Goal: Task Accomplishment & Management: Use online tool/utility

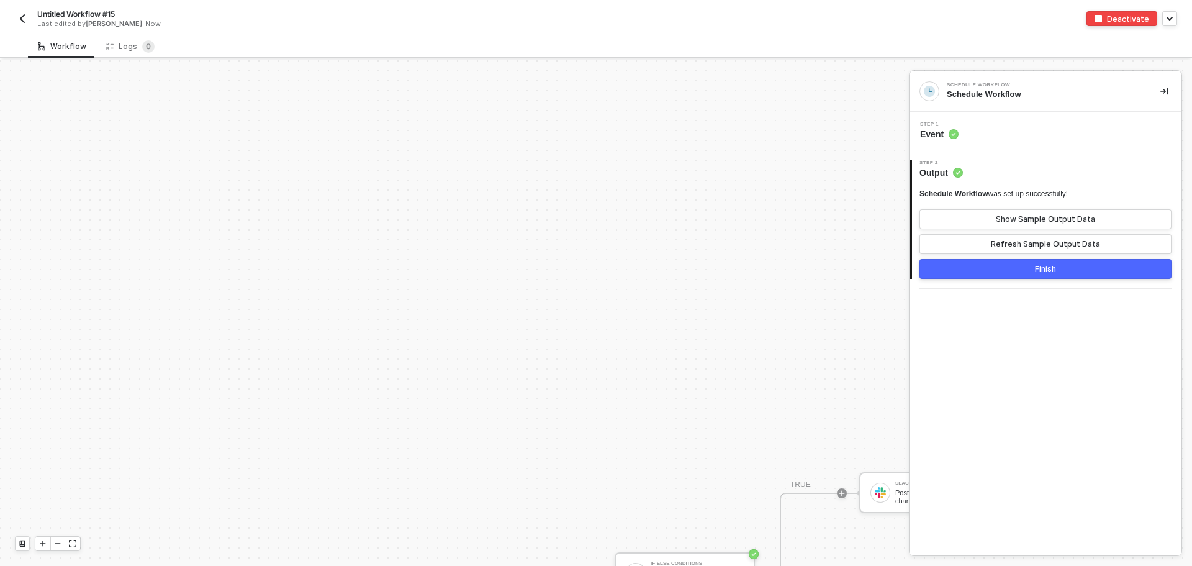
scroll to position [372, 0]
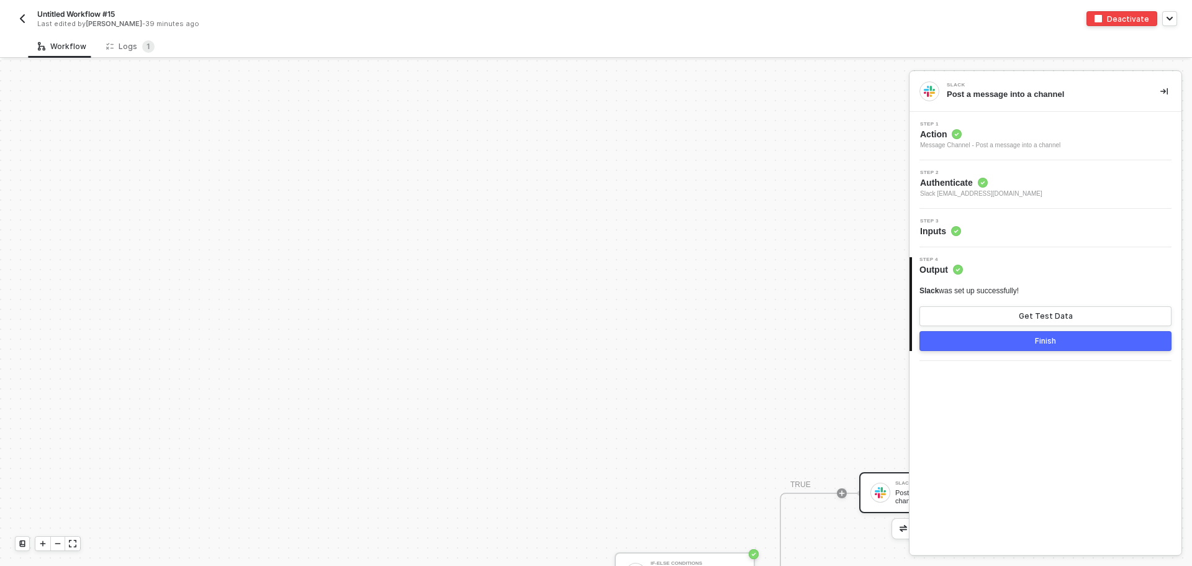
scroll to position [297, 0]
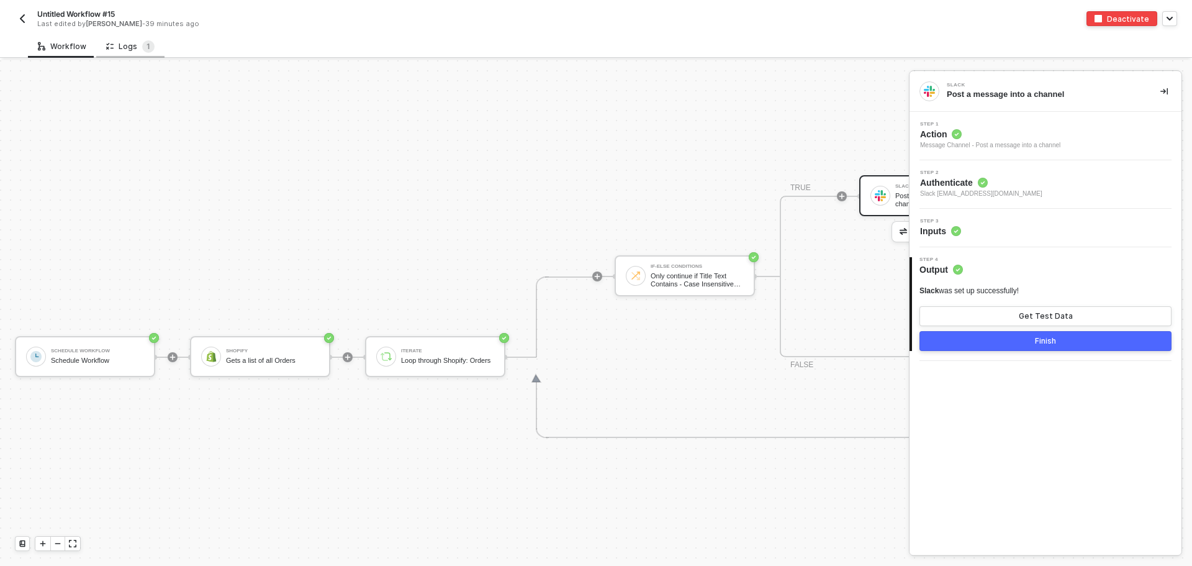
click at [132, 55] on div "Logs 1" at bounding box center [130, 46] width 68 height 23
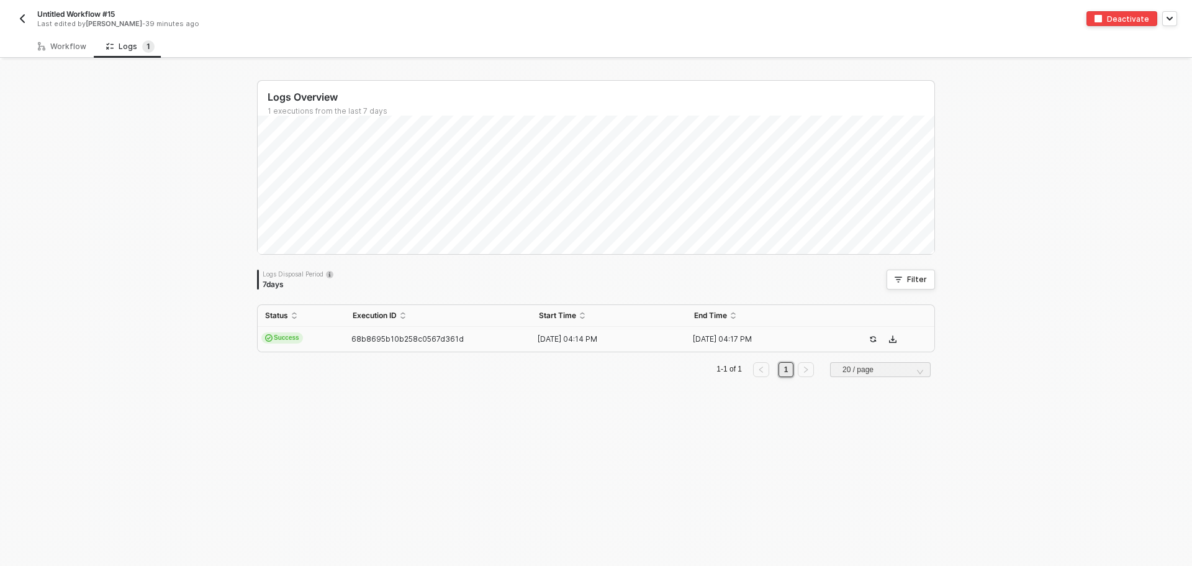
click at [290, 336] on span "Success" at bounding box center [282, 337] width 42 height 11
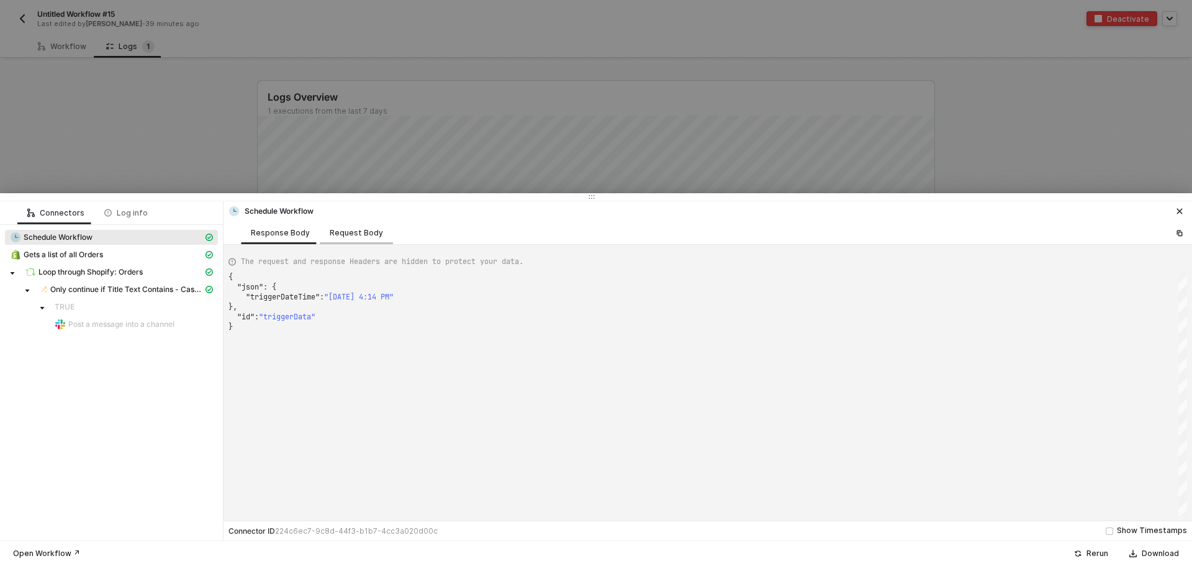
click at [323, 237] on div "Request Body" at bounding box center [356, 232] width 73 height 23
type textarea "{ "triggerTimes": [ { "mode": "everyDay", "minute": 0, "time": "[DATE]T09:14:00…"
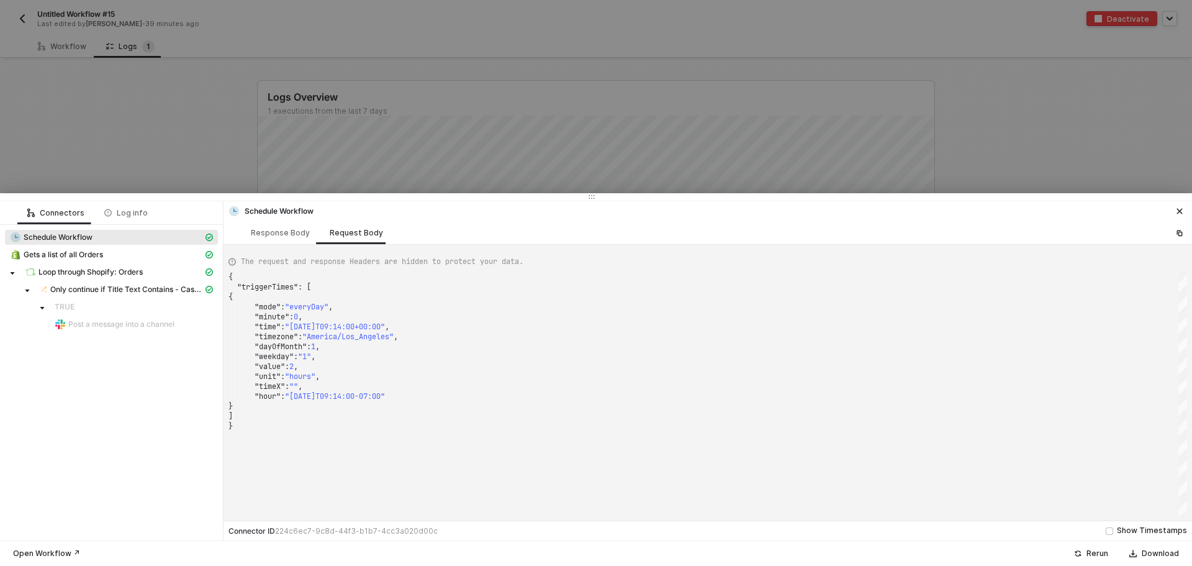
click at [106, 322] on span "Post a message into a channel" at bounding box center [121, 324] width 106 height 10
click at [101, 325] on span "Post a message into a channel" at bounding box center [121, 324] width 106 height 10
click at [93, 289] on span "Only continue if Title Text Contains - Case Insensitive Overnight" at bounding box center [126, 289] width 153 height 10
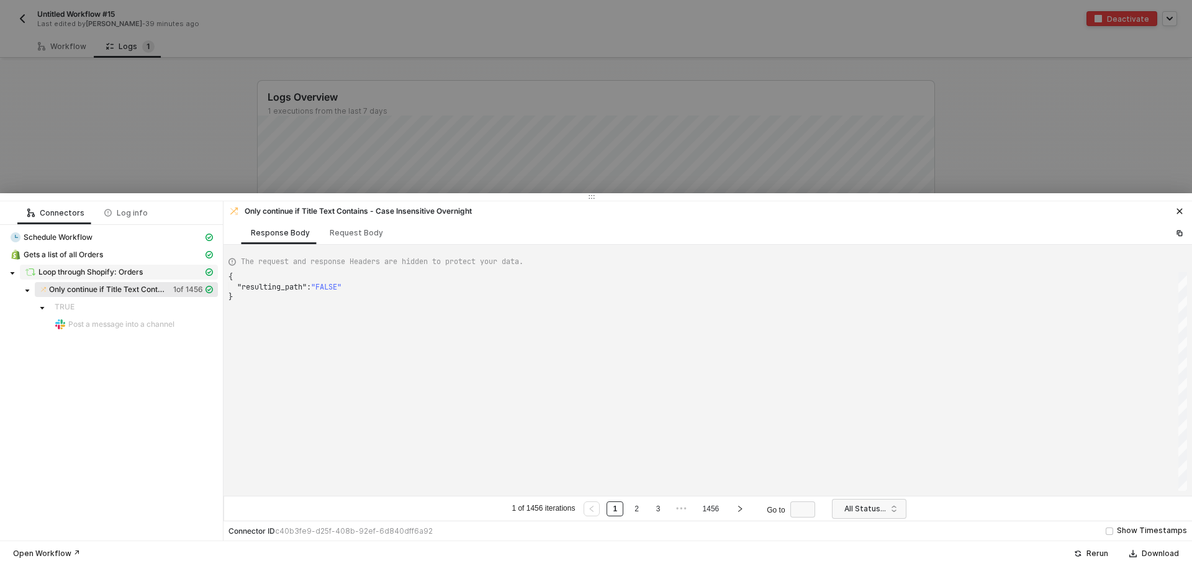
click at [100, 271] on span "Loop through Shopify: Orders" at bounding box center [90, 272] width 104 height 10
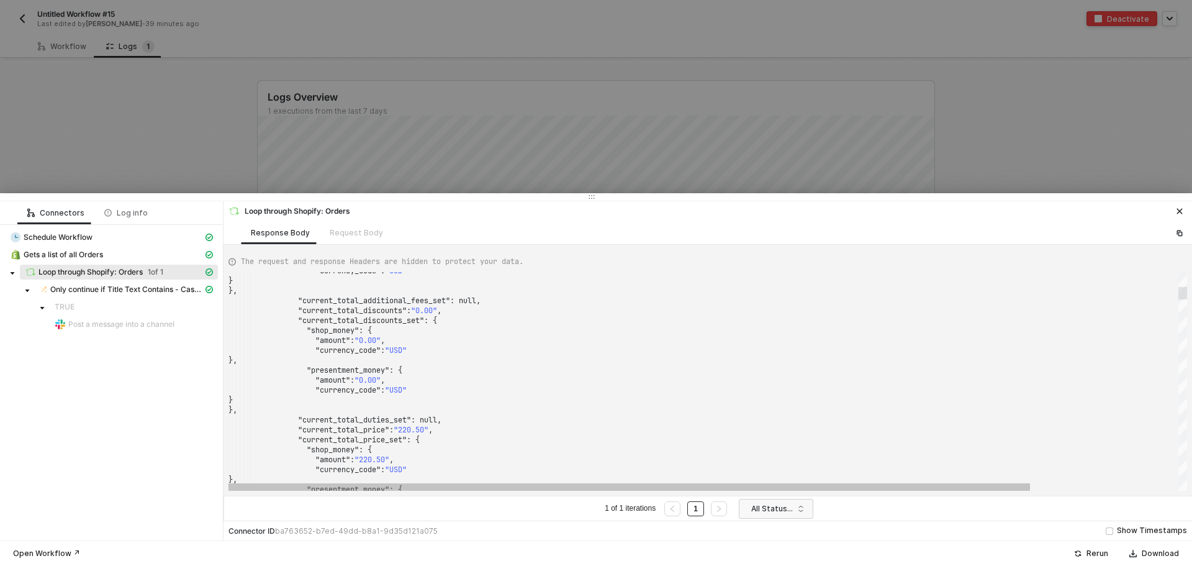
drag, startPoint x: 1184, startPoint y: 311, endPoint x: 1177, endPoint y: 292, distance: 19.8
click at [1177, 292] on div ""currency_code" : "USD" } }, "current_total_additional_fees_set" : null, "curre…" at bounding box center [707, 381] width 958 height 219
click at [35, 253] on span "Gets a list of all Orders" at bounding box center [63, 255] width 79 height 10
type textarea "{ "json": { "orders": [ { "id": 16300988825971, "admin_graphql_api_id": "gid://…"
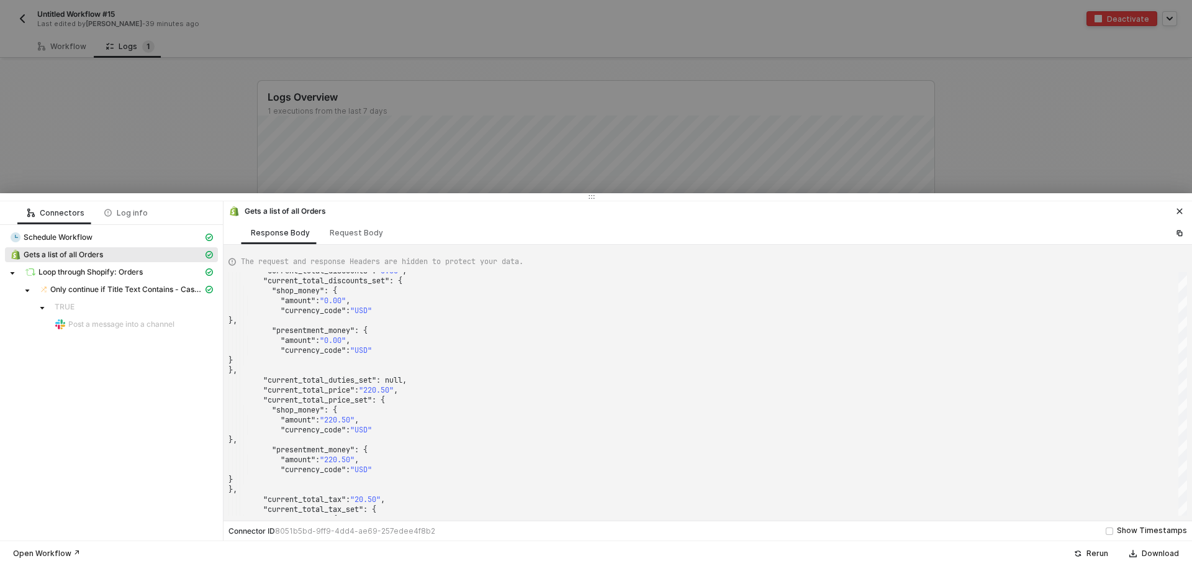
click at [1176, 210] on icon "icon-close" at bounding box center [1179, 210] width 7 height 7
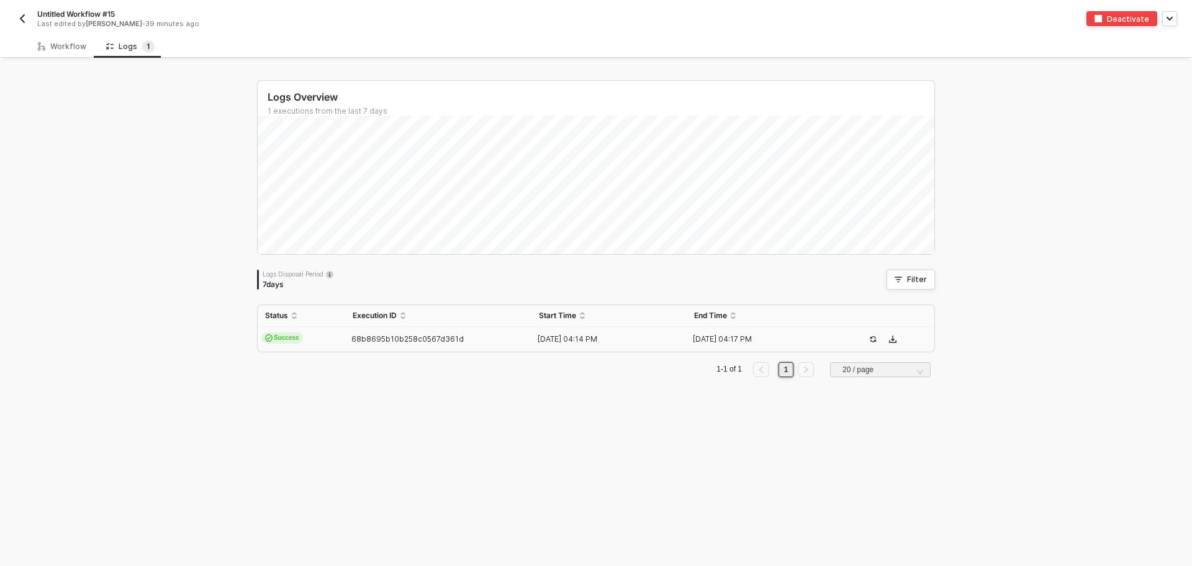
click at [29, 5] on div "Untitled Workflow #15 Last edited by [PERSON_NAME] - 39 minutes ago Deactivate" at bounding box center [596, 17] width 1162 height 35
click at [23, 17] on img "button" at bounding box center [22, 19] width 10 height 10
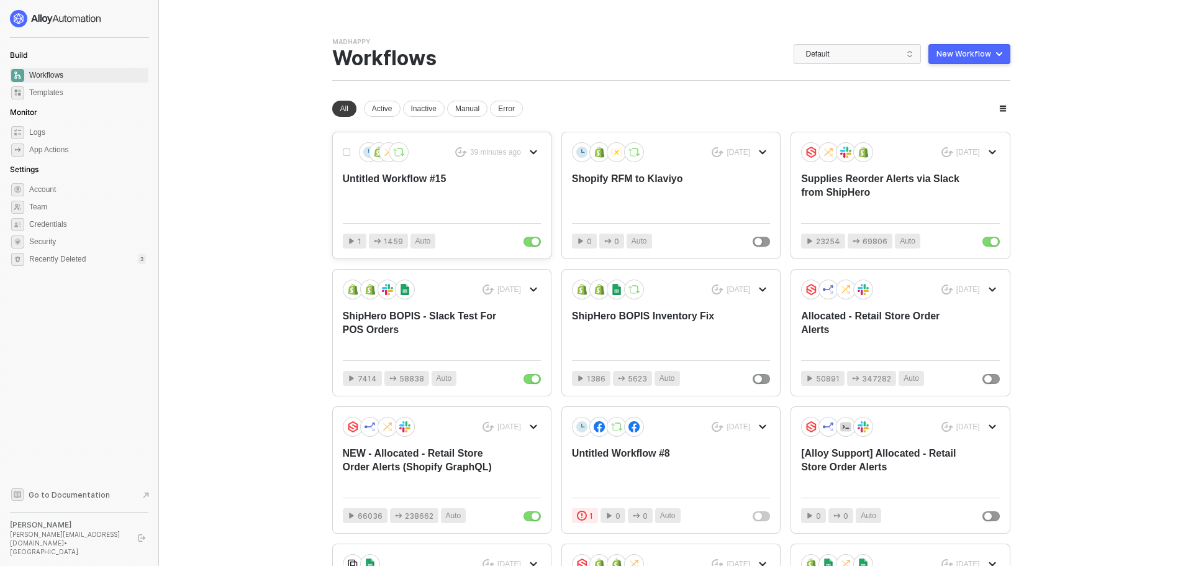
click at [389, 198] on div "Untitled Workflow #15" at bounding box center [422, 192] width 158 height 41
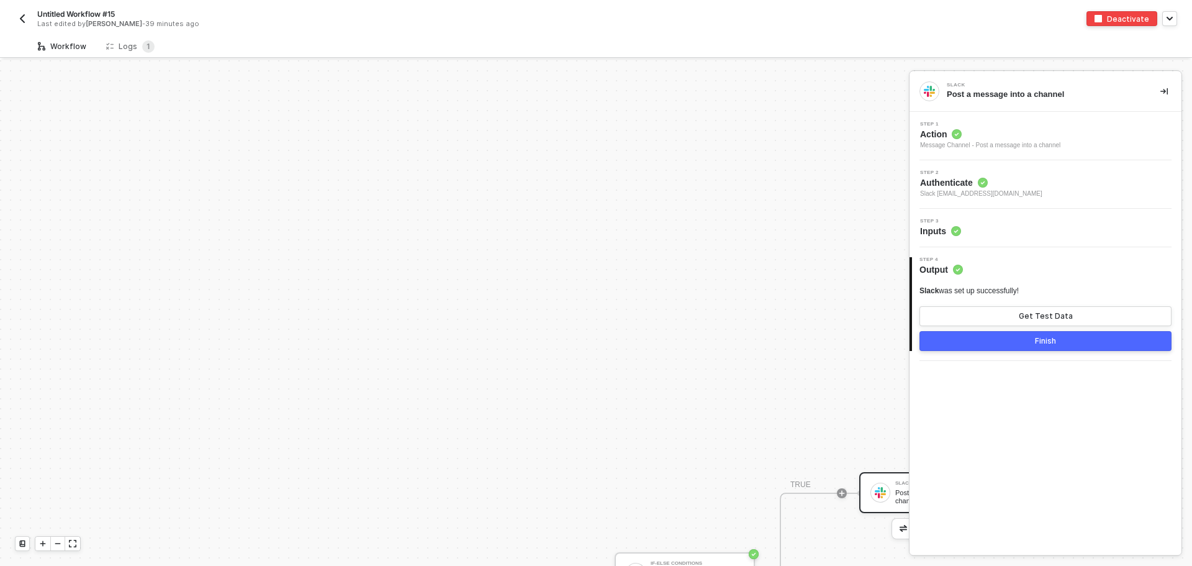
scroll to position [297, 0]
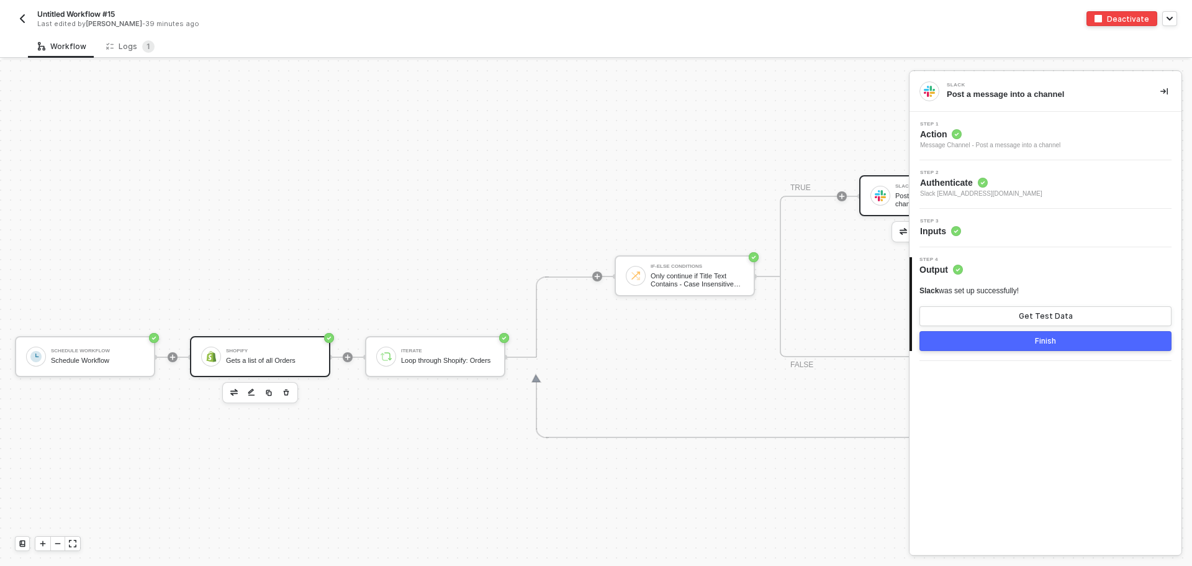
click at [291, 350] on div "Shopify" at bounding box center [272, 350] width 93 height 5
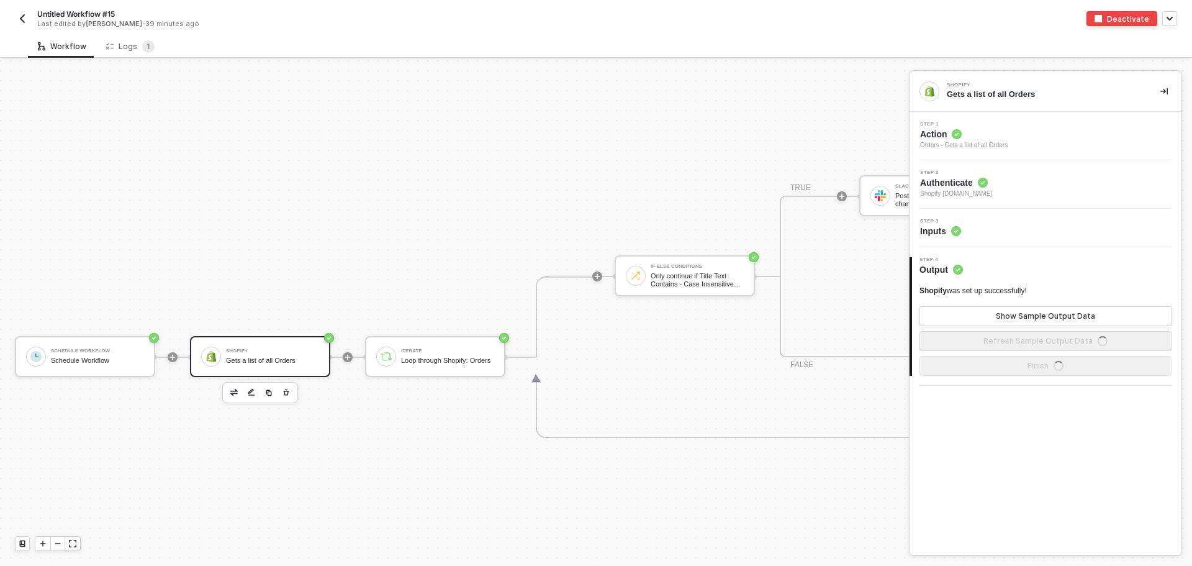
click at [1011, 210] on div "Step 3 Inputs" at bounding box center [1045, 228] width 272 height 38
click at [1012, 219] on div "Step 3 Inputs" at bounding box center [1047, 228] width 269 height 19
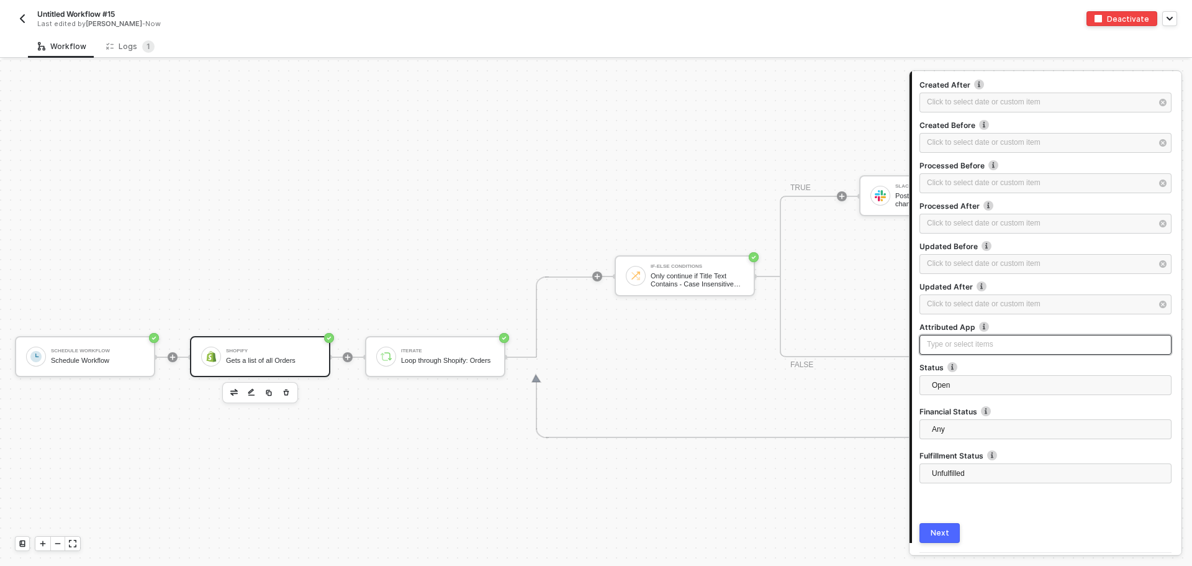
scroll to position [262, 0]
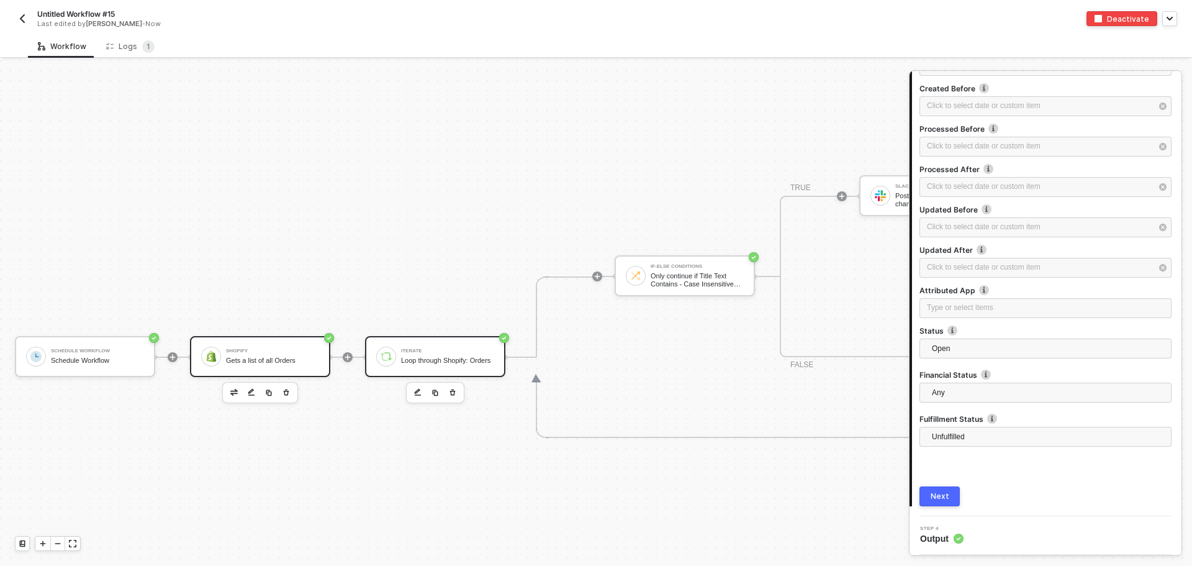
click at [410, 350] on div "Iterate" at bounding box center [447, 350] width 93 height 5
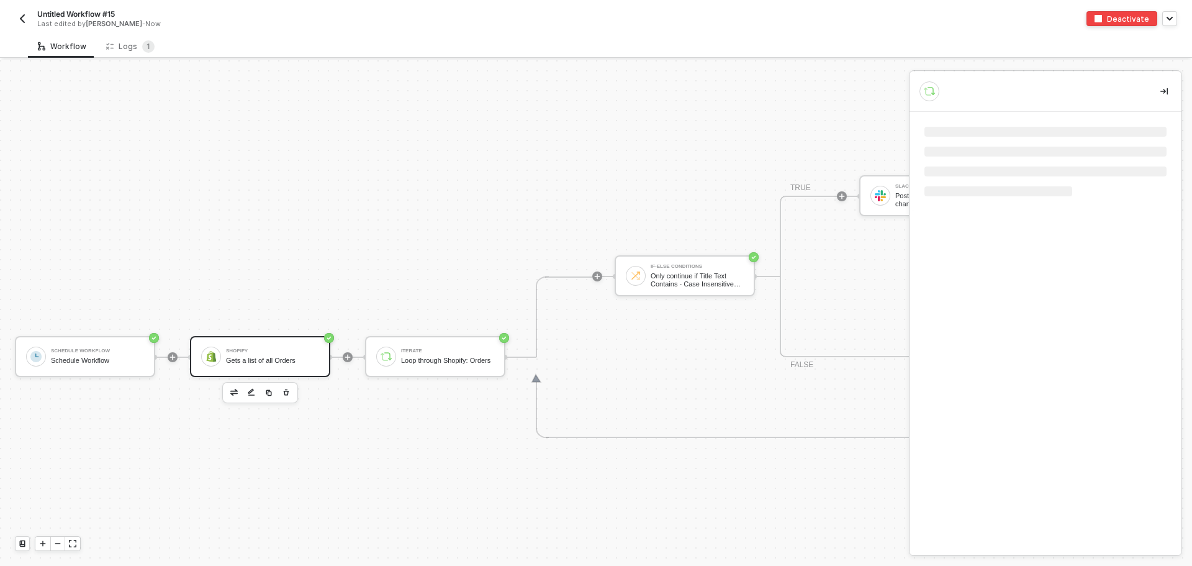
scroll to position [0, 0]
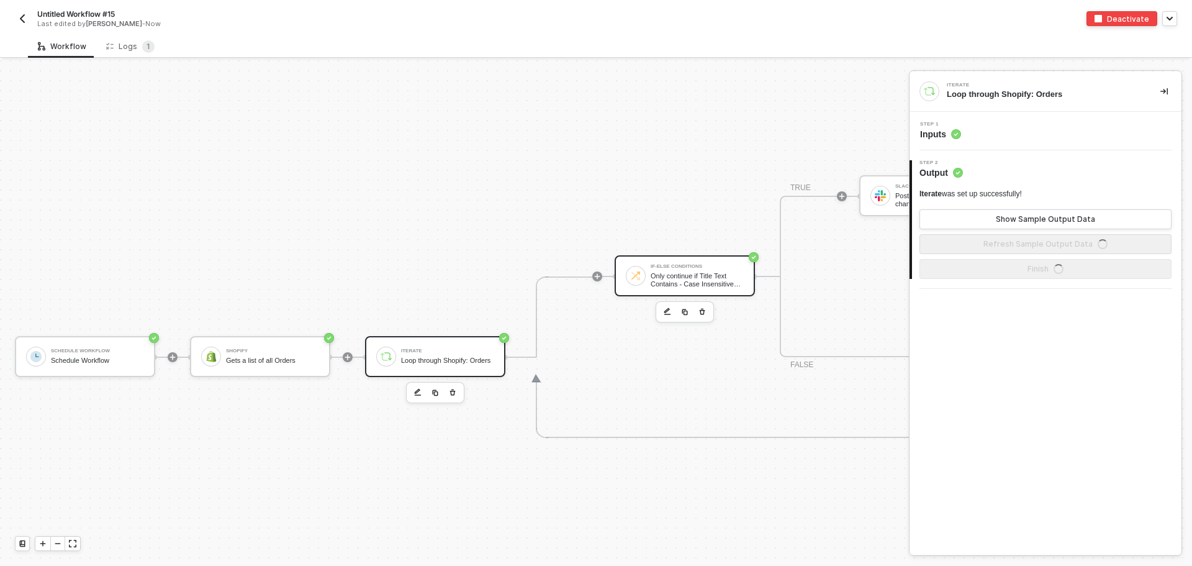
click at [717, 279] on div "Only continue if Title Text Contains - Case Insensitive Overnight" at bounding box center [697, 280] width 93 height 16
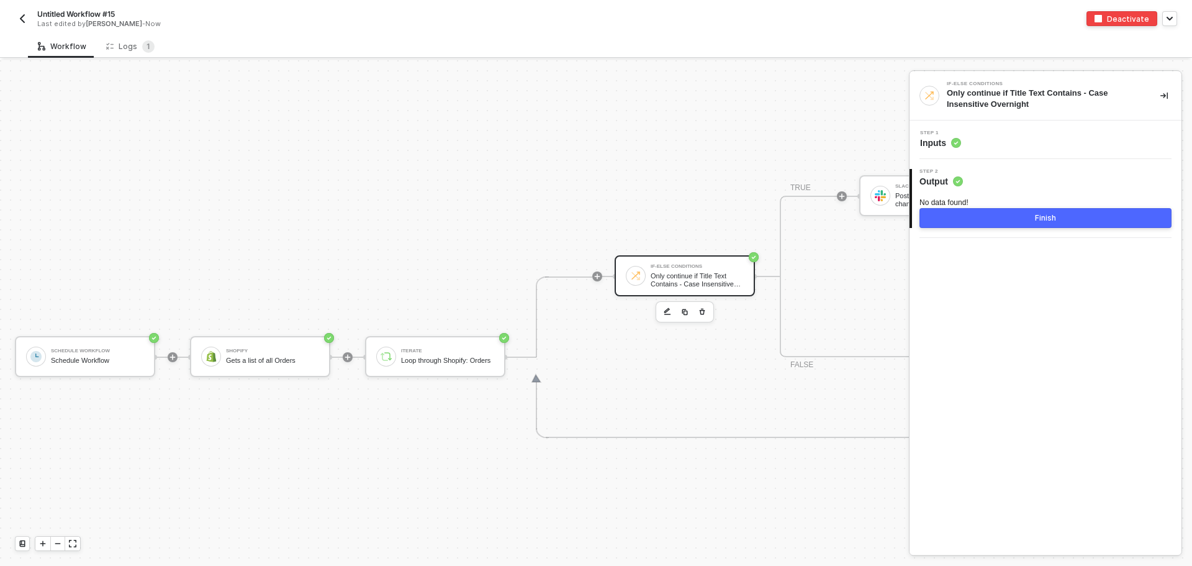
click at [1006, 173] on div "Step 2 Output" at bounding box center [1046, 178] width 269 height 19
click at [1009, 158] on div "Step 1 Inputs" at bounding box center [1045, 139] width 272 height 38
click at [1011, 149] on div "Step 1 Inputs" at bounding box center [1045, 139] width 272 height 38
click at [996, 143] on div "Step 1 Inputs" at bounding box center [1047, 139] width 269 height 19
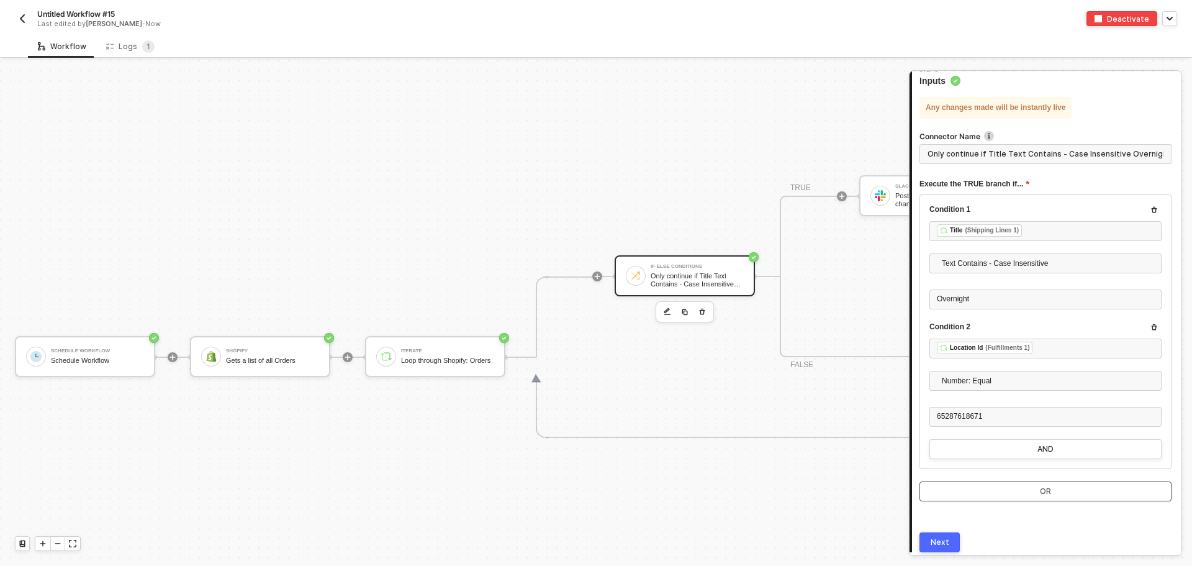
click at [1073, 484] on button "OR" at bounding box center [1045, 491] width 252 height 20
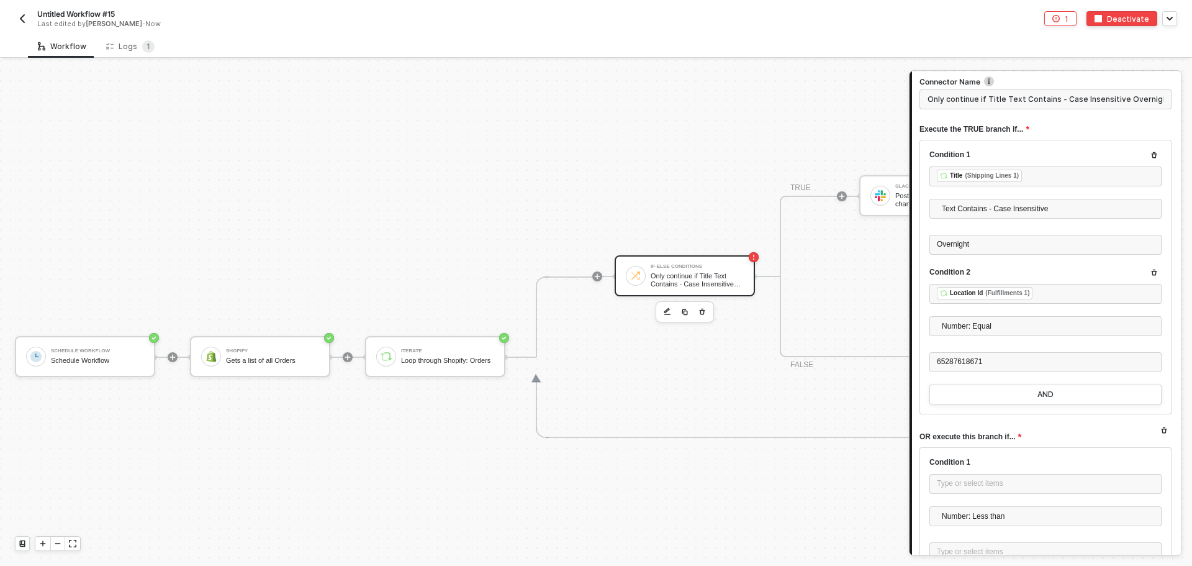
scroll to position [186, 0]
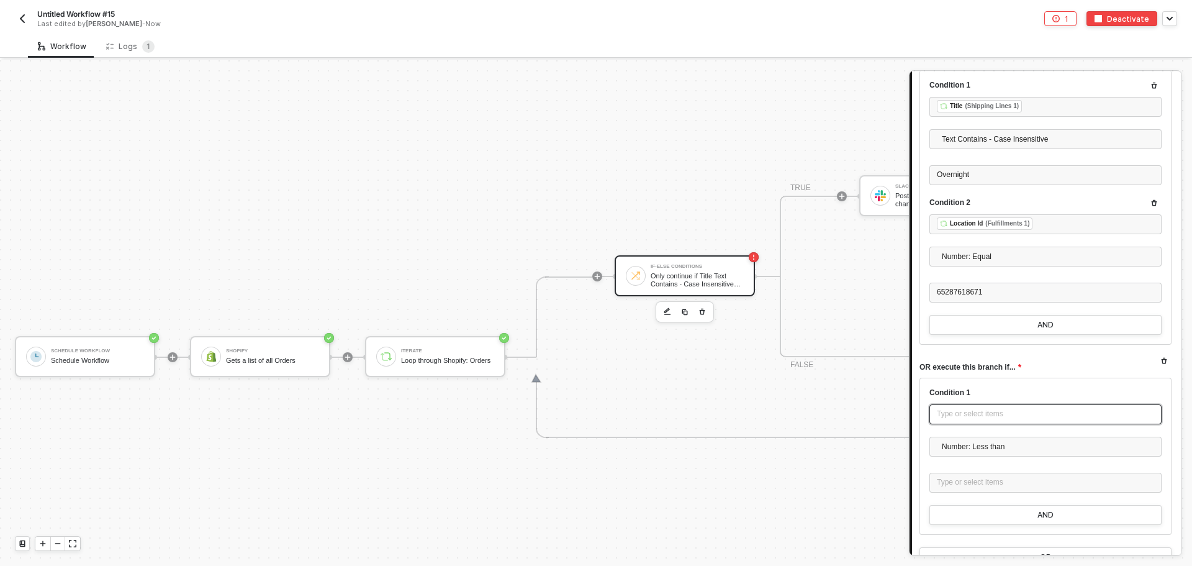
click at [993, 410] on div "Type or select items ﻿" at bounding box center [1045, 414] width 217 height 12
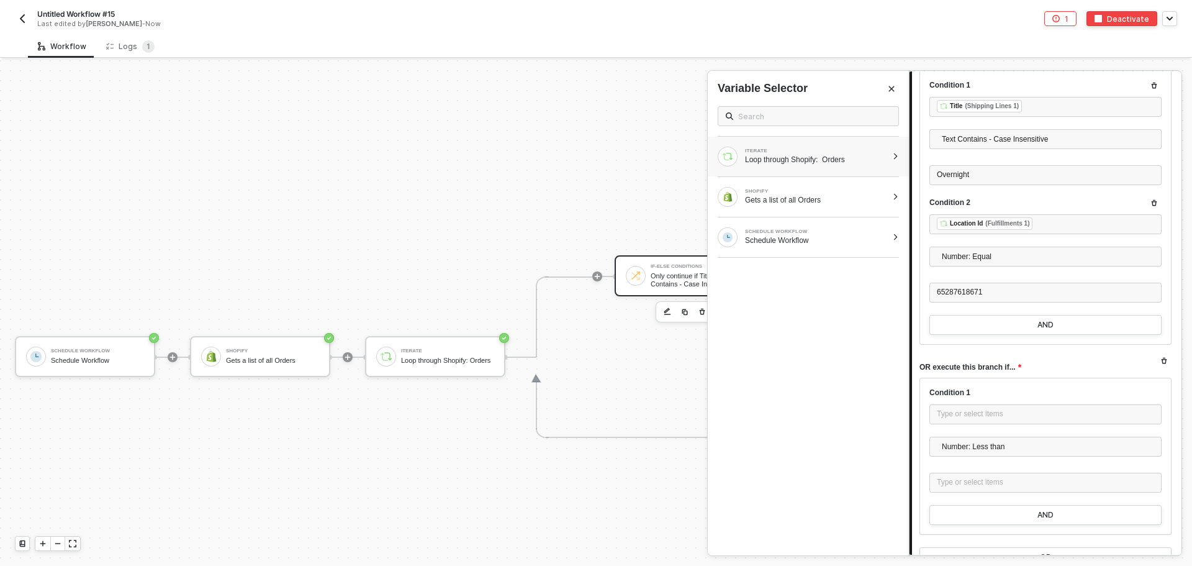
click at [769, 156] on div "Loop through Shopify: Orders" at bounding box center [816, 160] width 142 height 10
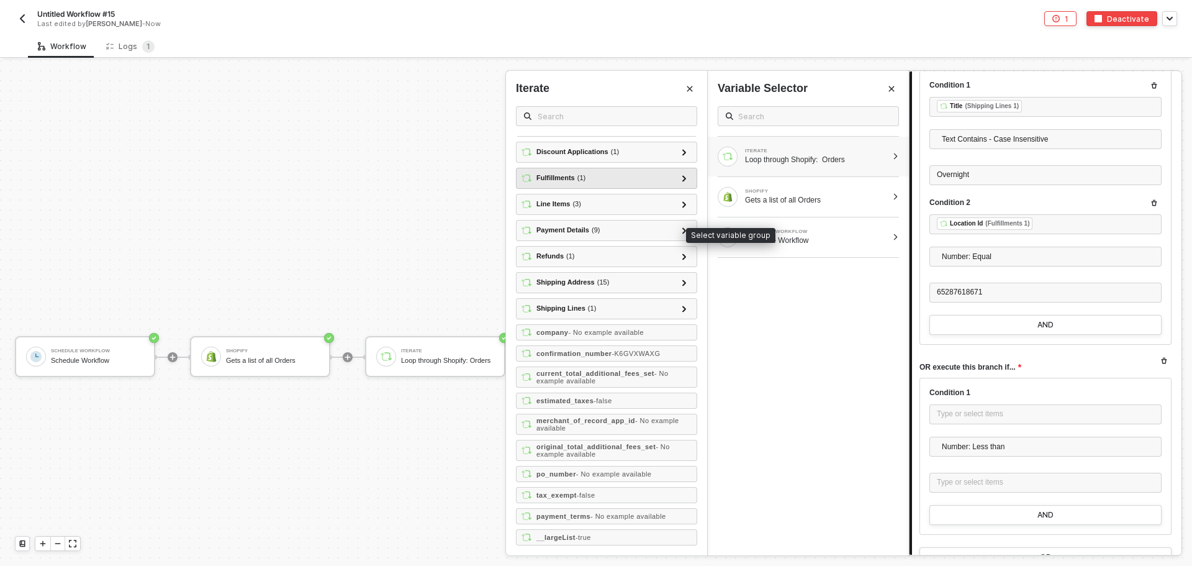
scroll to position [2003, 0]
click at [585, 112] on input "text" at bounding box center [613, 116] width 151 height 14
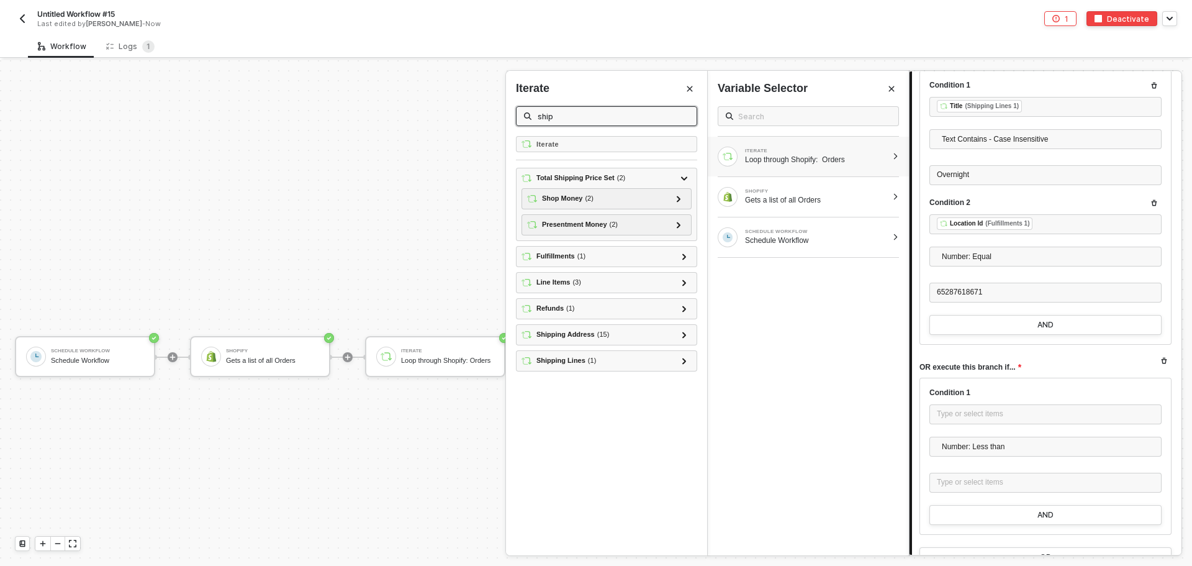
scroll to position [0, 0]
type input "ship"
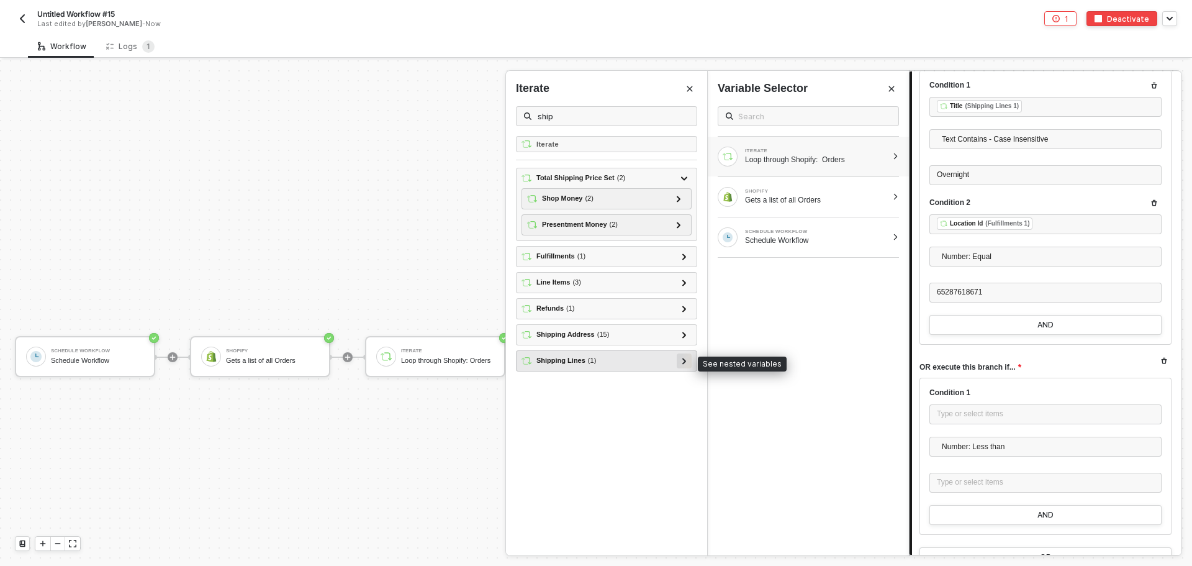
click at [683, 362] on icon at bounding box center [684, 361] width 4 height 6
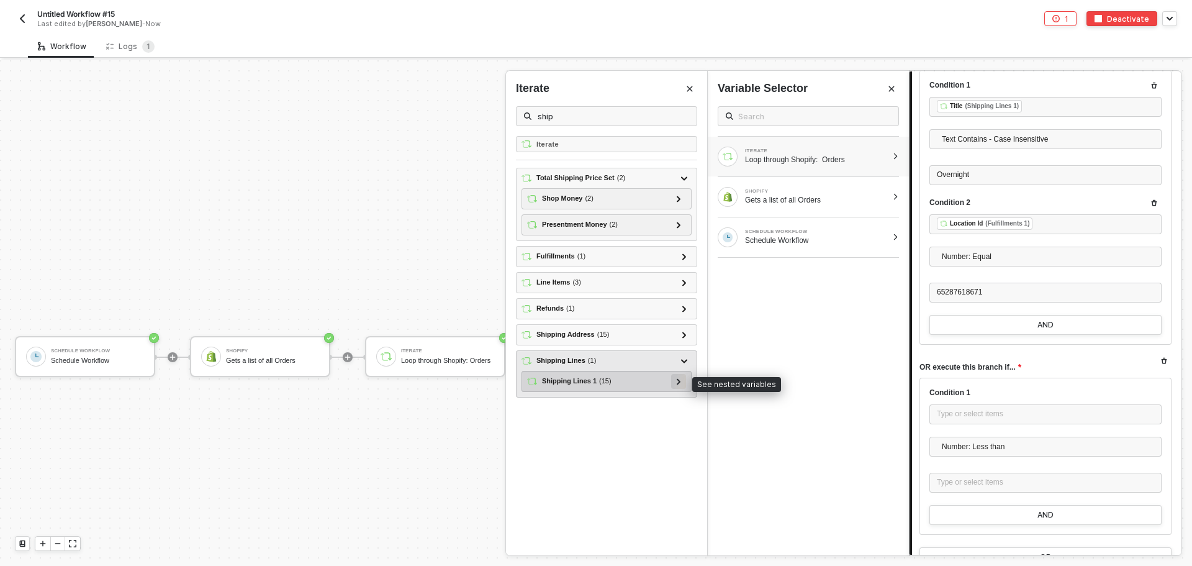
click at [673, 380] on div at bounding box center [678, 381] width 15 height 15
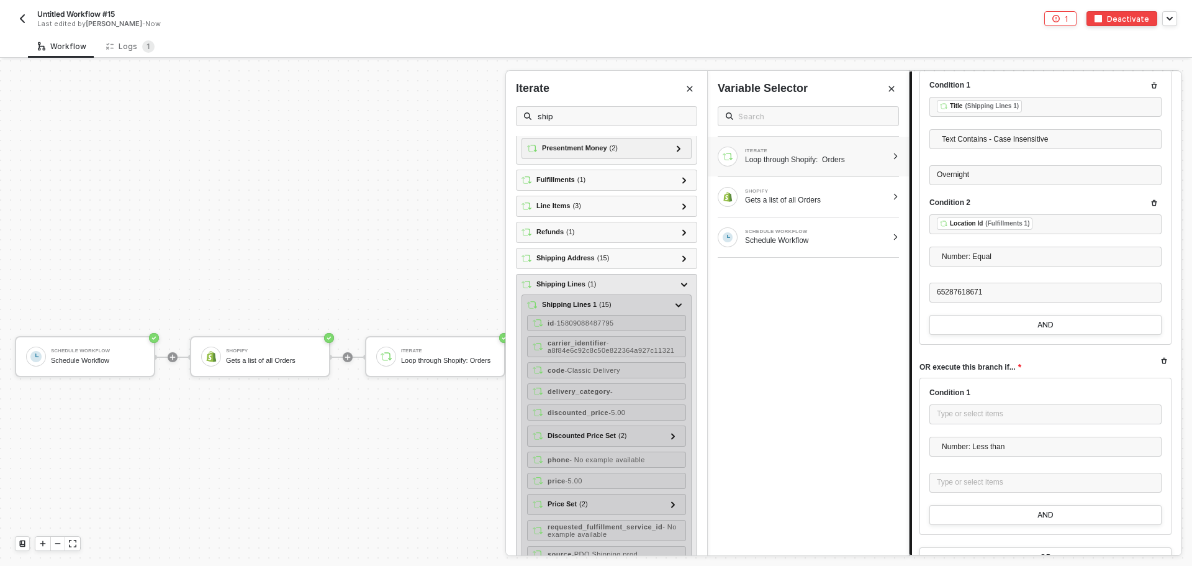
scroll to position [173, 0]
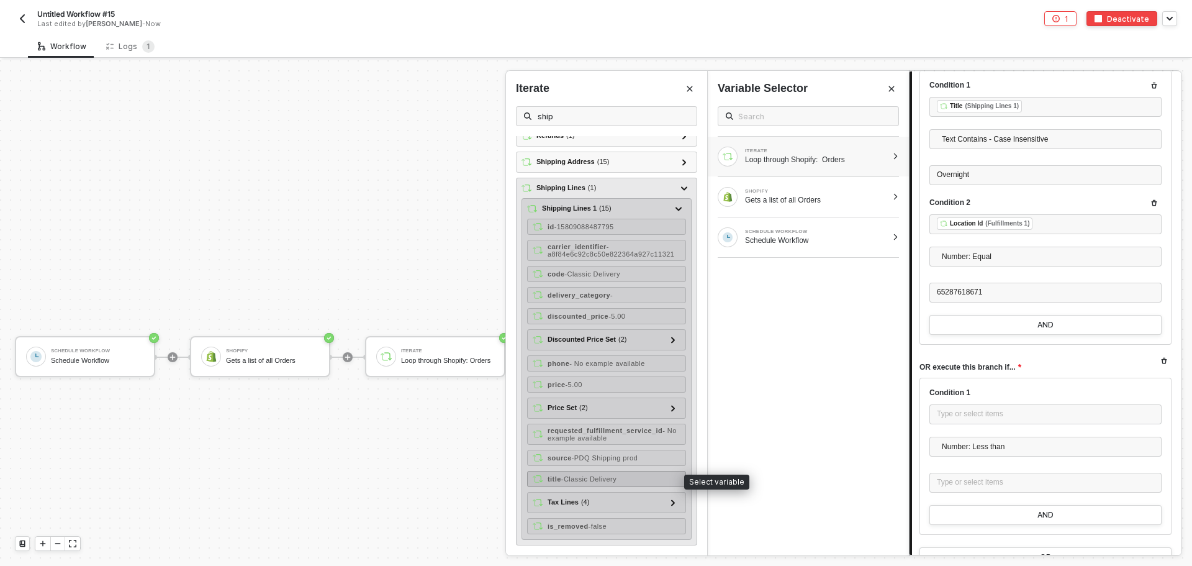
click at [625, 474] on div "title - Classic Delivery" at bounding box center [606, 479] width 159 height 16
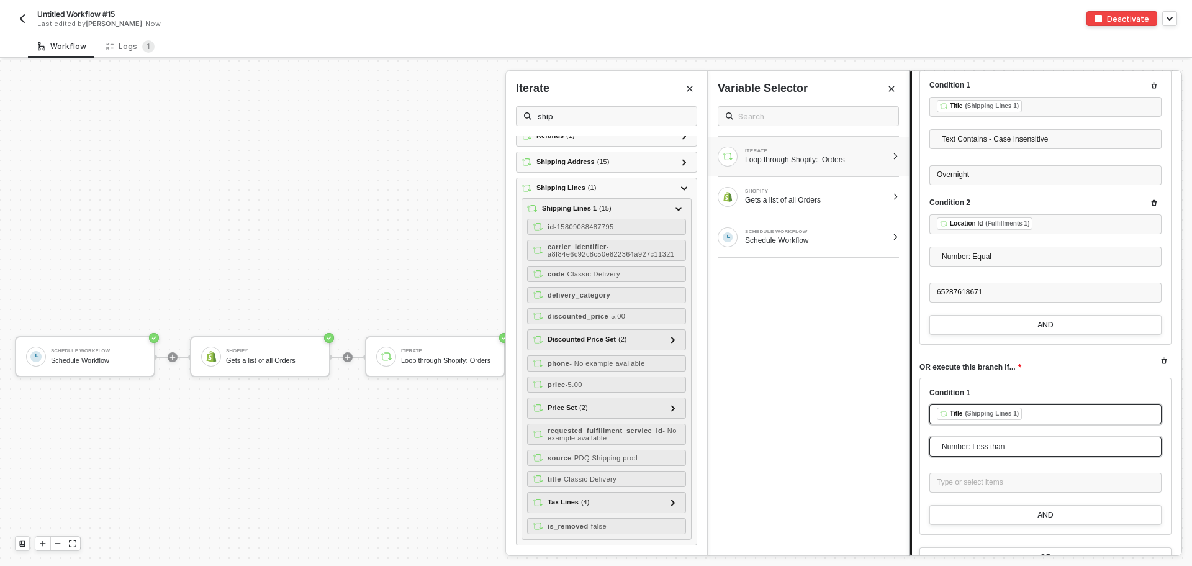
click at [994, 446] on span "Number: Less than" at bounding box center [1048, 446] width 212 height 19
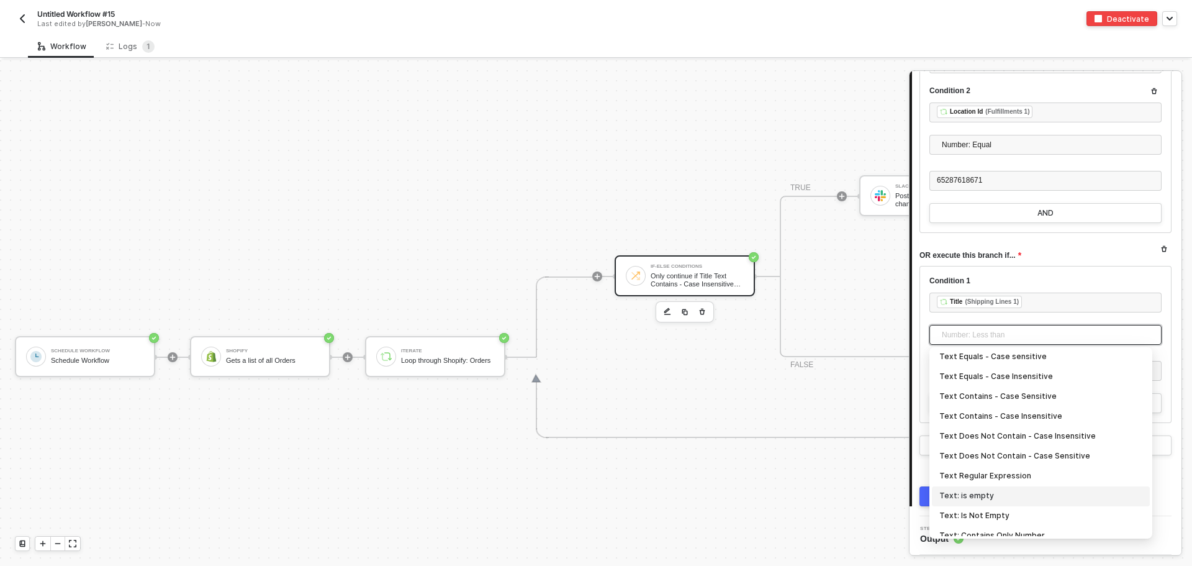
scroll to position [223, 0]
click at [1045, 436] on div "Text Contains - Case Insensitive" at bounding box center [1040, 434] width 203 height 14
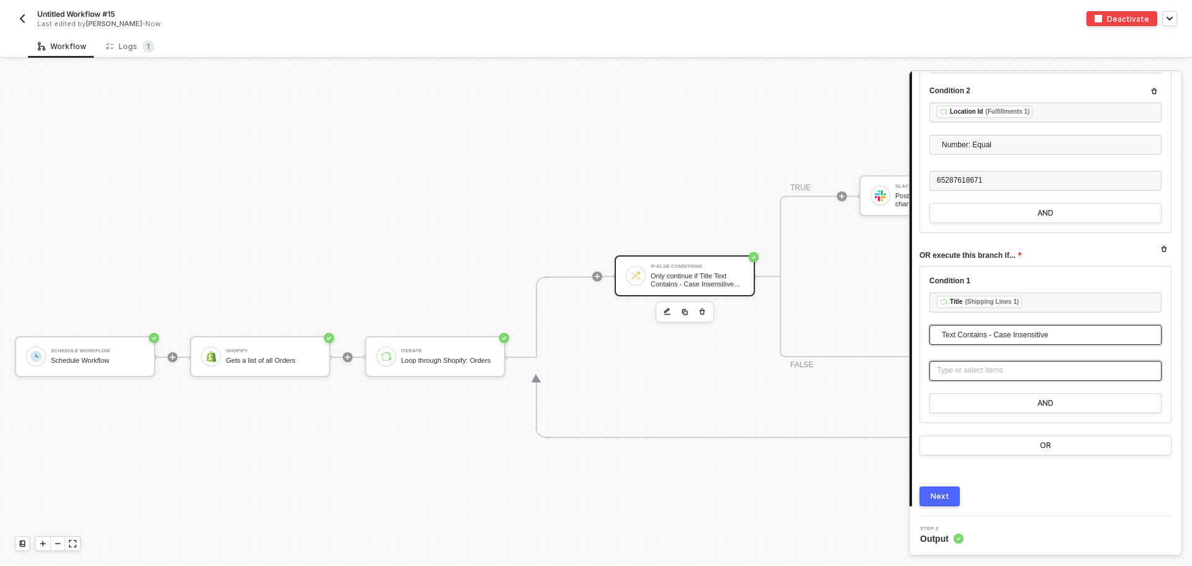
click at [986, 376] on div "Type or select items ﻿" at bounding box center [1045, 370] width 217 height 12
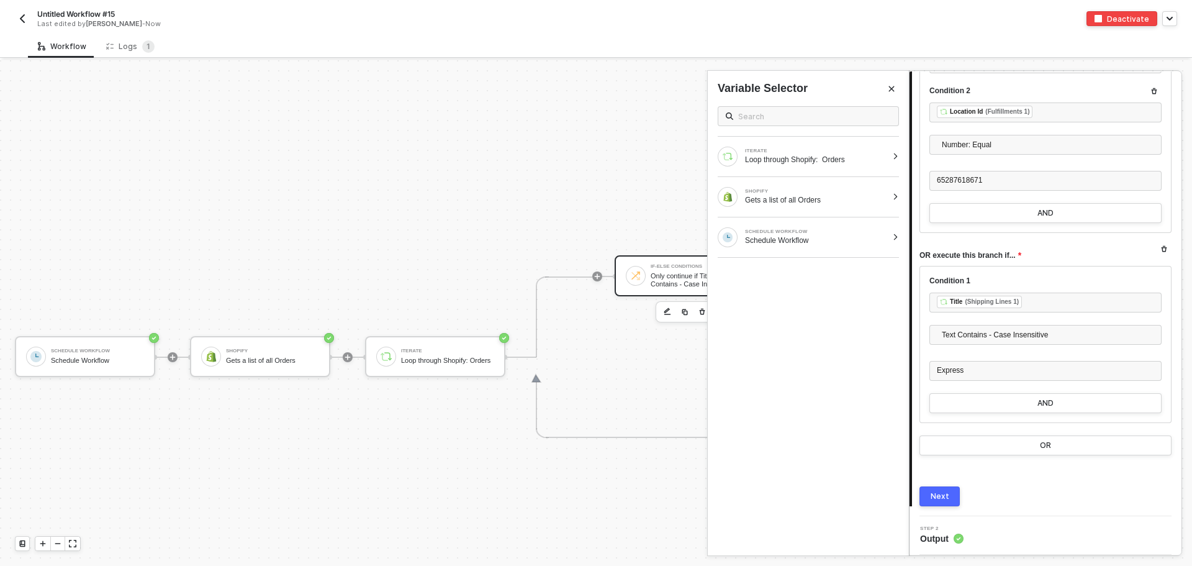
click at [1035, 494] on div "Next" at bounding box center [1045, 496] width 252 height 20
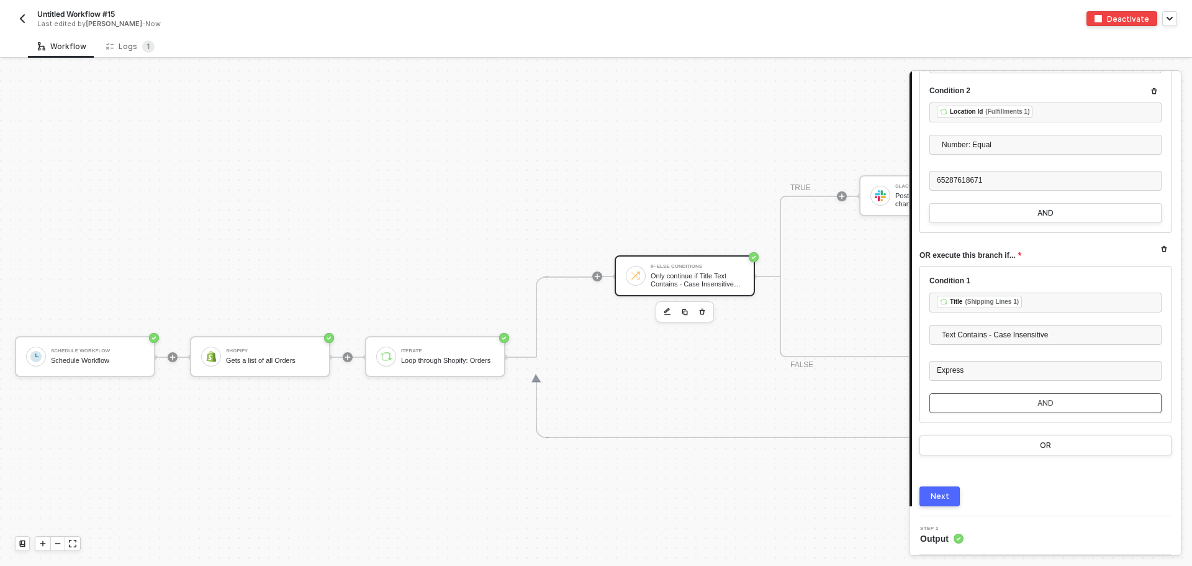
click at [1021, 403] on button "AND" at bounding box center [1045, 403] width 232 height 20
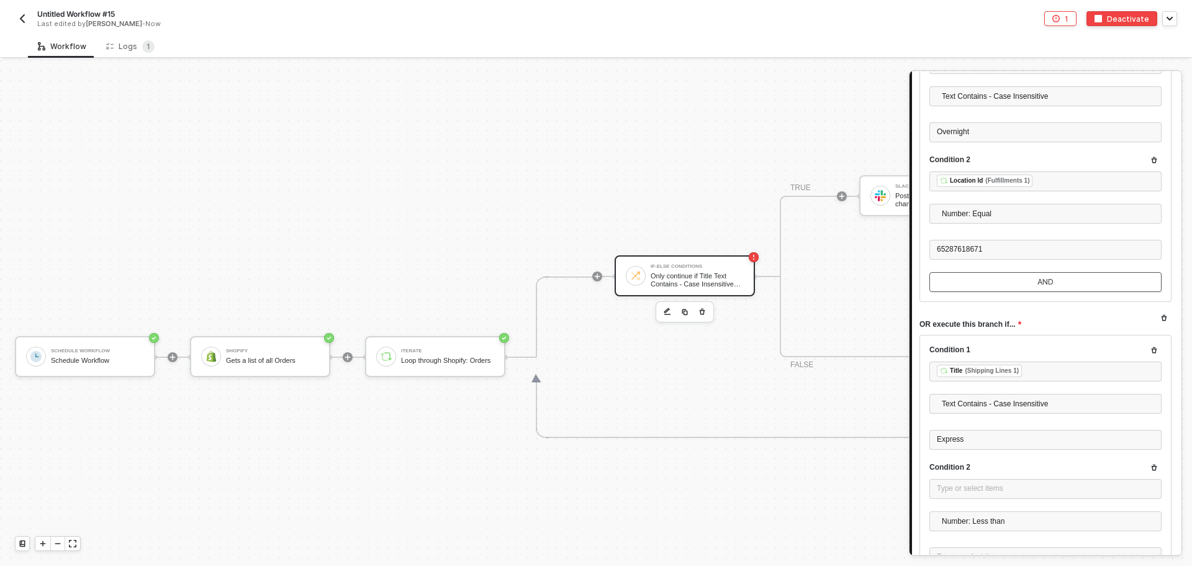
scroll to position [415, 0]
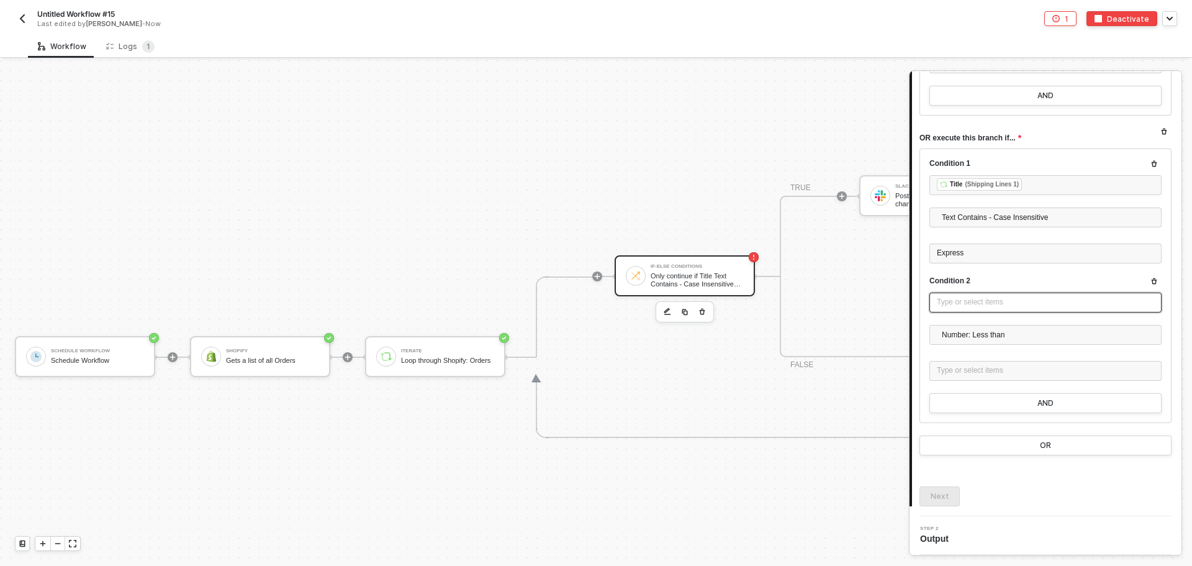
click at [987, 303] on div "Type or select items ﻿" at bounding box center [1045, 302] width 217 height 12
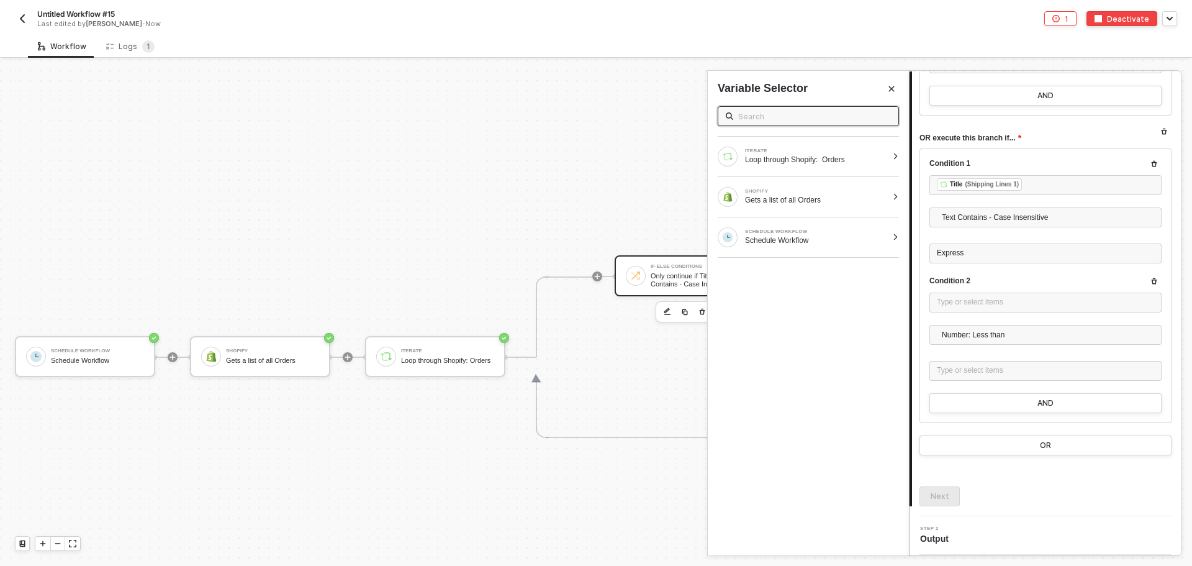
click at [765, 109] on input "text" at bounding box center [814, 116] width 153 height 14
type input "f"
type input "l"
click at [961, 307] on div "Type or select items ﻿" at bounding box center [1045, 302] width 217 height 12
click at [813, 167] on div "ITERATE Loop through Shopify: Orders" at bounding box center [808, 157] width 201 height 40
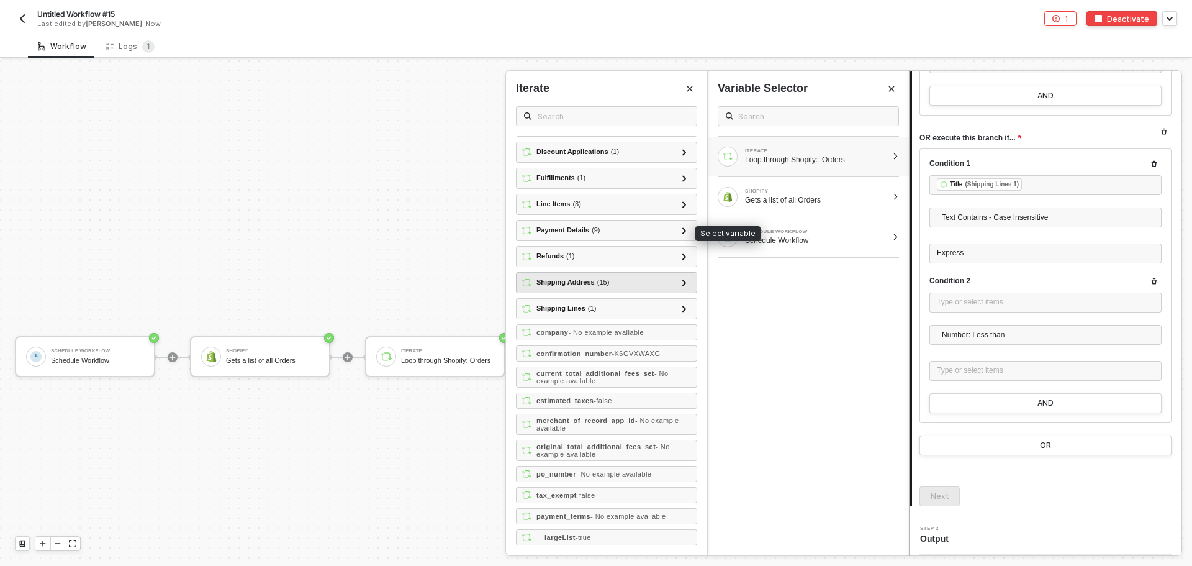
scroll to position [1924, 0]
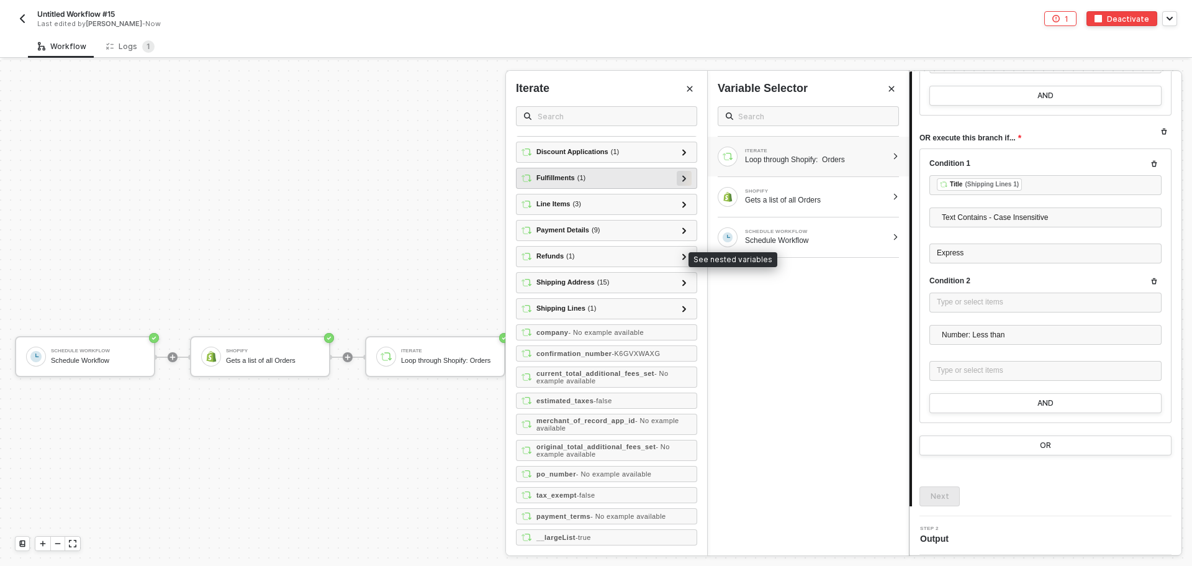
click at [681, 184] on div at bounding box center [684, 178] width 6 height 14
click at [677, 176] on icon at bounding box center [679, 172] width 4 height 6
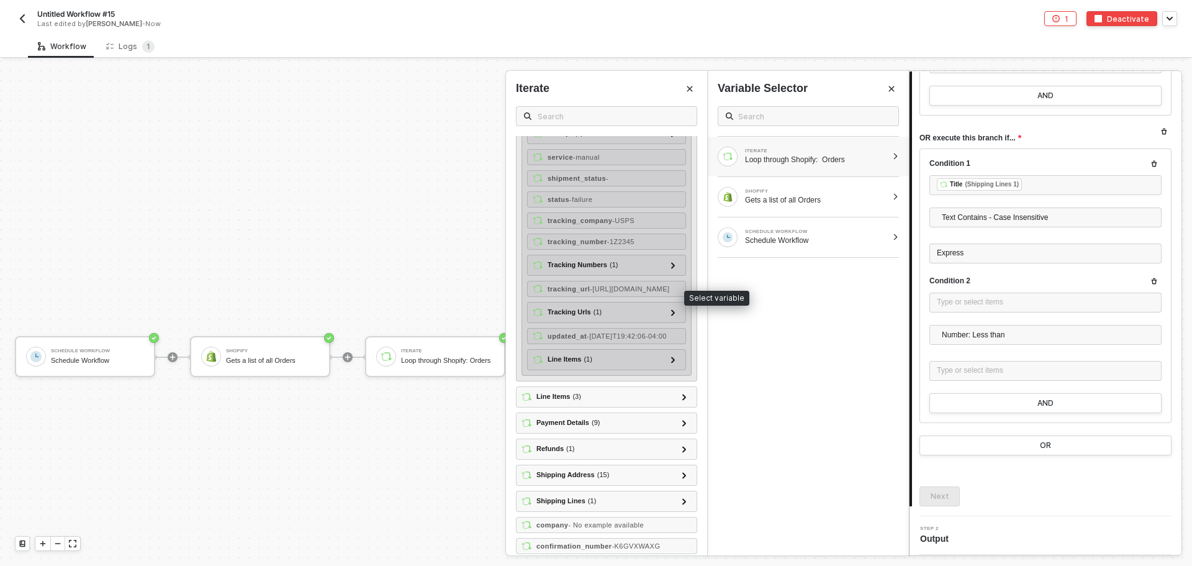
scroll to position [2049, 0]
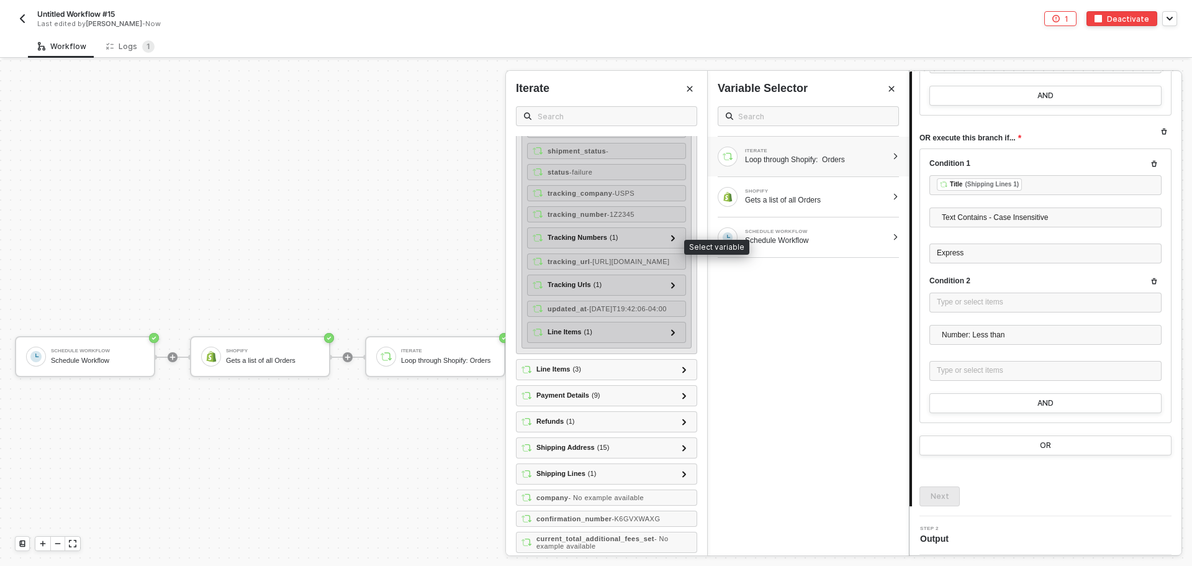
click at [600, 48] on div "location_id - 905684977" at bounding box center [606, 40] width 159 height 16
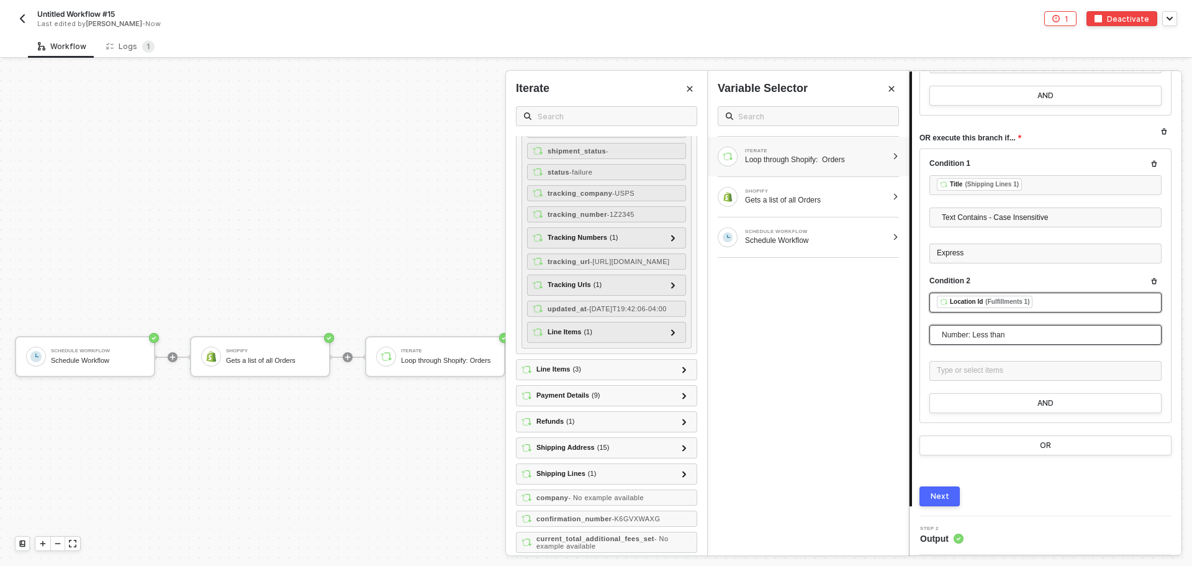
click at [1008, 332] on span "Number: Less than" at bounding box center [1048, 334] width 212 height 19
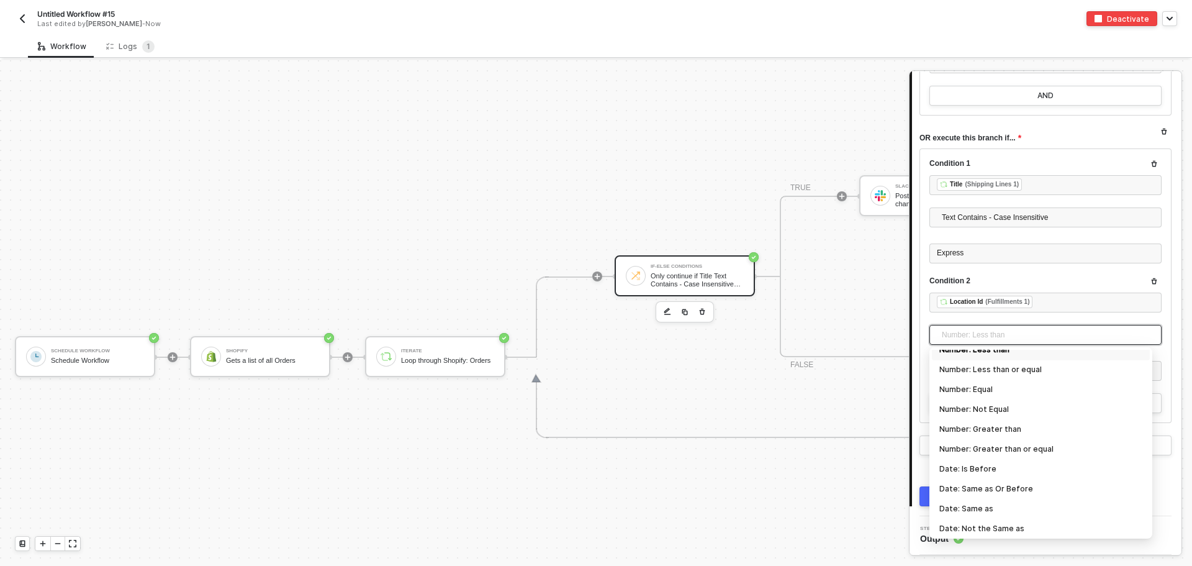
scroll to position [0, 0]
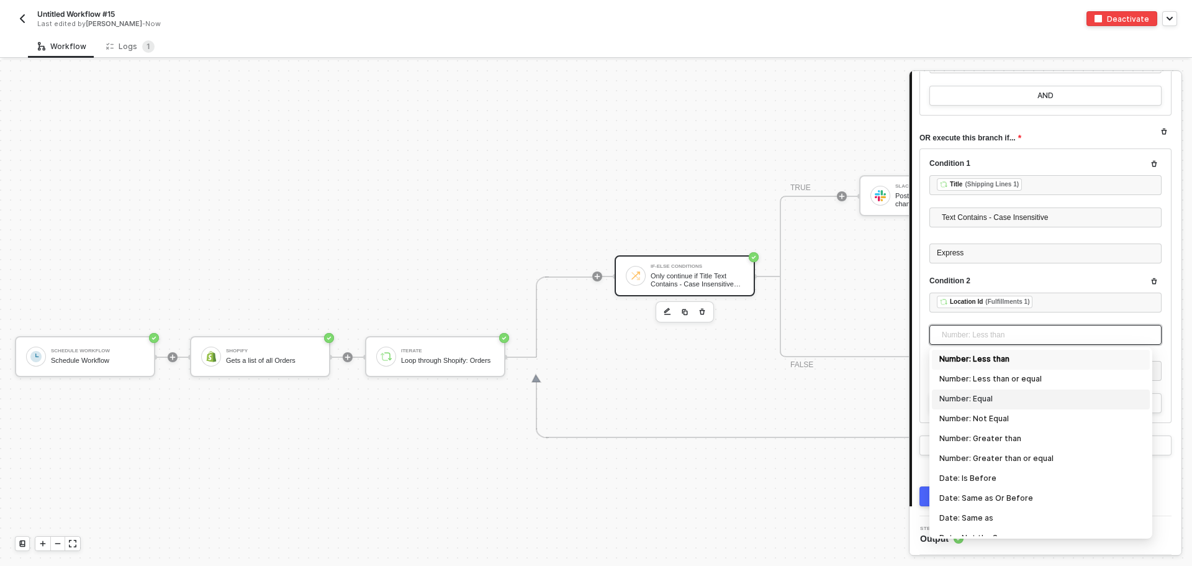
click at [1015, 404] on div "Number: Equal" at bounding box center [1040, 399] width 203 height 14
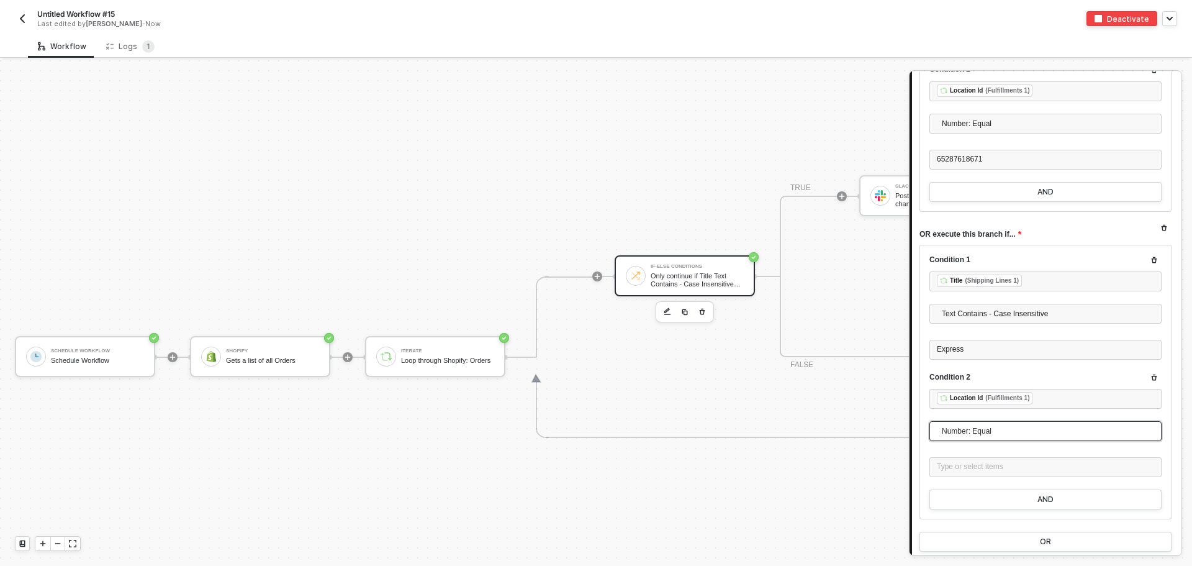
scroll to position [229, 0]
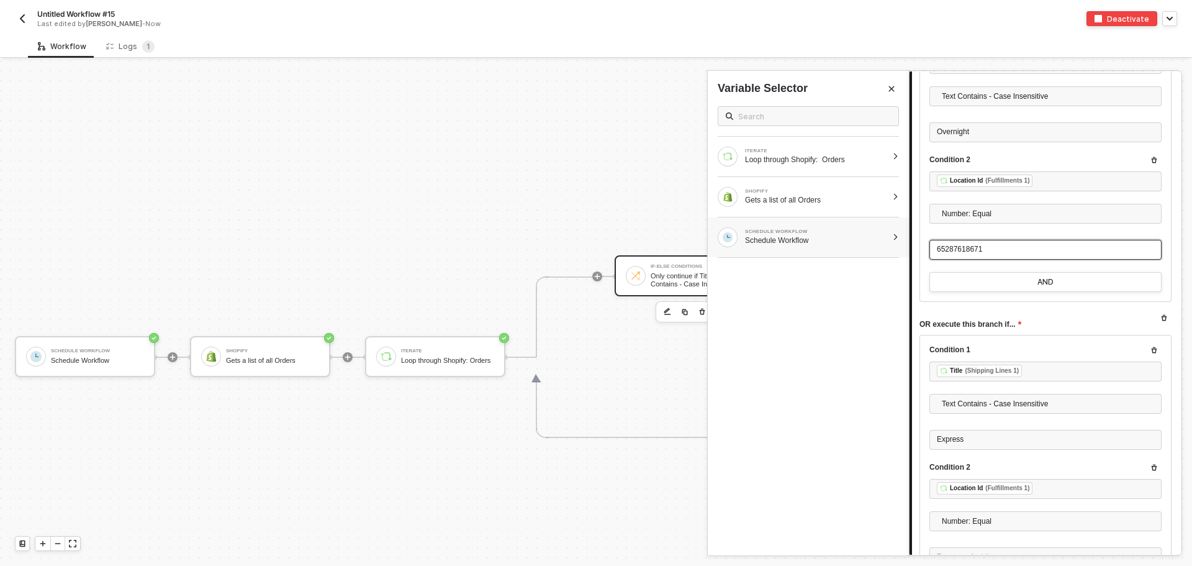
drag, startPoint x: 994, startPoint y: 247, endPoint x: 901, endPoint y: 240, distance: 94.0
click at [909, 240] on div "If-Else Conditions Only continue if Title Text Contains - Case Insensitive Over…" at bounding box center [1050, 312] width 283 height 505
drag, startPoint x: 1001, startPoint y: 255, endPoint x: 877, endPoint y: 245, distance: 123.9
click at [909, 245] on div "If-Else Conditions Only continue if Title Text Contains - Case Insensitive Over…" at bounding box center [1050, 312] width 283 height 505
copy span "65287618671"
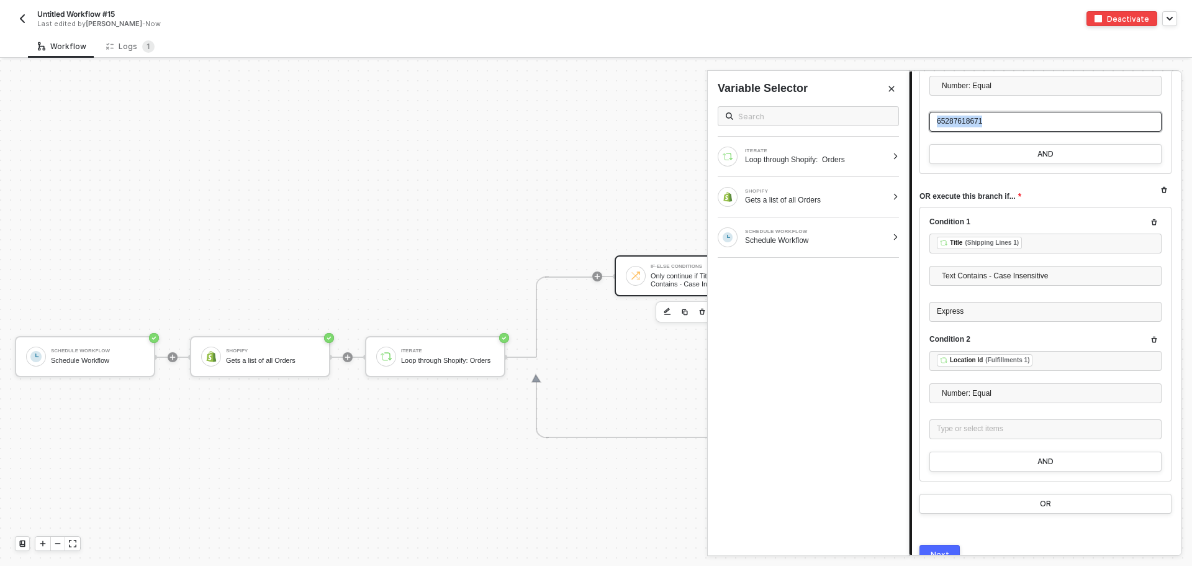
scroll to position [415, 0]
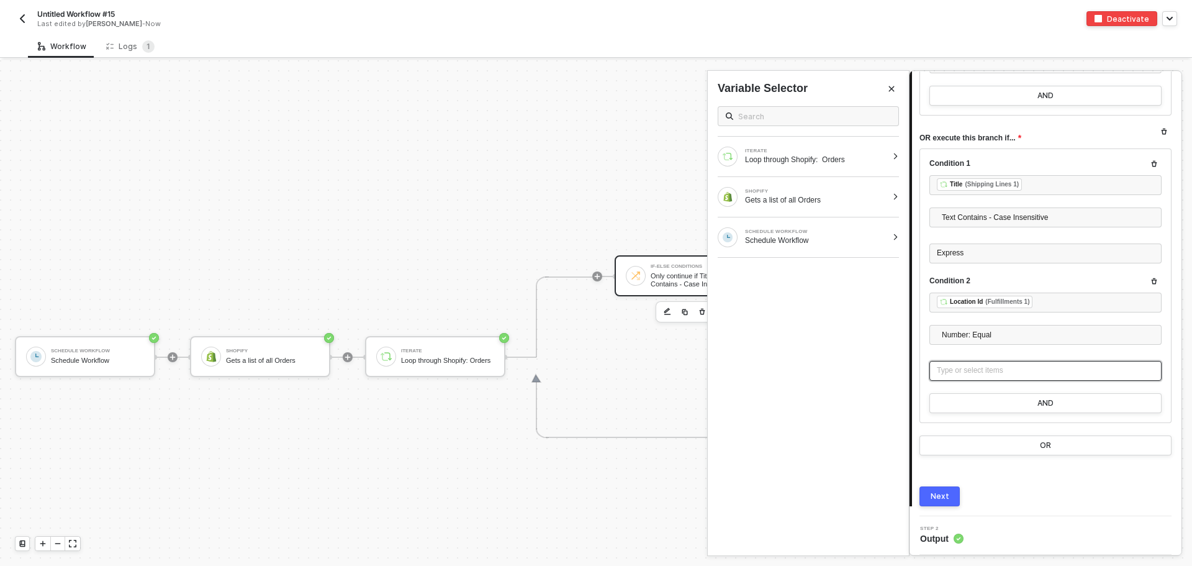
click at [992, 371] on div "Type or select items ﻿" at bounding box center [1045, 370] width 217 height 12
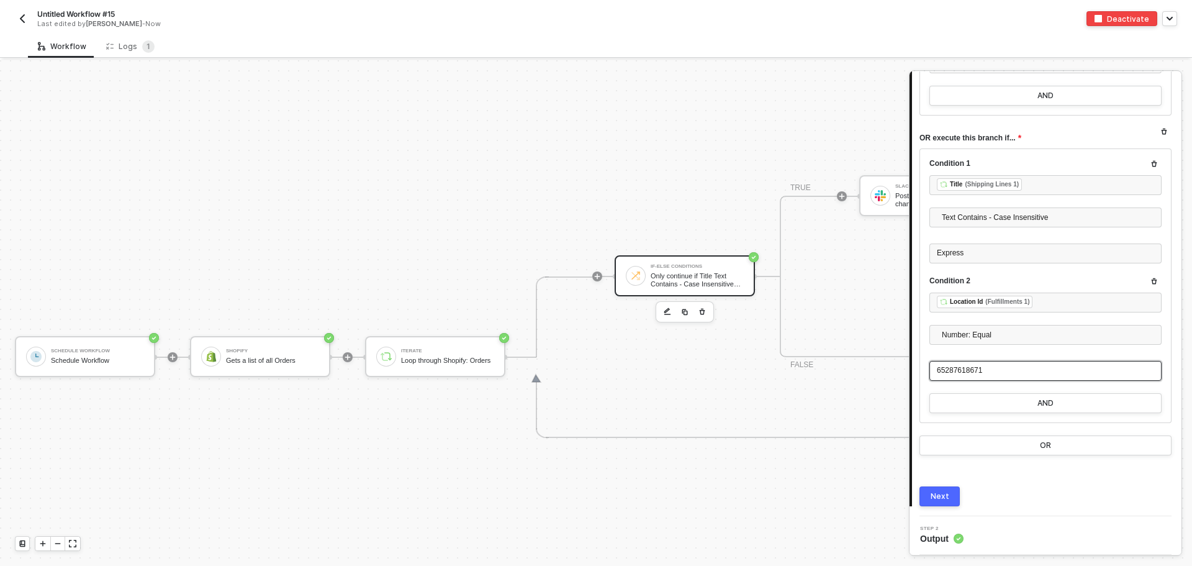
click at [943, 498] on div "Next" at bounding box center [940, 496] width 19 height 10
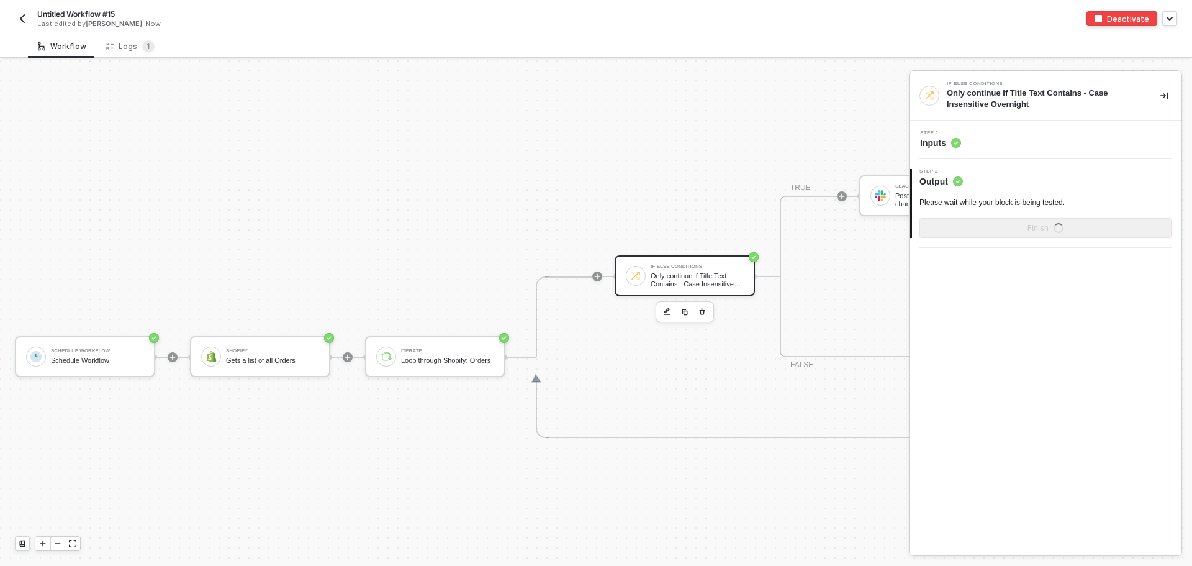
scroll to position [0, 0]
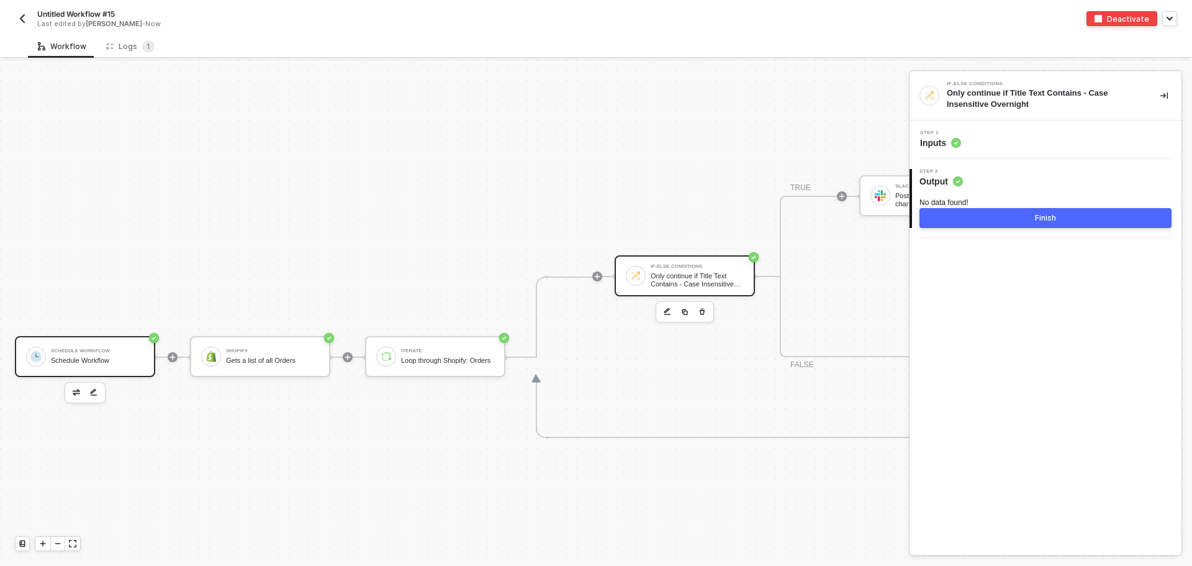
click at [105, 361] on div "Schedule Workflow" at bounding box center [97, 360] width 93 height 8
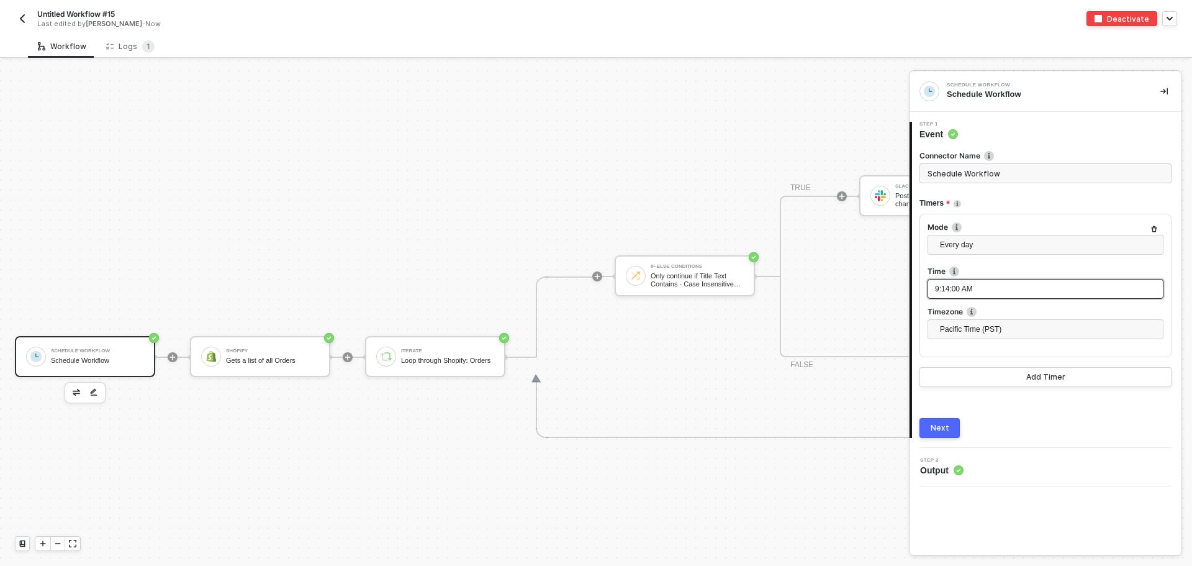
click at [979, 286] on div "9:14:00 AM" at bounding box center [1045, 289] width 221 height 12
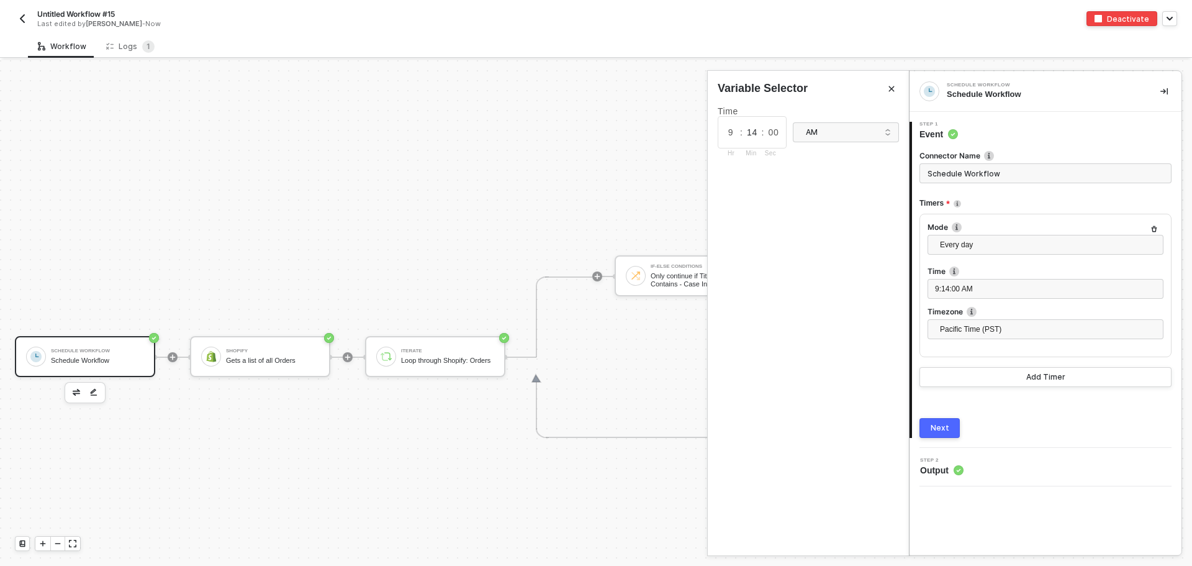
drag, startPoint x: 747, startPoint y: 132, endPoint x: 754, endPoint y: 133, distance: 6.9
click at [754, 133] on input "14" at bounding box center [751, 132] width 19 height 14
type input "54"
click at [953, 428] on button "Next" at bounding box center [939, 428] width 40 height 20
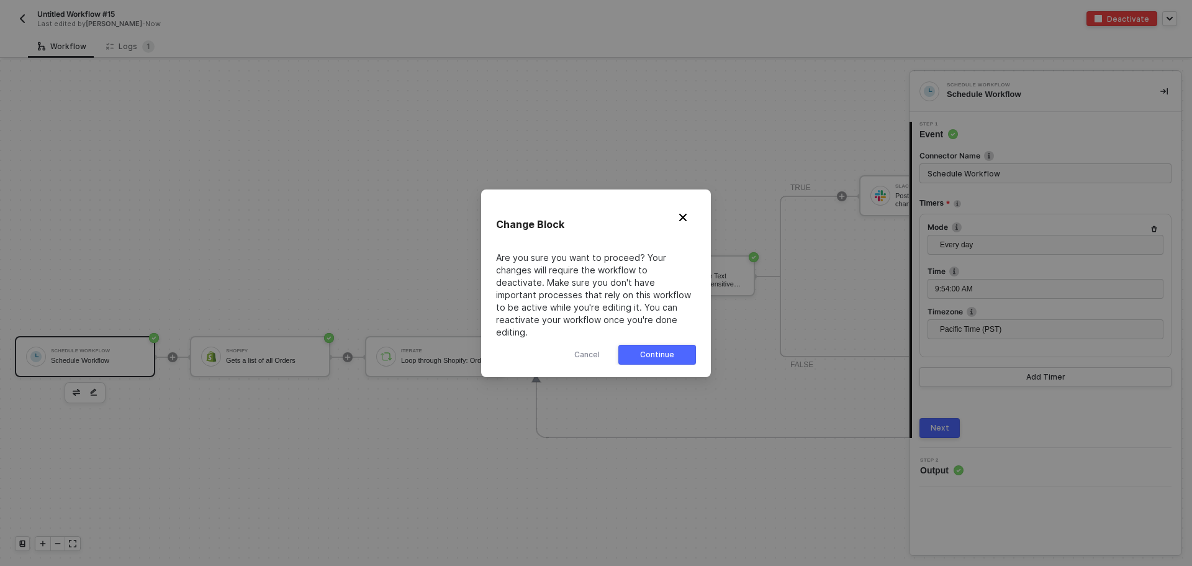
click at [676, 345] on button "Continue" at bounding box center [657, 355] width 78 height 20
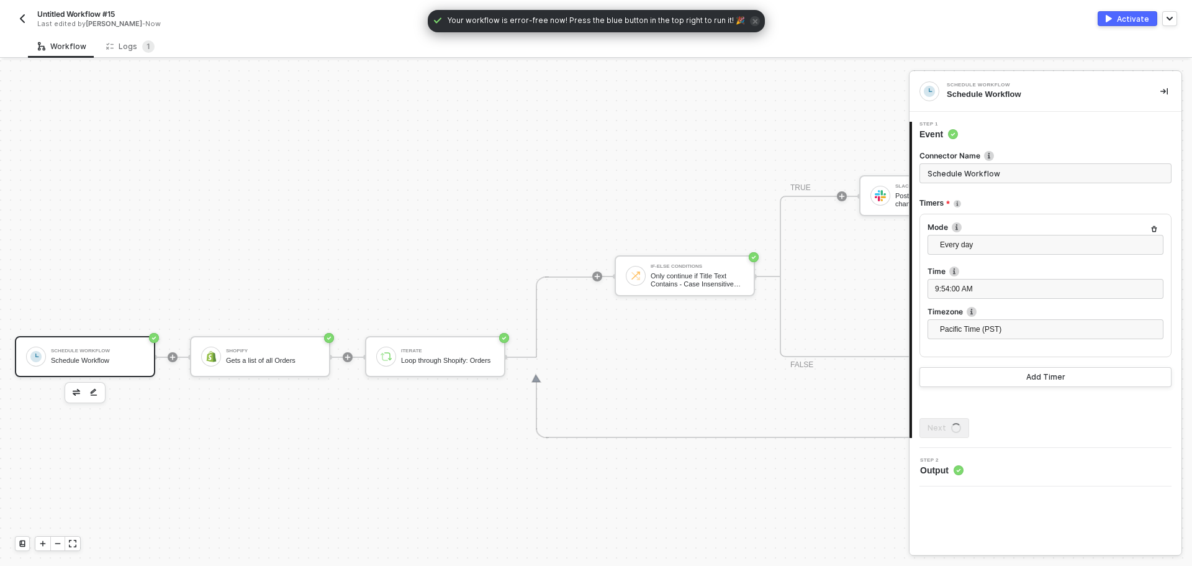
click at [1127, 20] on div "Activate" at bounding box center [1133, 19] width 32 height 11
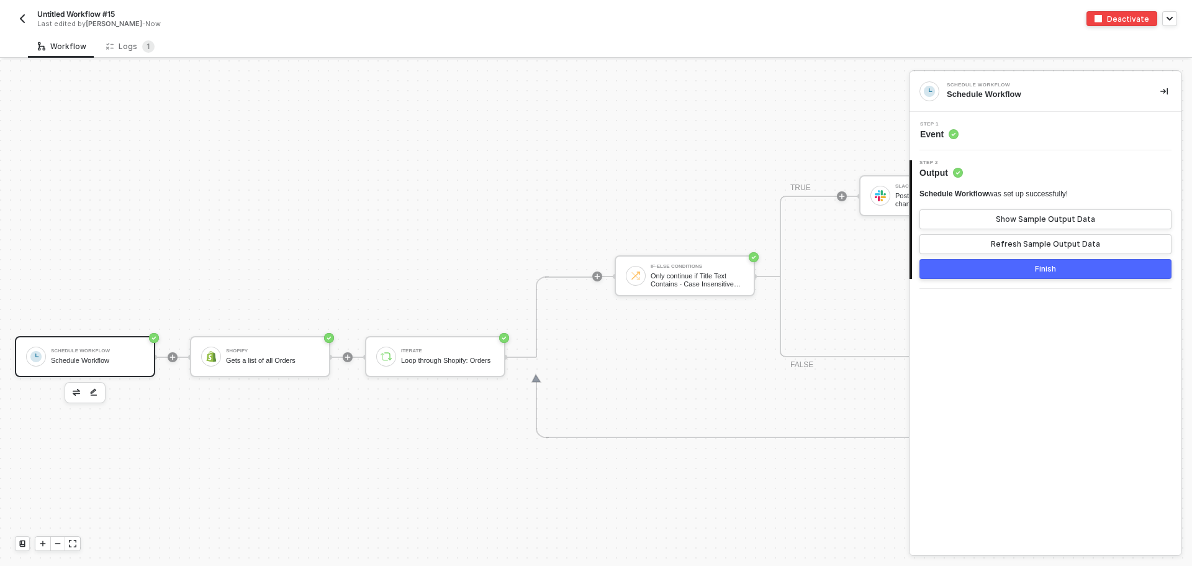
click at [1024, 269] on button "Finish" at bounding box center [1045, 269] width 252 height 20
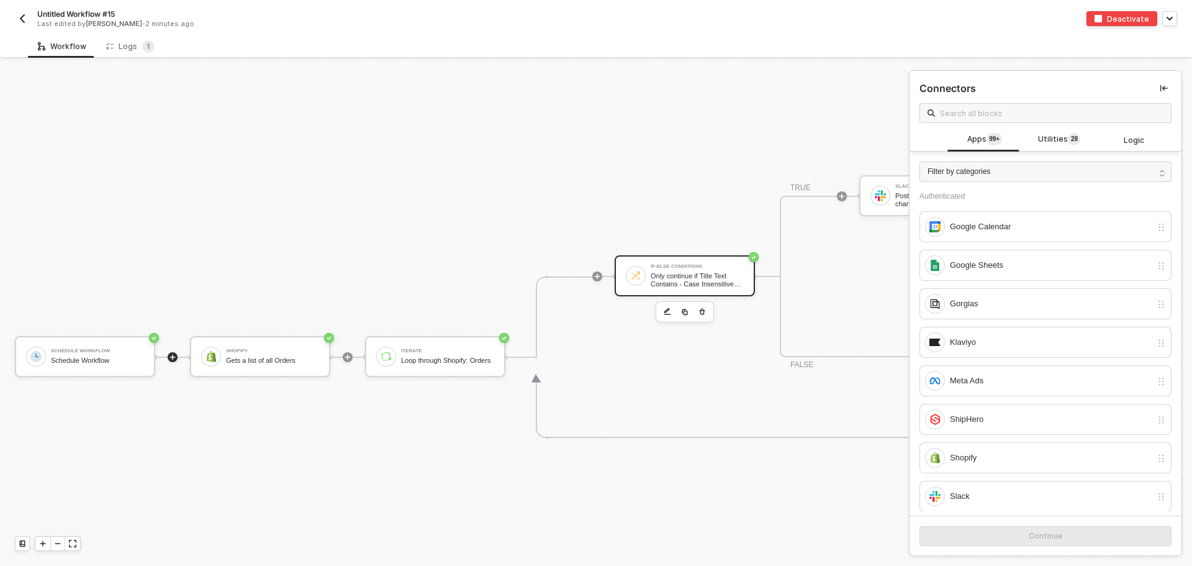
click at [703, 271] on div "If-Else Conditions Only continue if Title Text Contains - Case Insensitive Over…" at bounding box center [697, 276] width 93 height 24
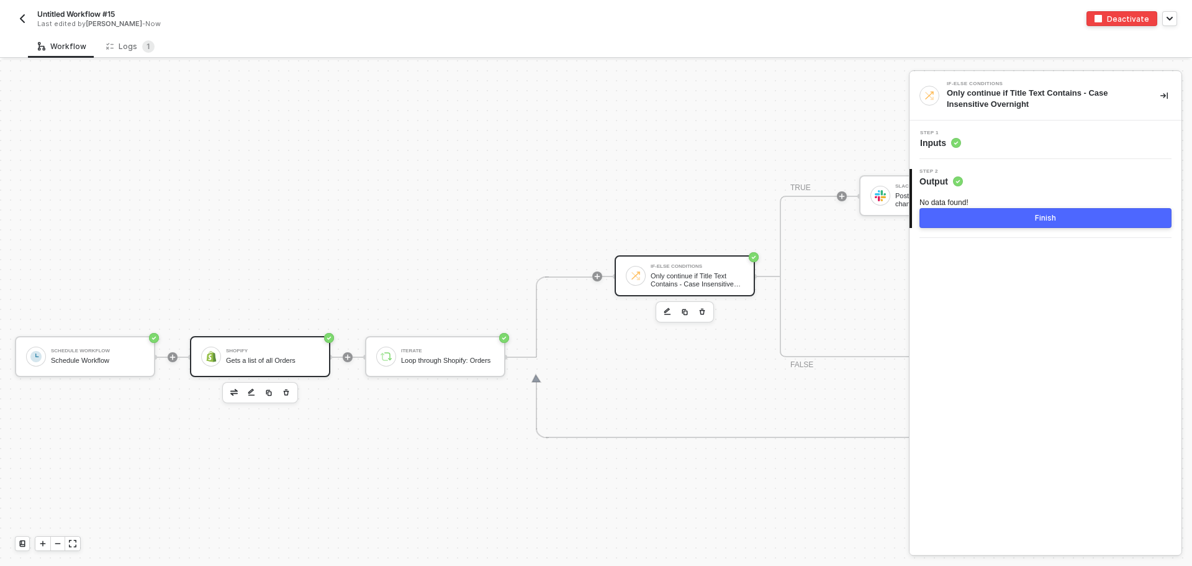
click at [269, 363] on div "Gets a list of all Orders" at bounding box center [272, 360] width 93 height 8
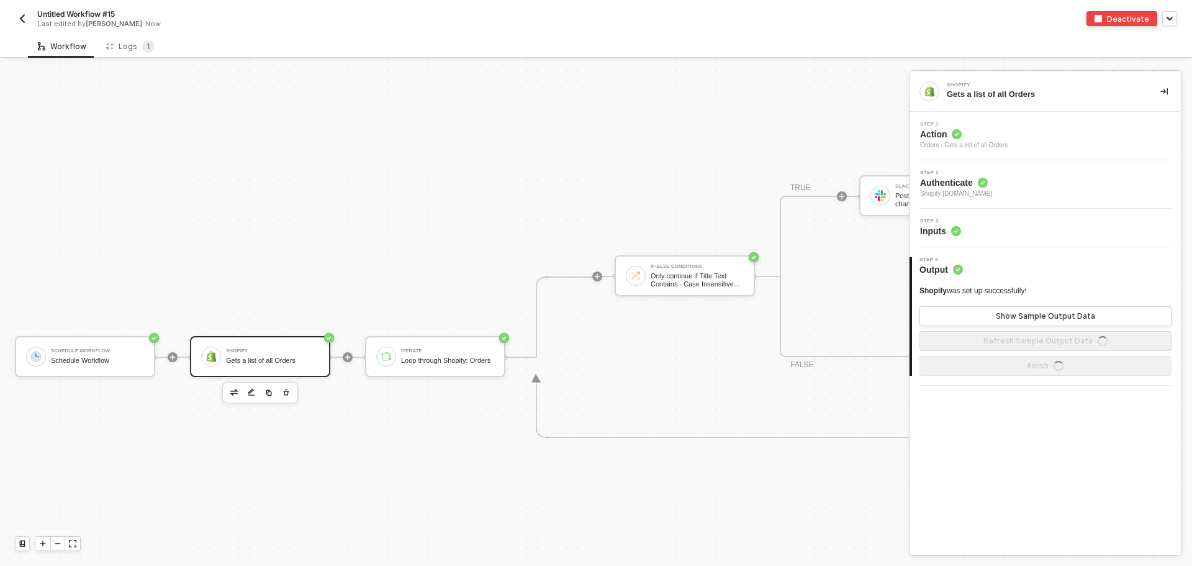
click at [992, 173] on span "Step 2" at bounding box center [956, 172] width 72 height 5
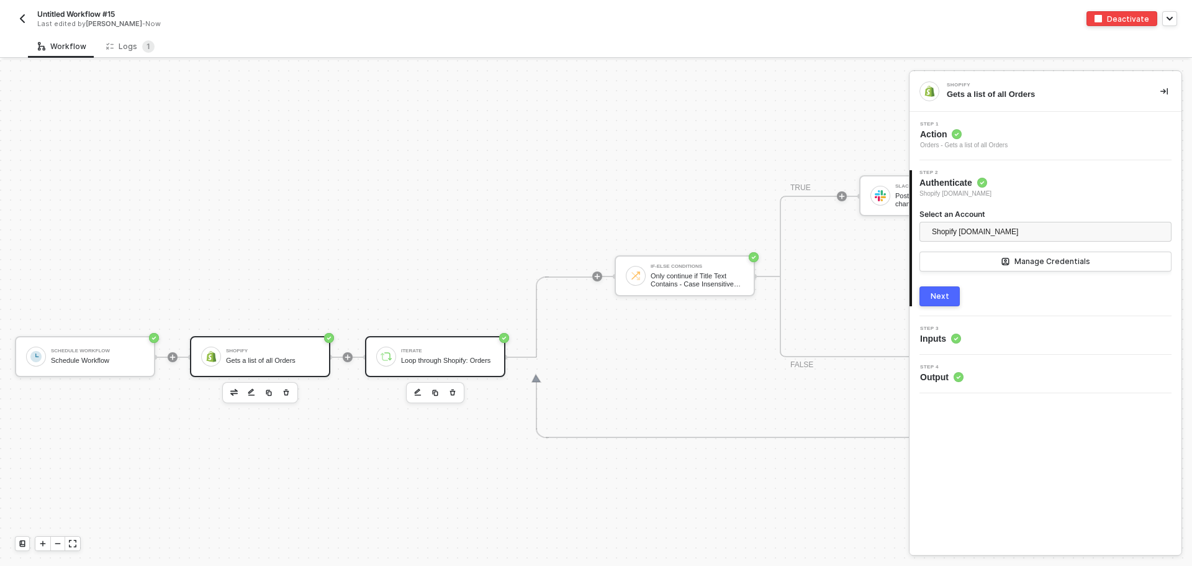
click at [444, 345] on div "Iterate Loop through Shopify: Orders" at bounding box center [447, 357] width 93 height 24
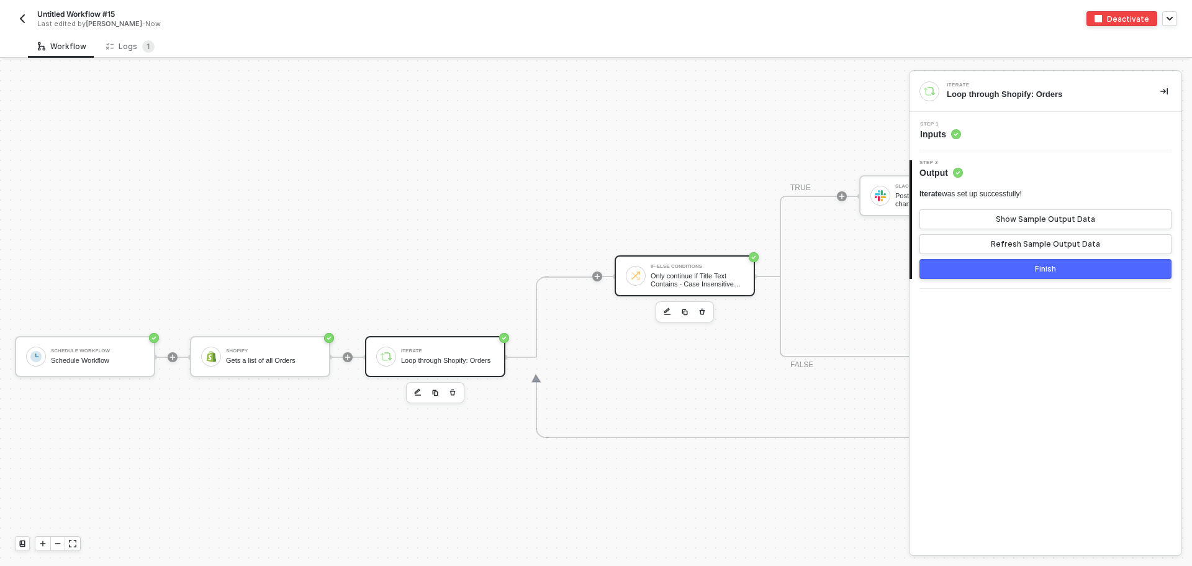
click at [677, 272] on div "Only continue if Title Text Contains - Case Insensitive Overnight" at bounding box center [697, 280] width 93 height 16
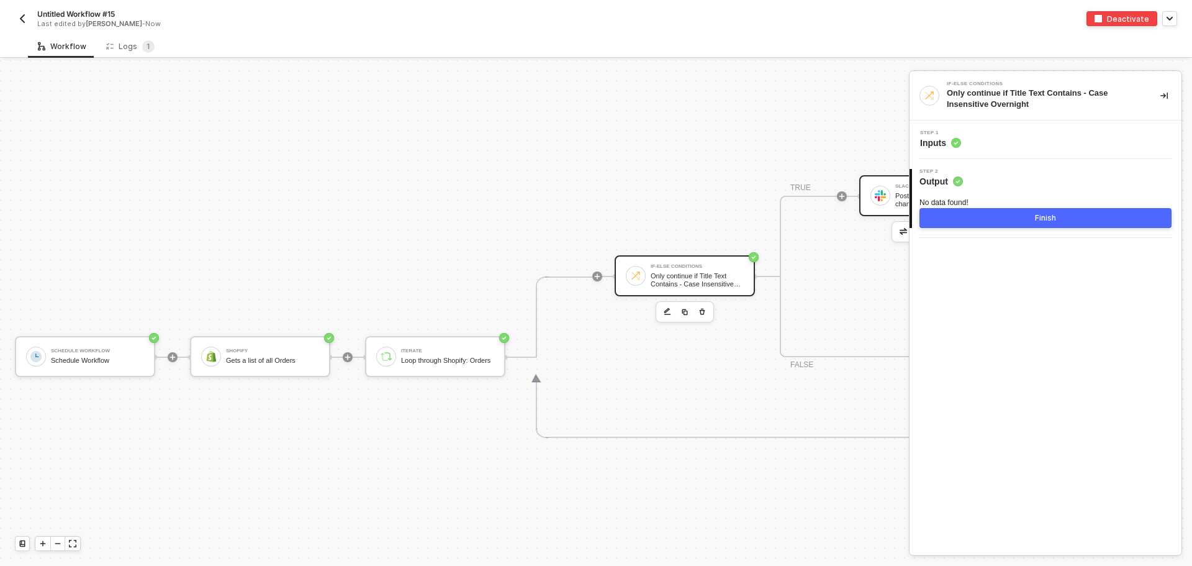
click at [870, 199] on div "Slack Post a message into a channel" at bounding box center [929, 195] width 140 height 41
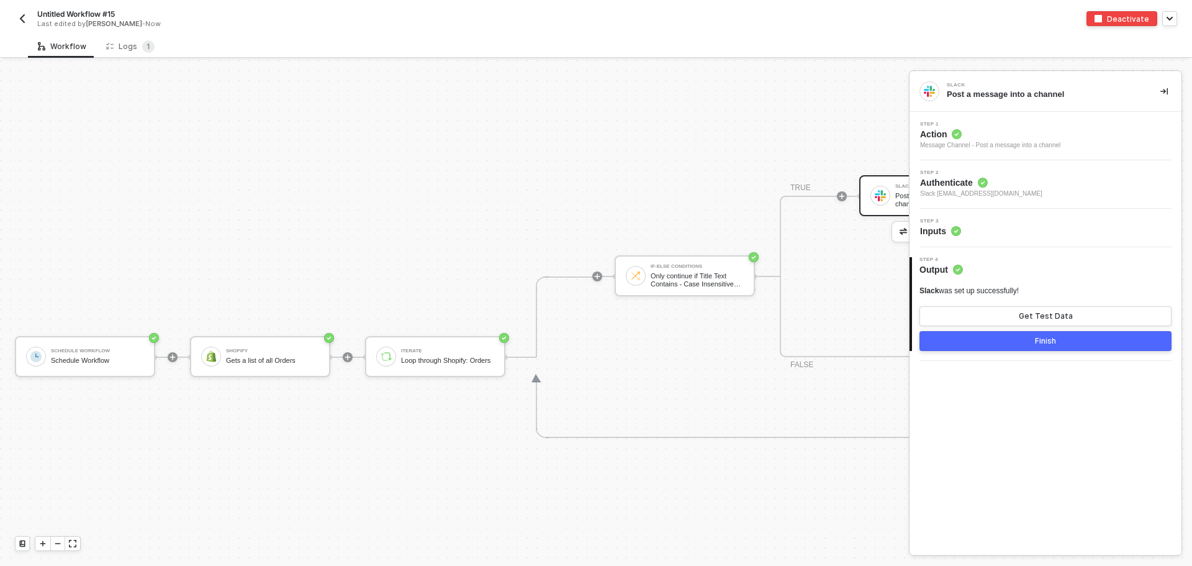
click at [1021, 236] on div "Step 3 Inputs" at bounding box center [1047, 228] width 269 height 19
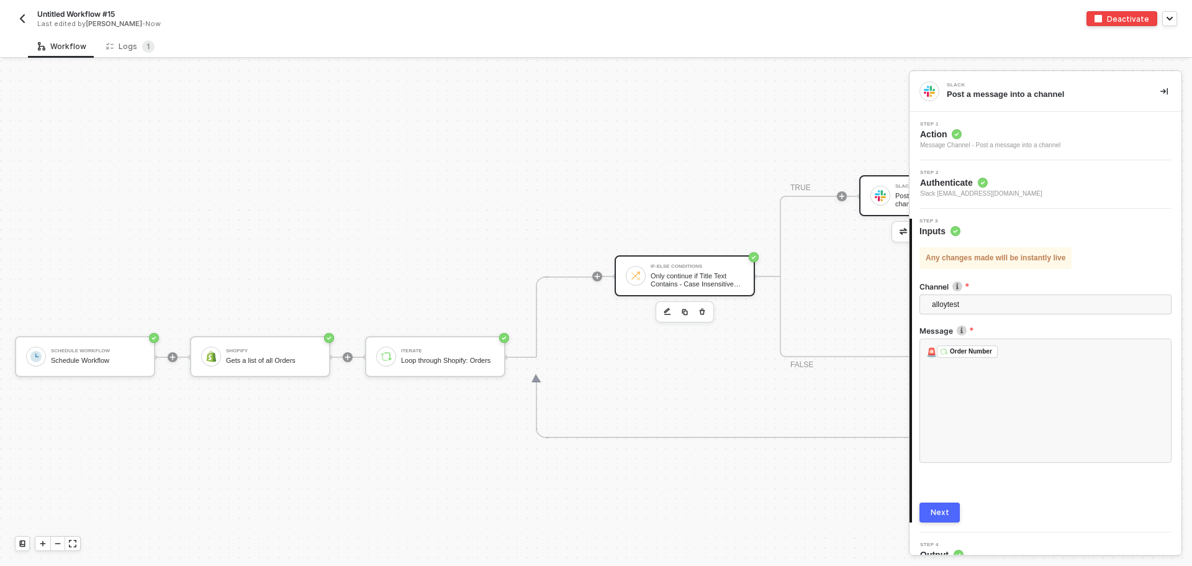
click at [697, 281] on div "Only continue if Title Text Contains - Case Insensitive Overnight" at bounding box center [697, 280] width 93 height 16
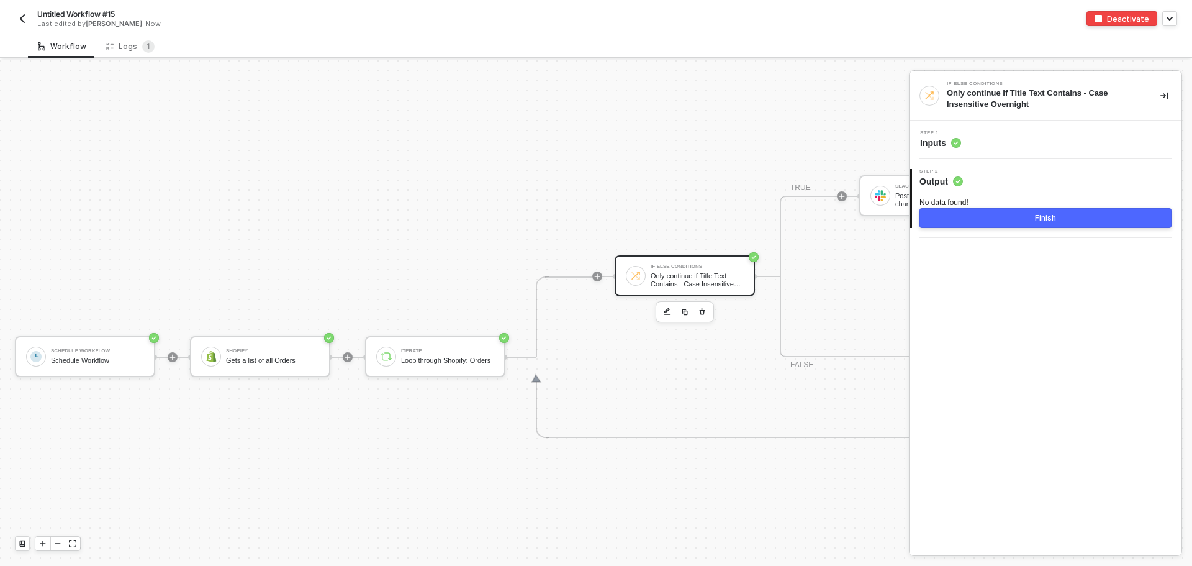
click at [1016, 184] on div "Step 2 Output" at bounding box center [1046, 178] width 269 height 19
click at [1010, 145] on div "Step 1 Inputs" at bounding box center [1047, 139] width 269 height 19
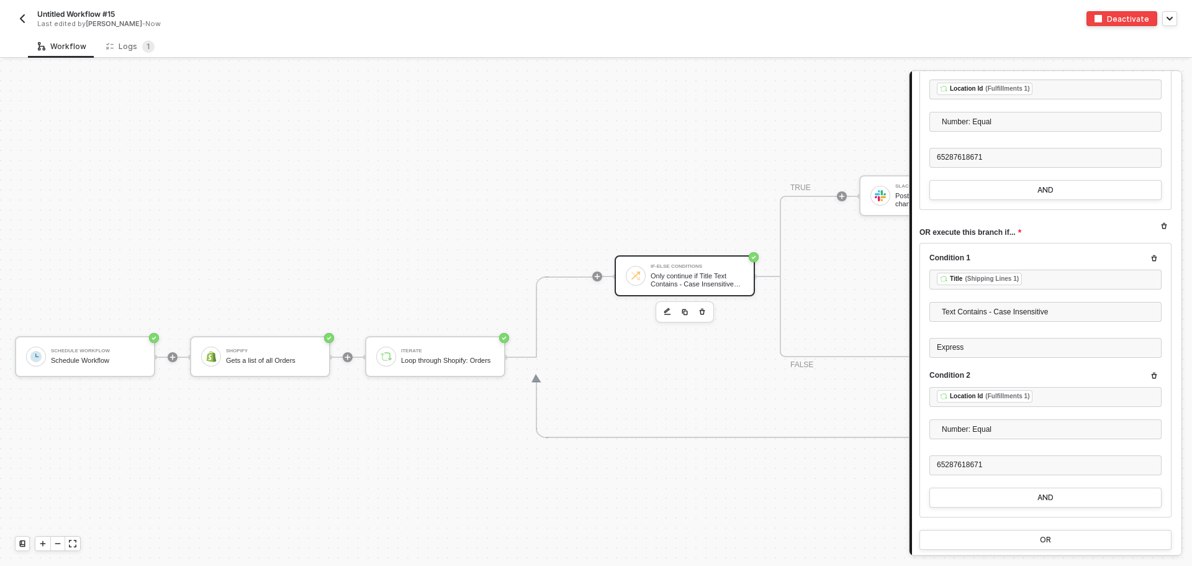
scroll to position [372, 0]
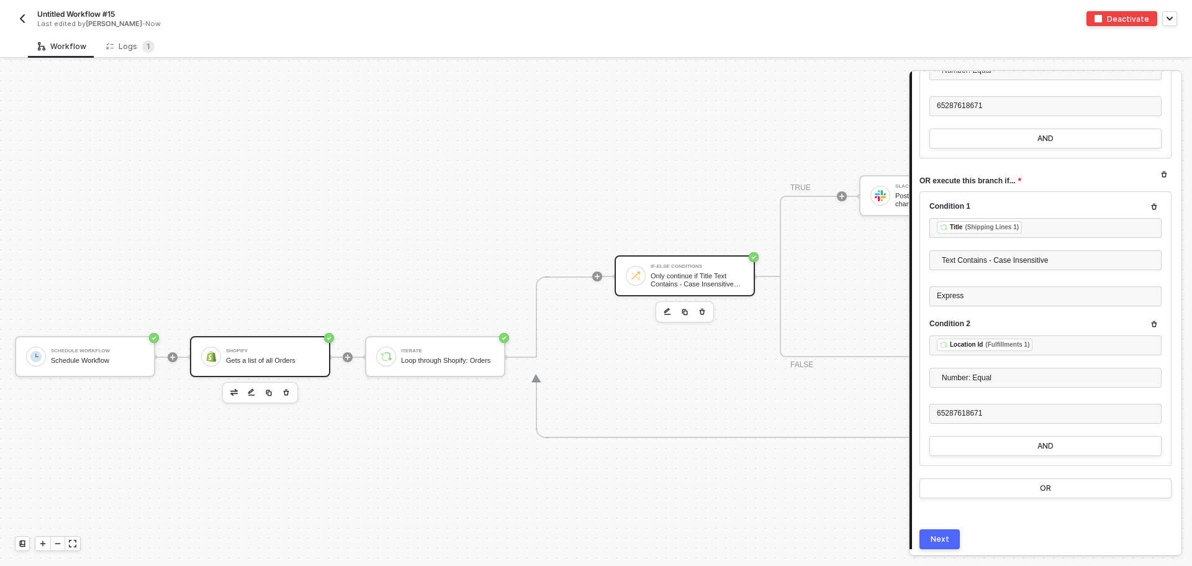
click at [271, 358] on div "Gets a list of all Orders" at bounding box center [272, 360] width 93 height 8
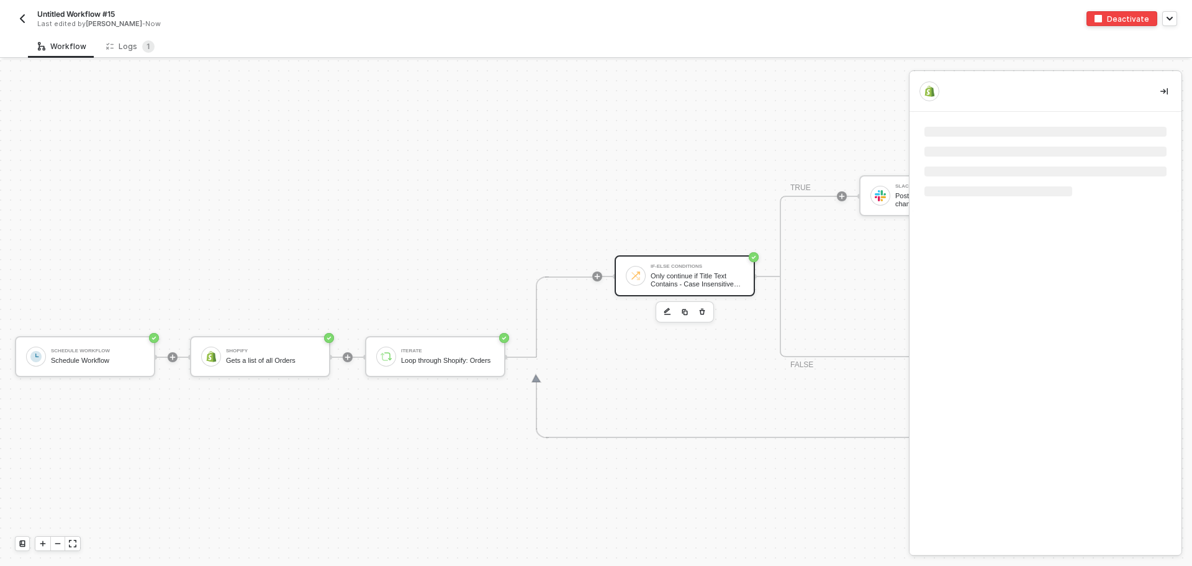
scroll to position [0, 0]
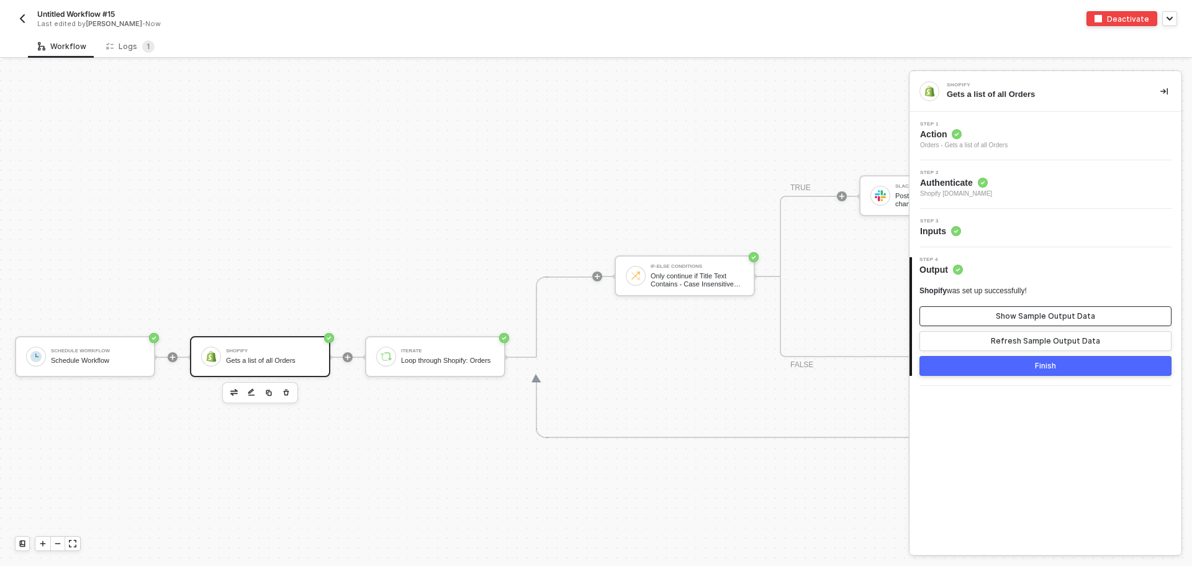
click at [1068, 316] on div "Show Sample Output Data" at bounding box center [1045, 316] width 99 height 10
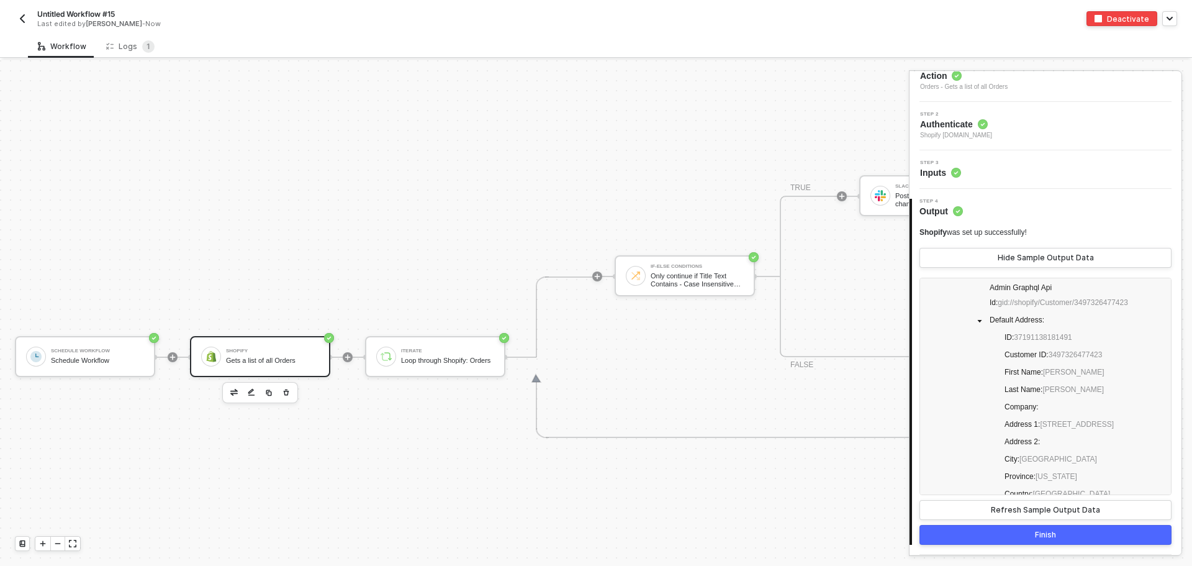
scroll to position [5215, 0]
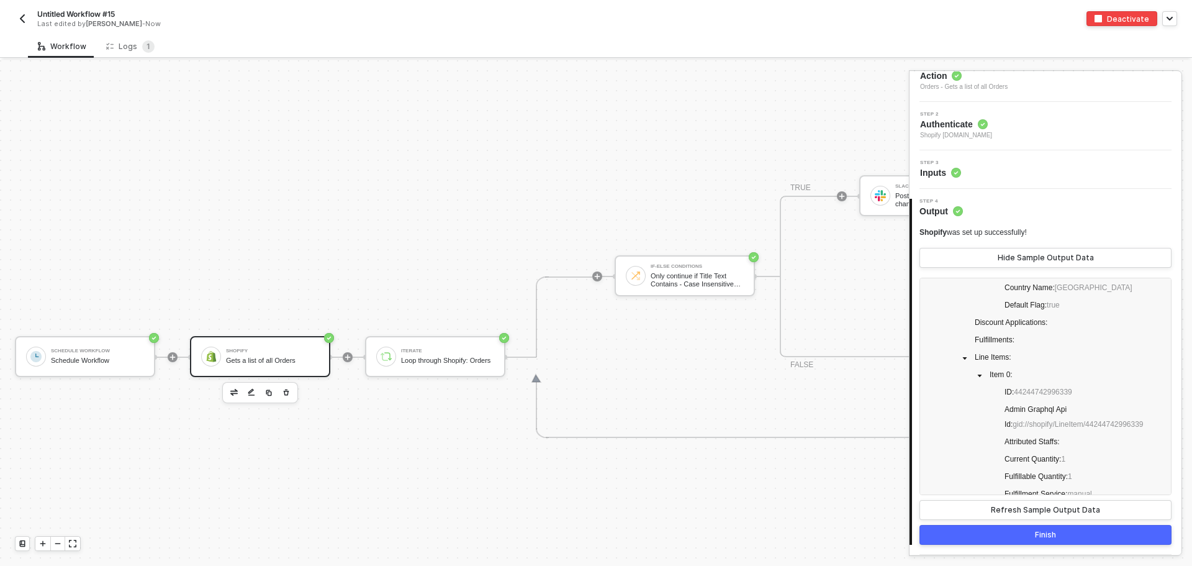
drag, startPoint x: 1156, startPoint y: 367, endPoint x: 1150, endPoint y: 387, distance: 20.6
click at [1150, 387] on div "Name : Elizabeth Isaacs Province Code : IL Country Code : US Country Name : Uni…" at bounding box center [1045, 385] width 252 height 217
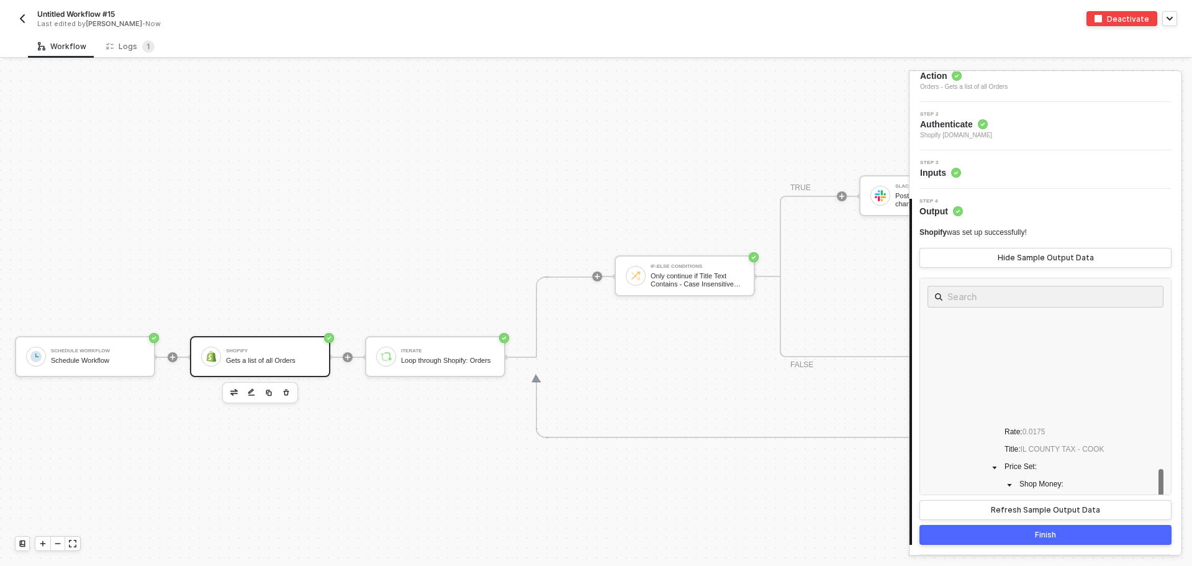
scroll to position [2669, 0]
click at [975, 305] on span at bounding box center [1045, 297] width 236 height 22
click at [976, 297] on input "text" at bounding box center [1045, 297] width 196 height 16
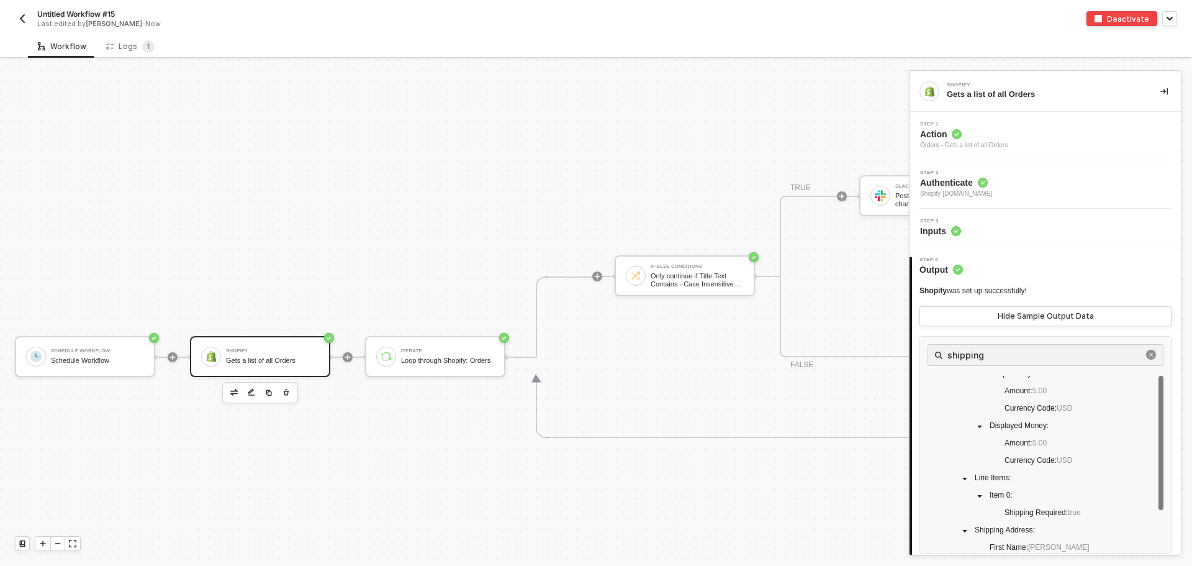
scroll to position [0, 0]
click at [1008, 352] on input "shipping" at bounding box center [1045, 355] width 196 height 16
type input "s"
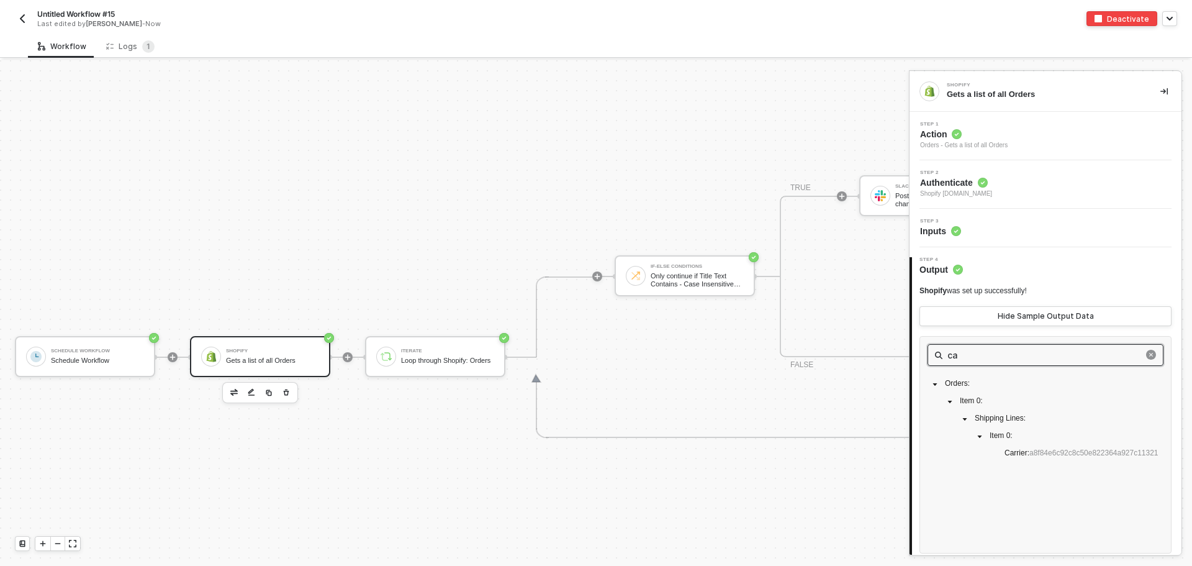
type input "c"
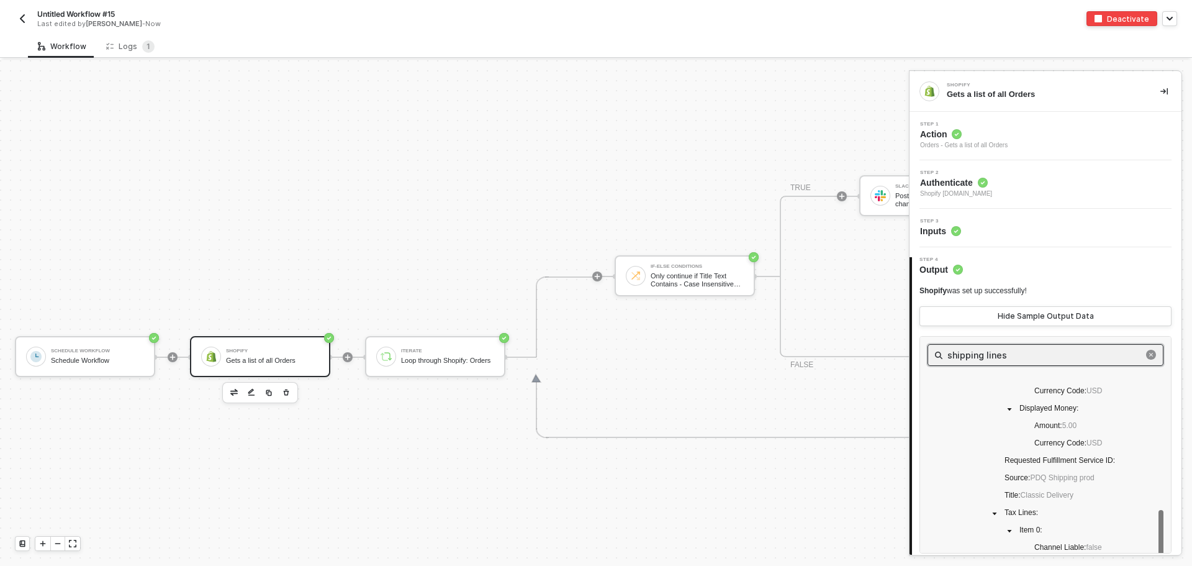
scroll to position [435, 0]
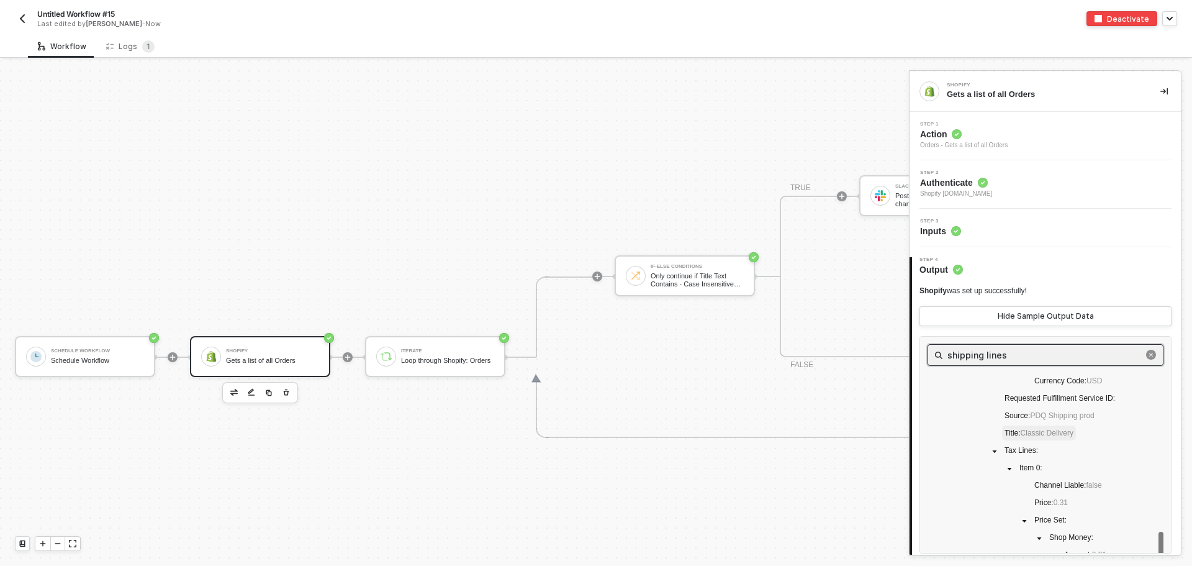
type input "shipping lines"
click at [1052, 428] on span "Classic Delivery" at bounding box center [1047, 432] width 53 height 9
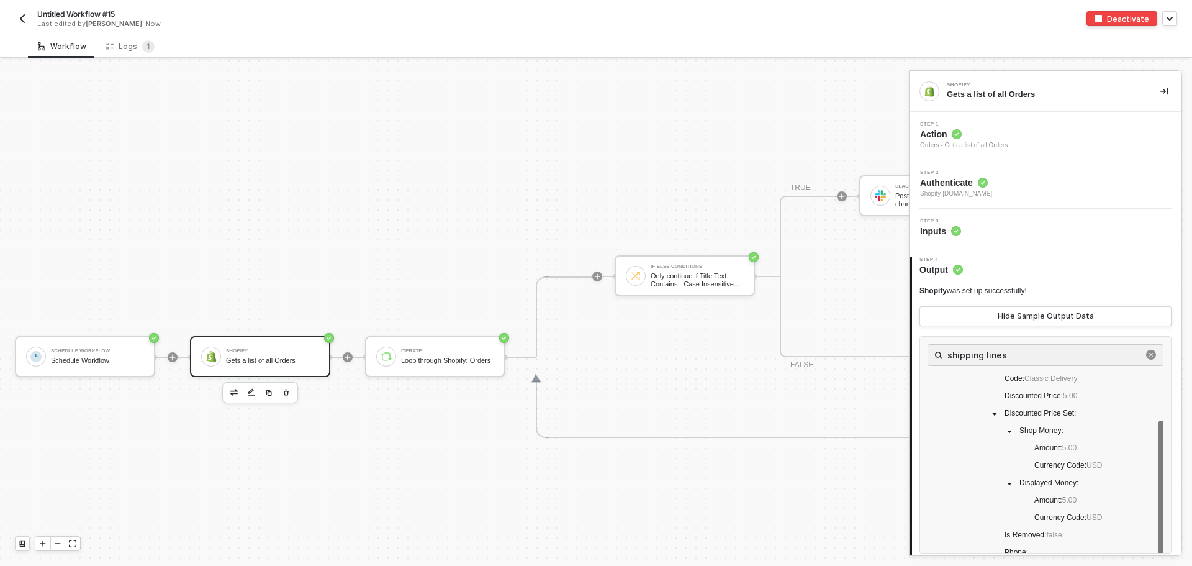
scroll to position [0, 0]
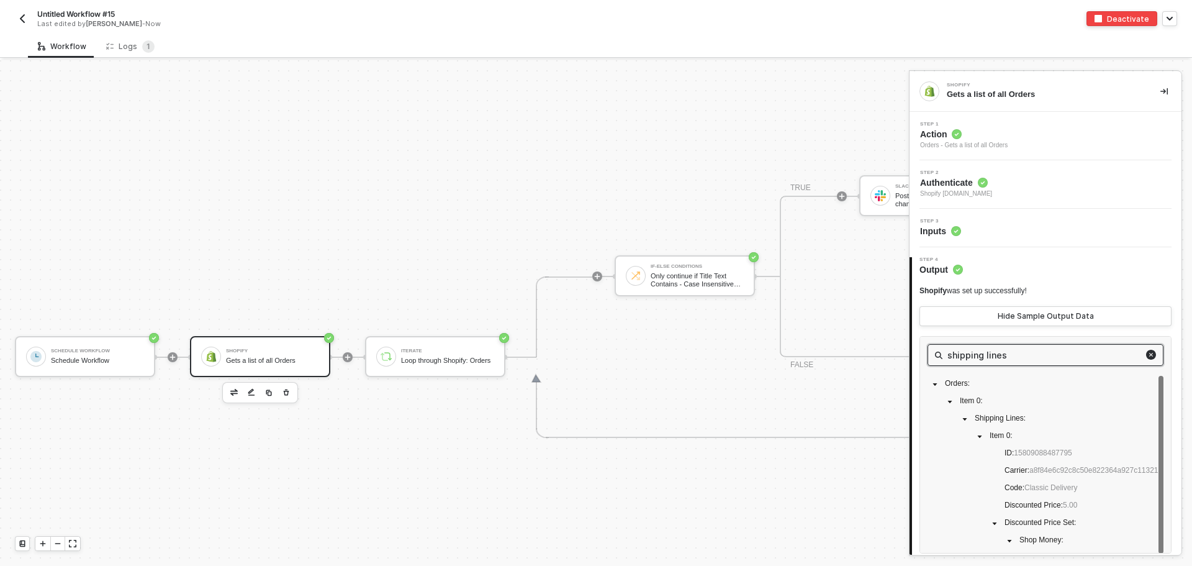
click at [1146, 354] on icon "close-circle" at bounding box center [1151, 355] width 10 height 10
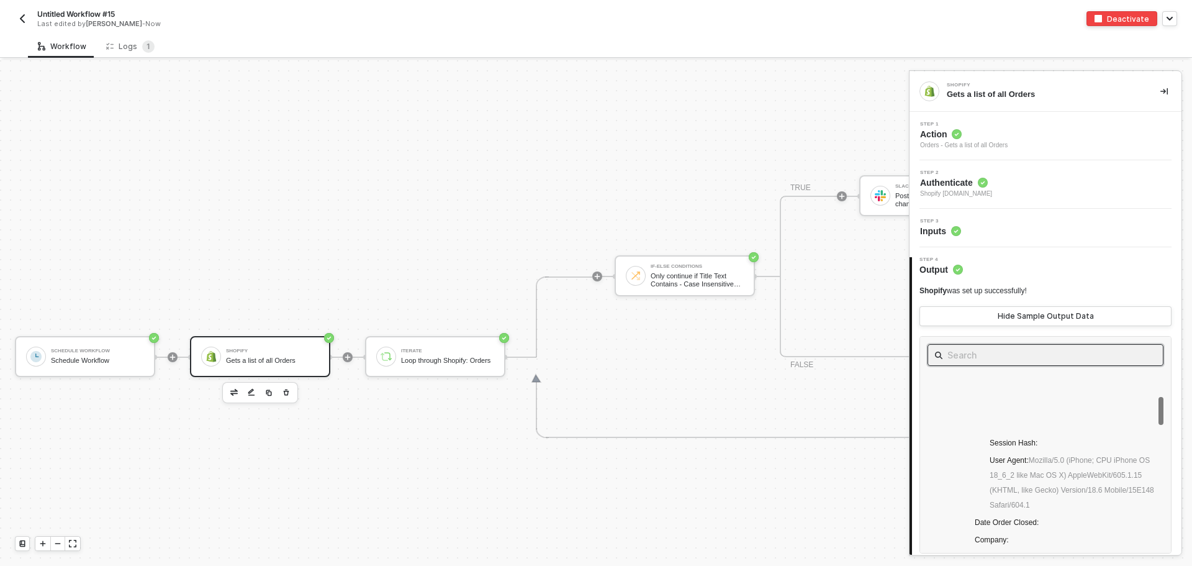
scroll to position [372, 0]
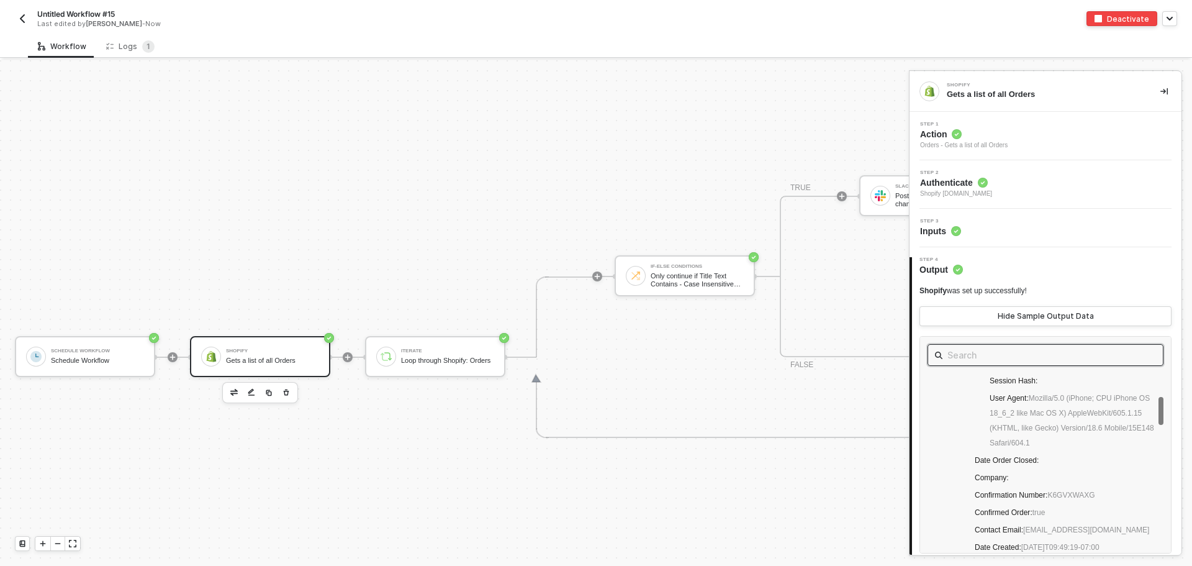
click at [1004, 346] on span at bounding box center [1045, 355] width 236 height 22
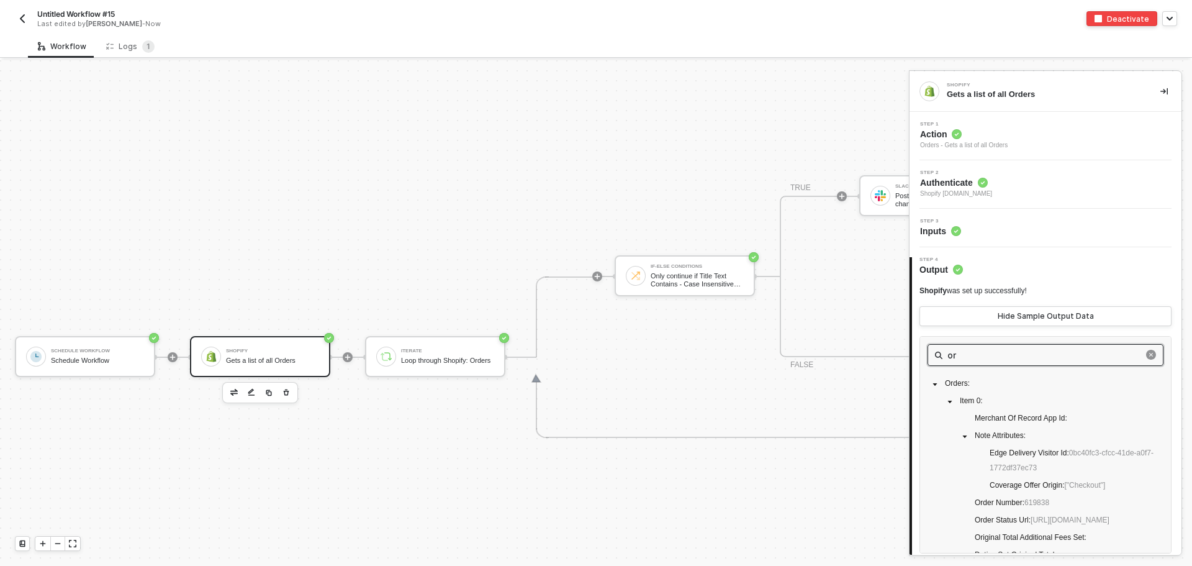
scroll to position [0, 0]
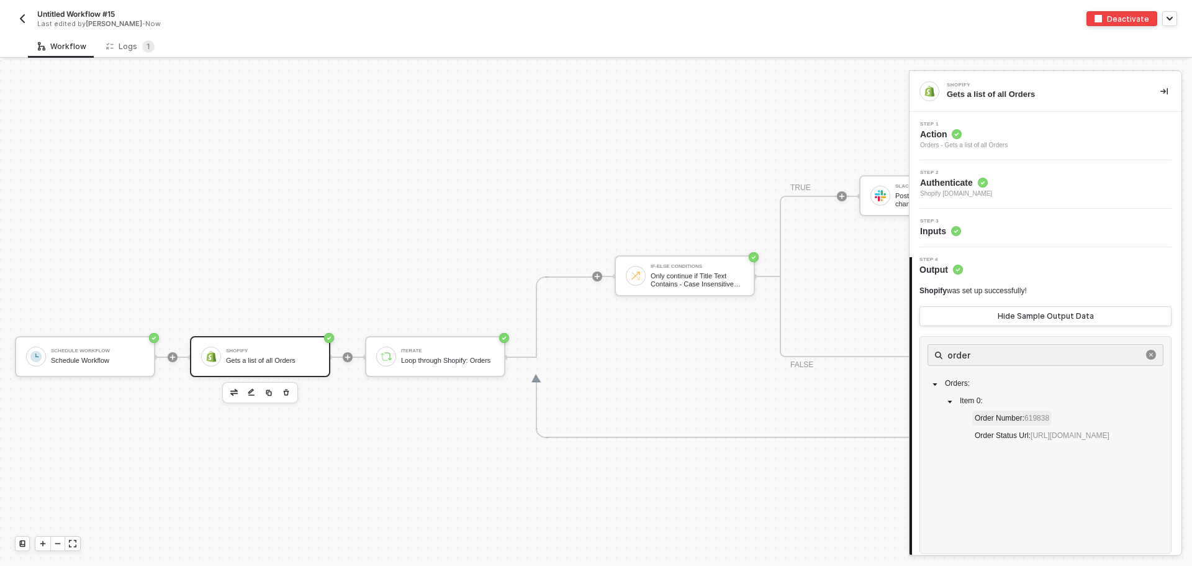
drag, startPoint x: 1055, startPoint y: 418, endPoint x: 1005, endPoint y: 418, distance: 50.3
click at [1005, 418] on div "Orders : Item 0 : Order Number : 619838 Order Status Url : https://www.madhappy…" at bounding box center [1045, 411] width 236 height 70
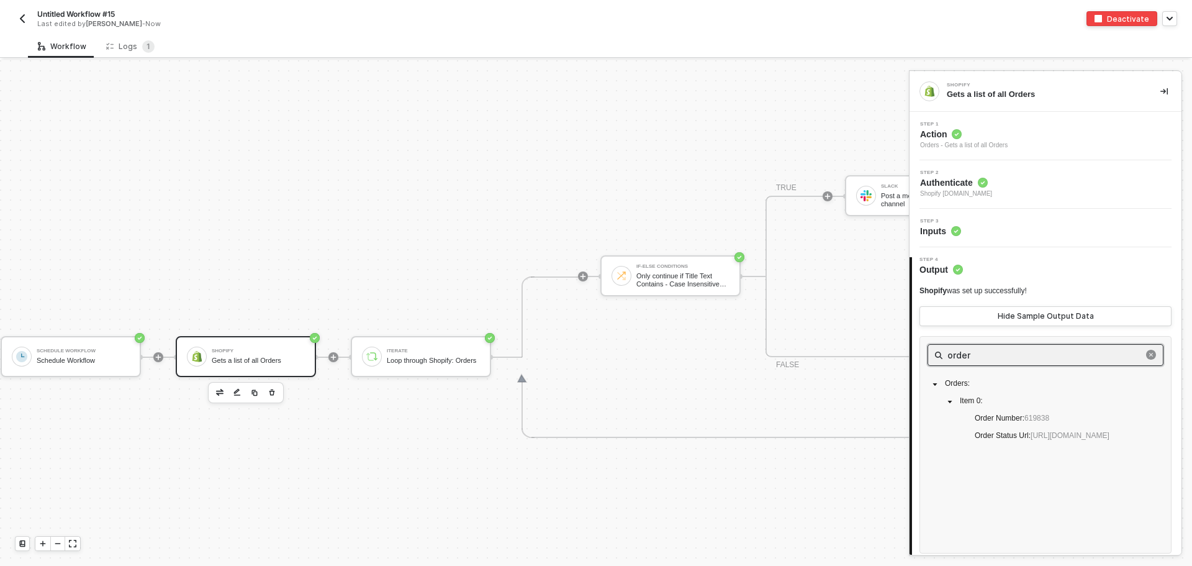
drag, startPoint x: 1035, startPoint y: 352, endPoint x: 774, endPoint y: 327, distance: 261.9
click at [774, 327] on div "Schedule Workflow Schedule Workflow Shopify Gets a list of all Orders Iterate L…" at bounding box center [596, 312] width 1192 height 505
click at [981, 351] on input "order" at bounding box center [1045, 355] width 196 height 16
drag, startPoint x: 986, startPoint y: 351, endPoint x: 889, endPoint y: 351, distance: 96.8
click at [889, 351] on div "Schedule Workflow Schedule Workflow Shopify Gets a list of all Orders Iterate L…" at bounding box center [596, 312] width 1192 height 505
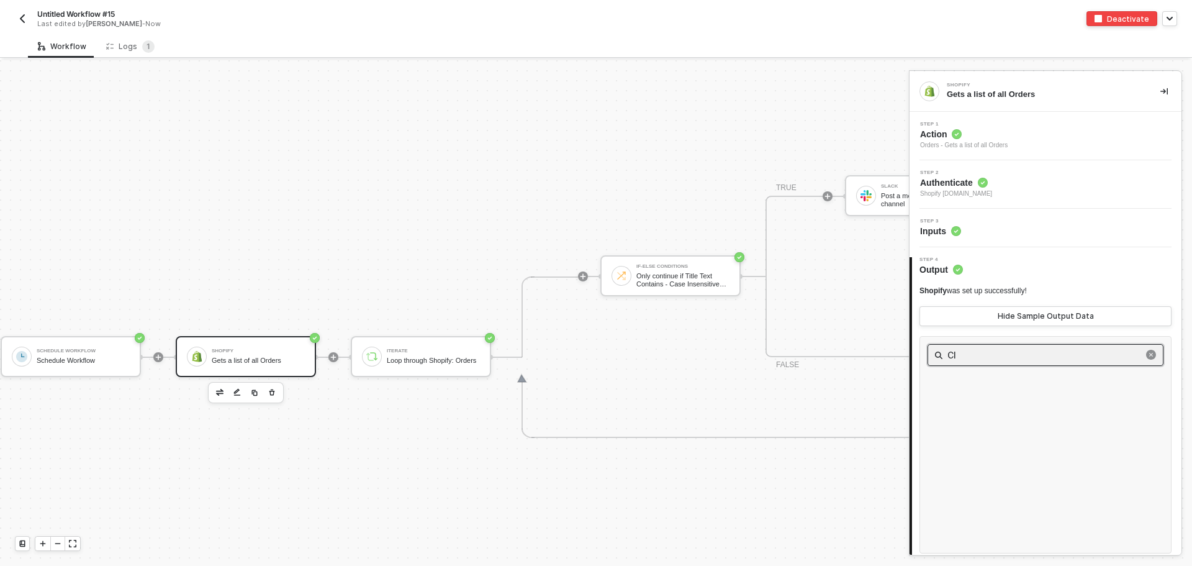
type input "C"
type input "shipping"
click at [967, 471] on icon "caret-down" at bounding box center [965, 471] width 6 height 6
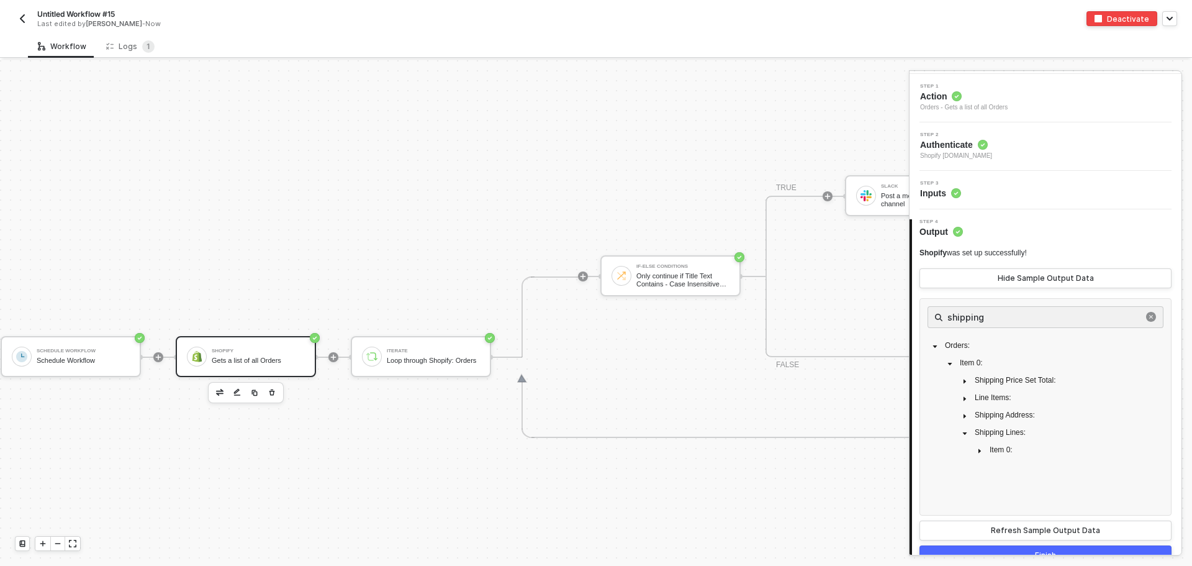
scroll to position [58, 0]
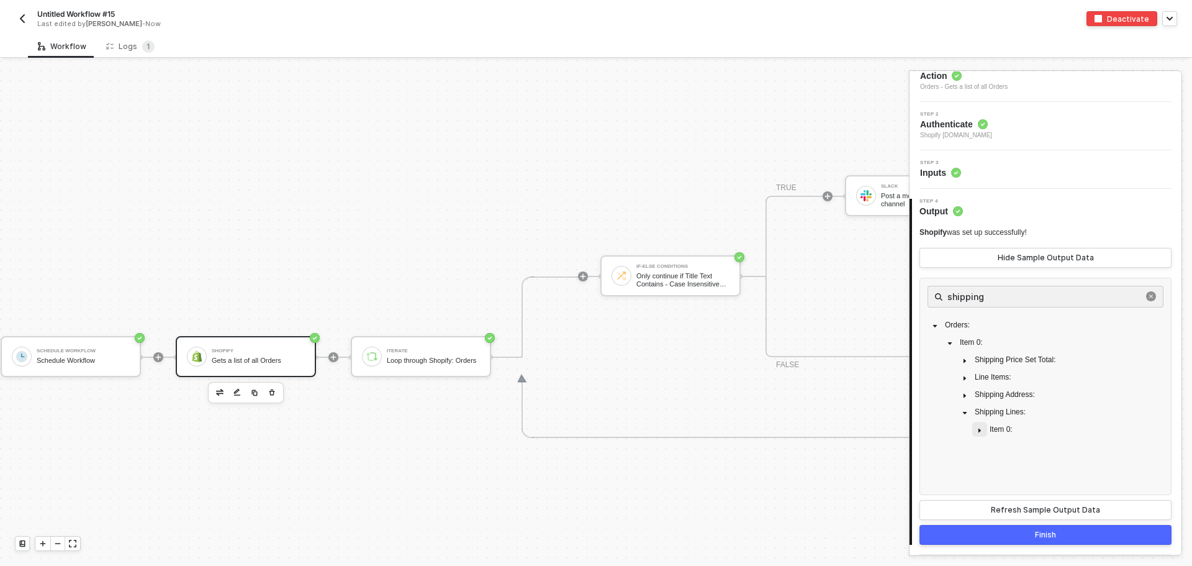
click at [976, 427] on span at bounding box center [979, 429] width 15 height 15
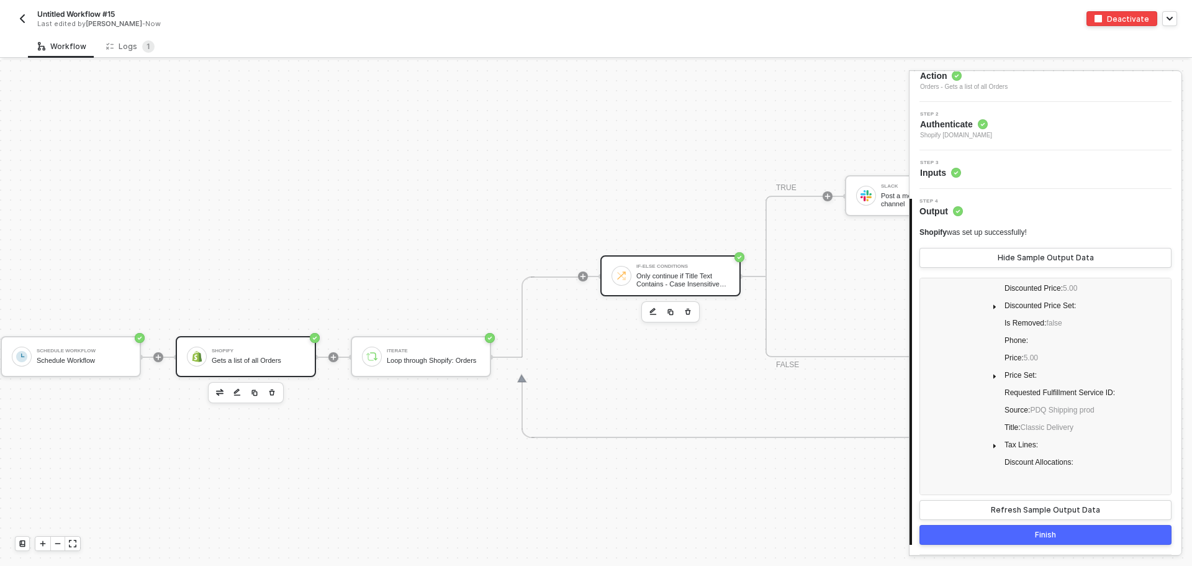
click at [664, 274] on div "Only continue if Title Text Contains - Case Insensitive Overnight" at bounding box center [682, 280] width 93 height 16
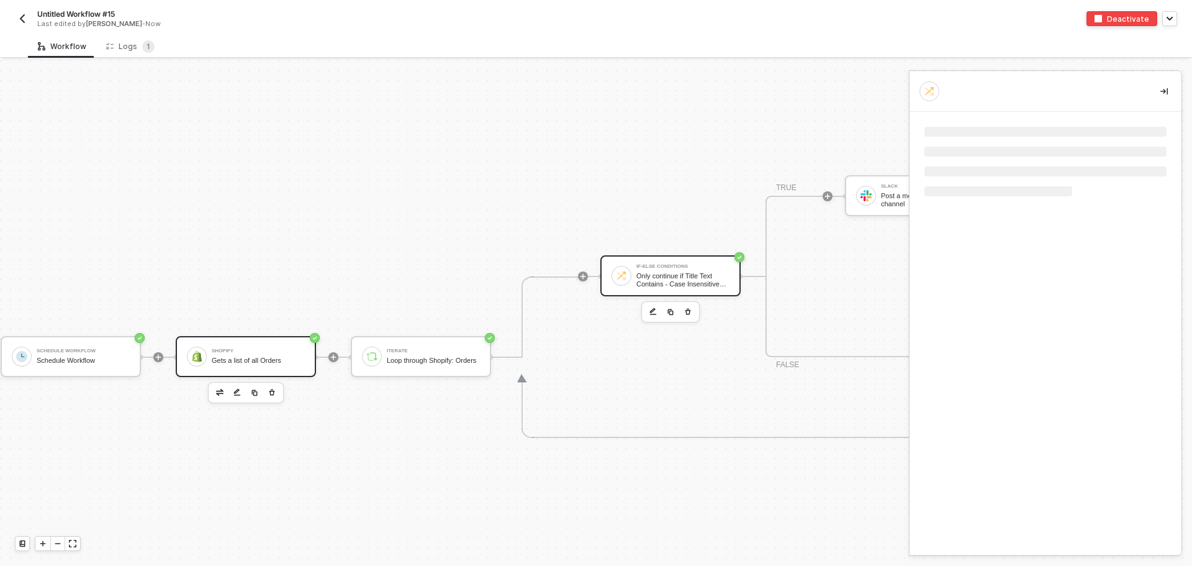
scroll to position [0, 0]
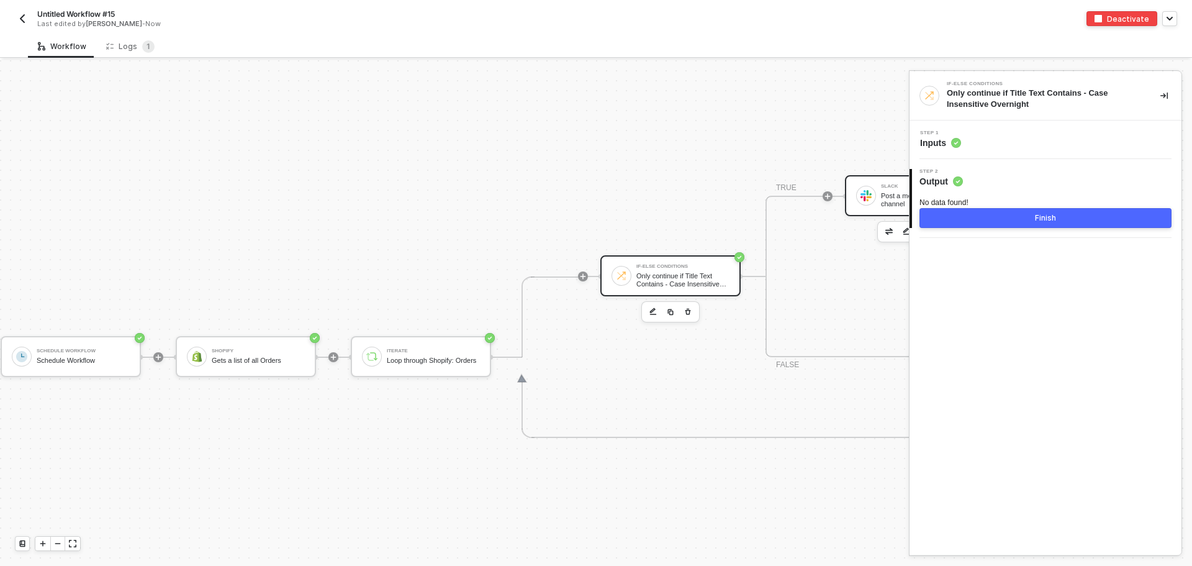
click at [864, 189] on div at bounding box center [866, 196] width 20 height 20
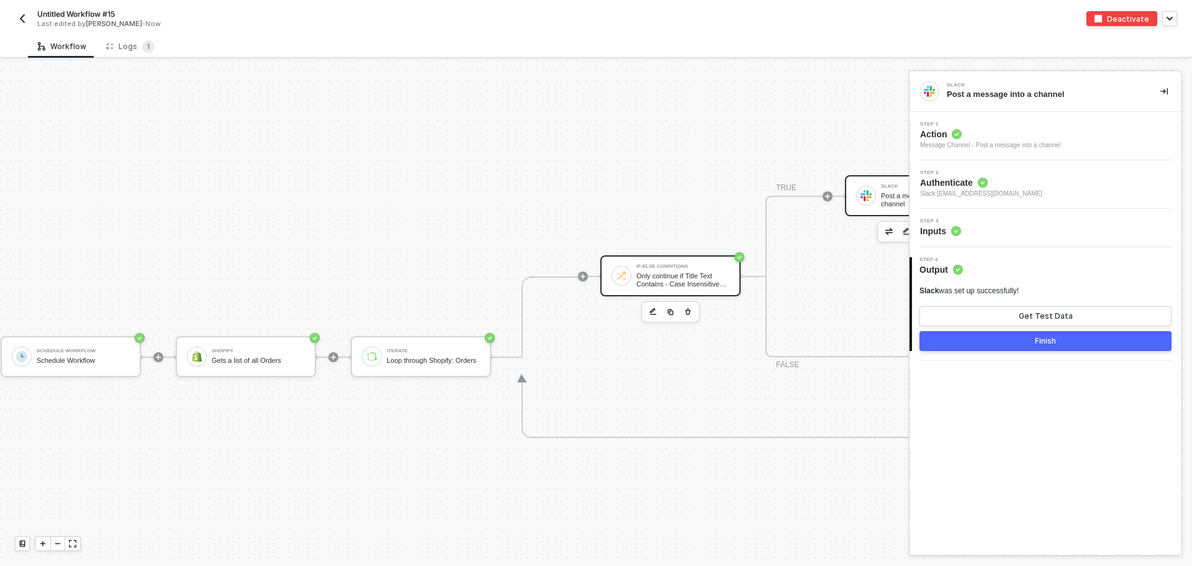
click at [662, 276] on div "Only continue if Title Text Contains - Case Insensitive Overnight" at bounding box center [682, 280] width 93 height 16
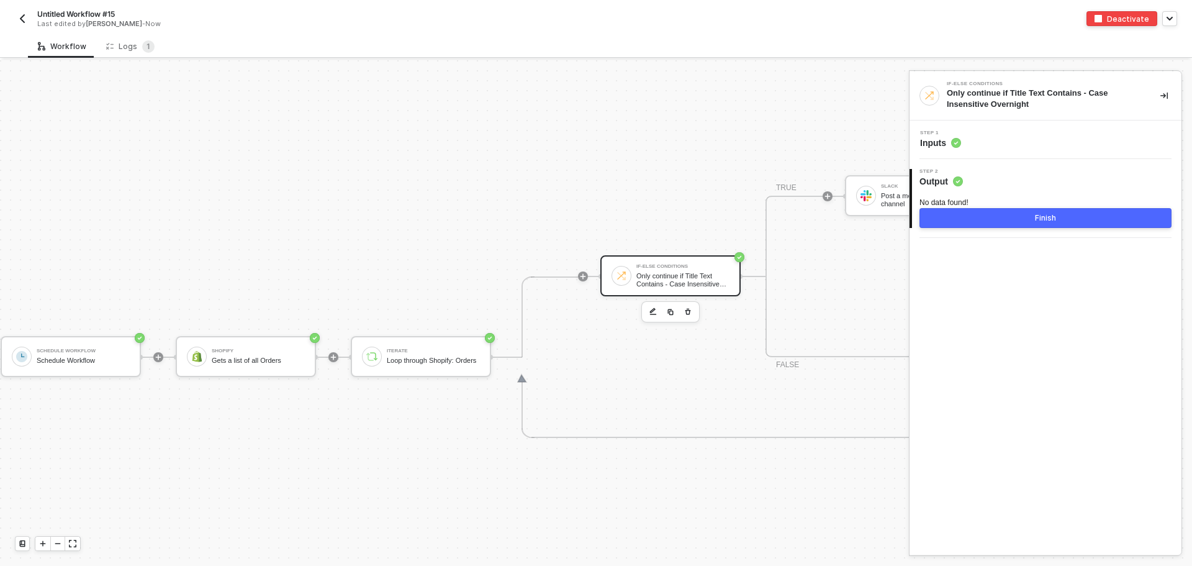
click at [1033, 143] on div "Step 1 Inputs" at bounding box center [1047, 139] width 269 height 19
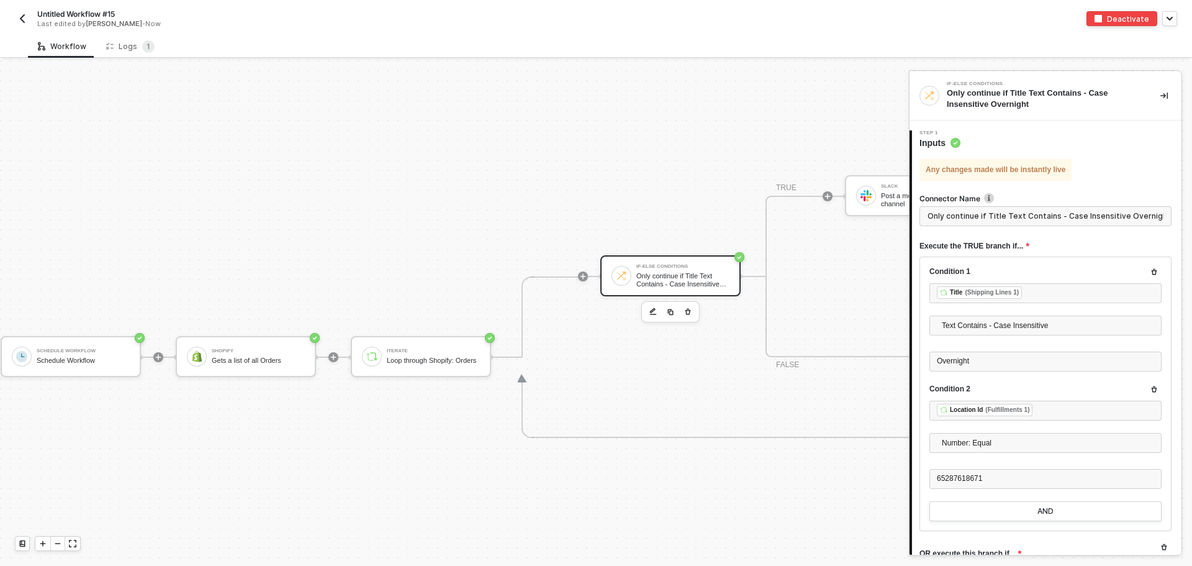
scroll to position [0, 1]
click at [1152, 390] on icon "button" at bounding box center [1155, 389] width 6 height 6
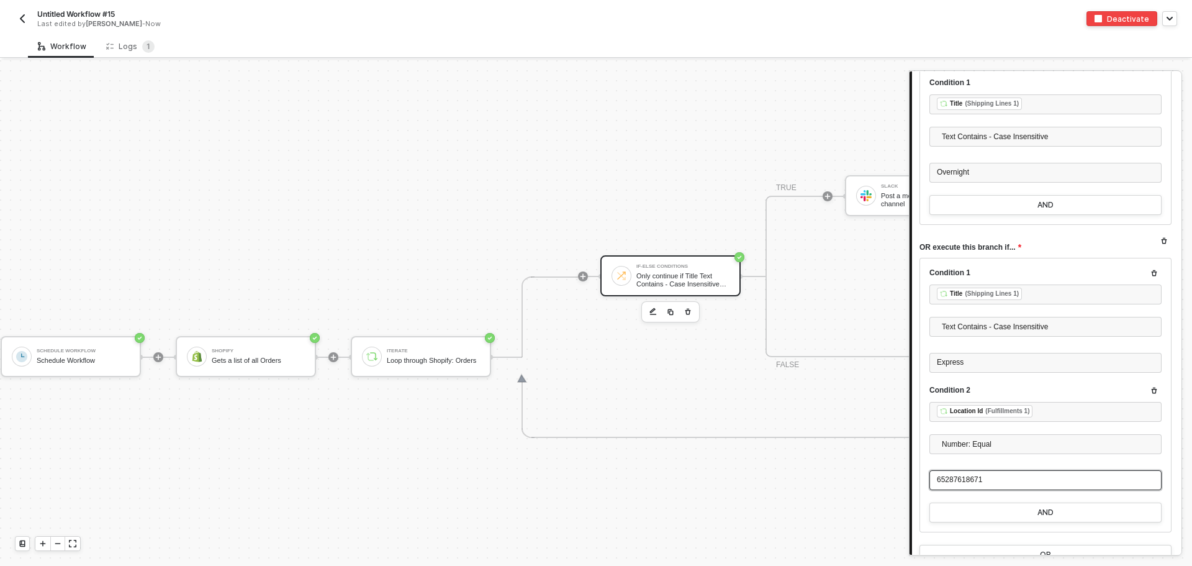
scroll to position [248, 0]
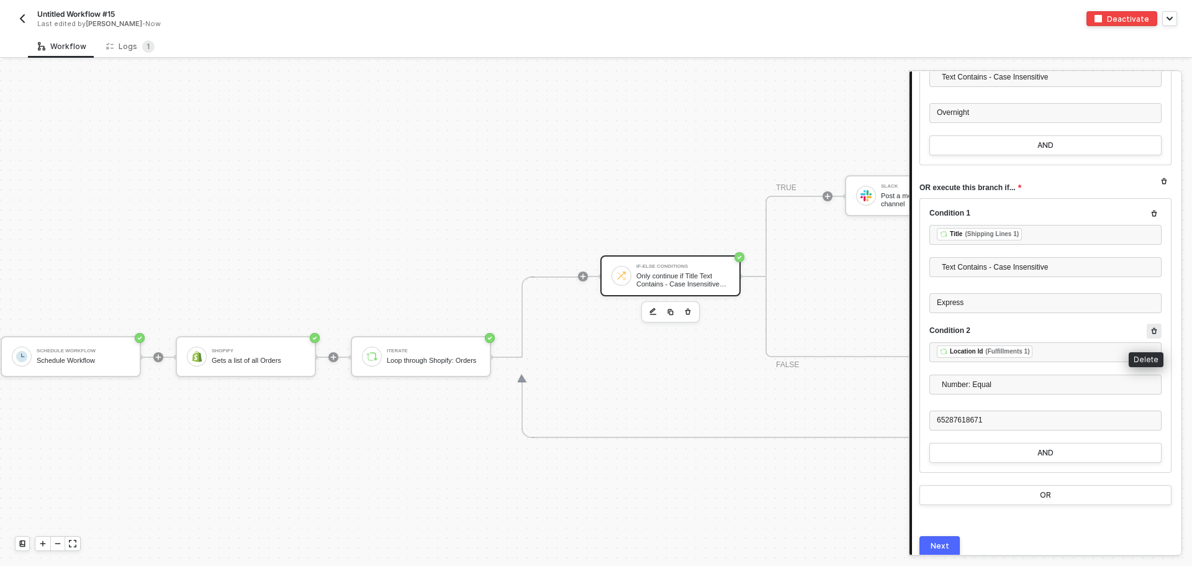
click at [1147, 335] on button "button" at bounding box center [1154, 330] width 15 height 15
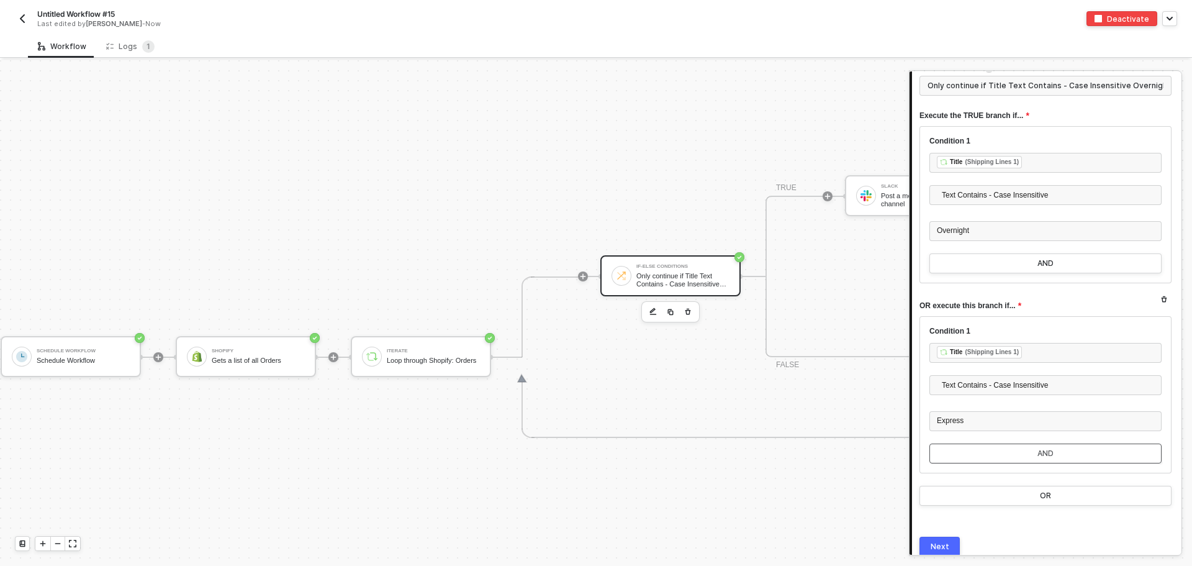
scroll to position [56, 0]
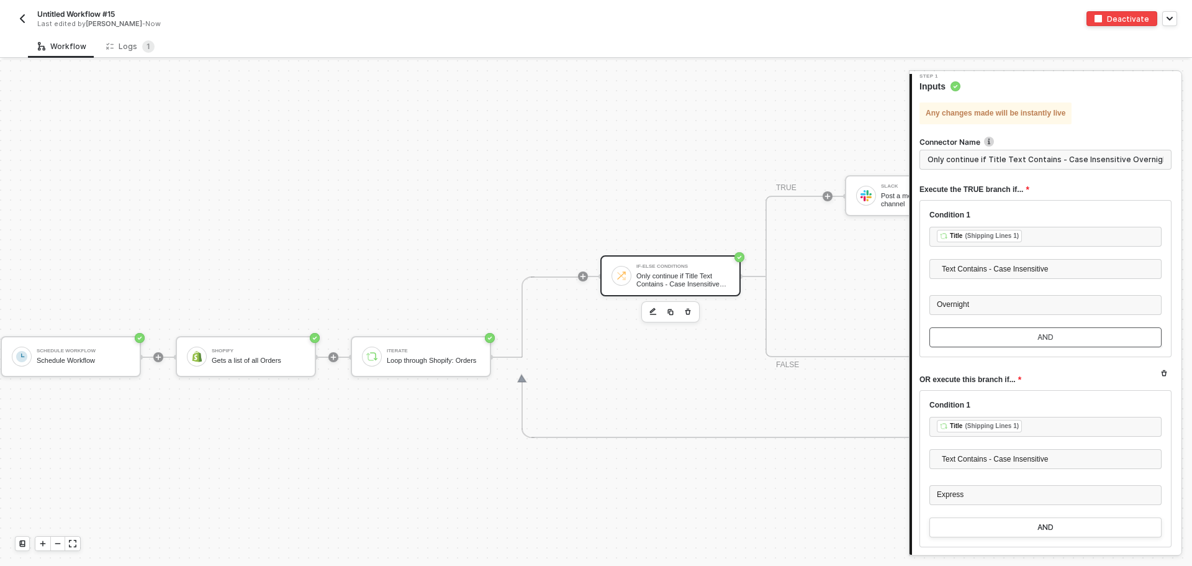
click at [1037, 345] on button "AND" at bounding box center [1045, 337] width 232 height 20
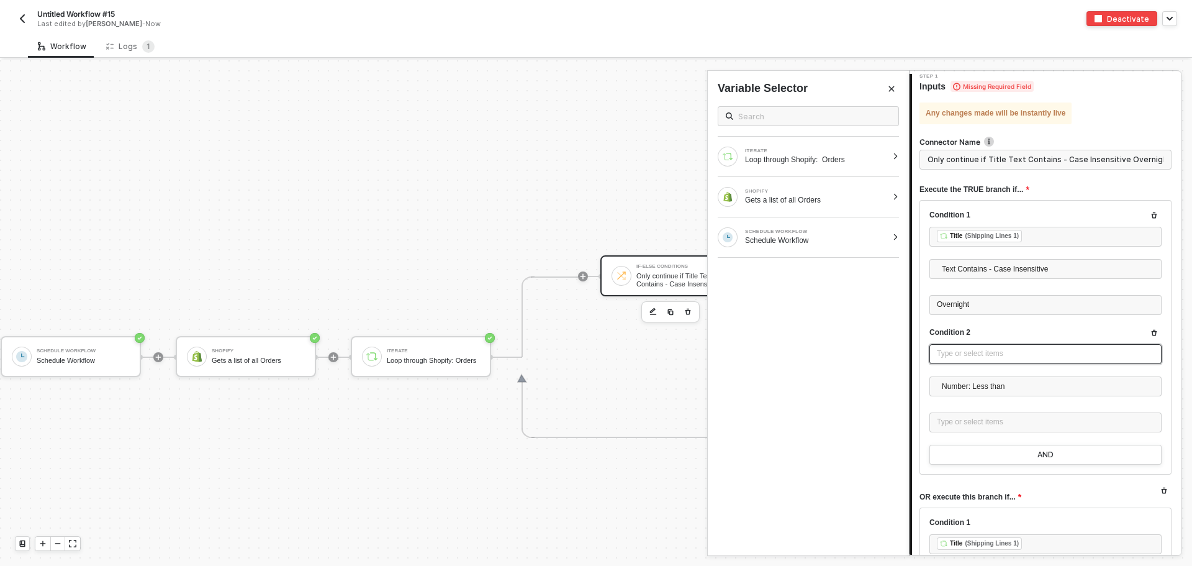
click at [1030, 351] on div "Type or select items ﻿" at bounding box center [1045, 354] width 217 height 12
click at [789, 160] on div "Loop through Shopify: Orders" at bounding box center [816, 160] width 142 height 10
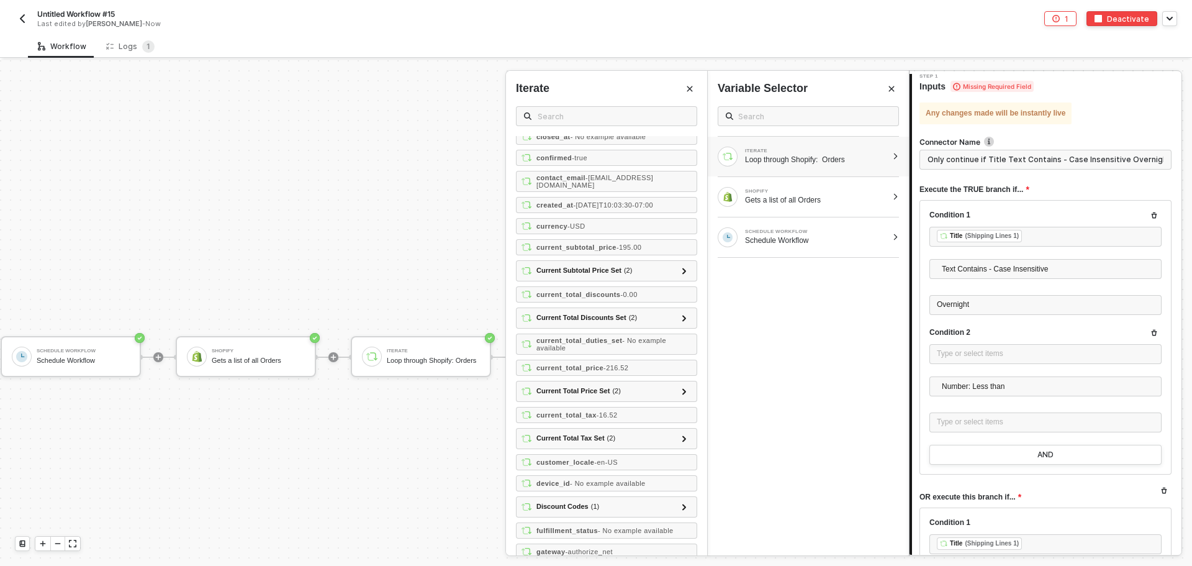
scroll to position [435, 0]
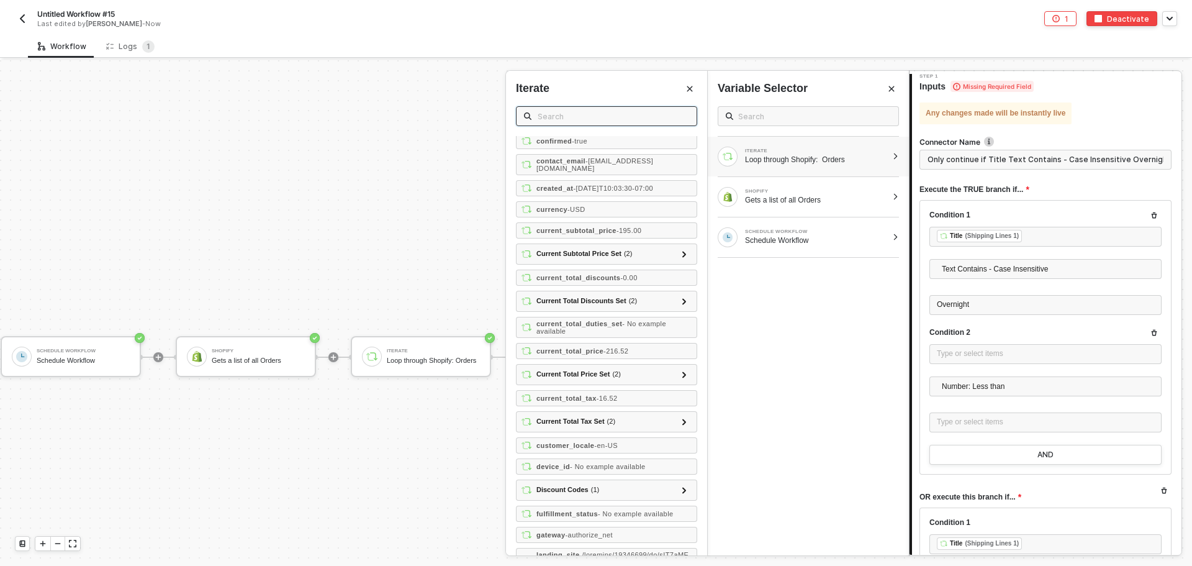
click at [592, 114] on input "text" at bounding box center [613, 116] width 151 height 14
type input "country"
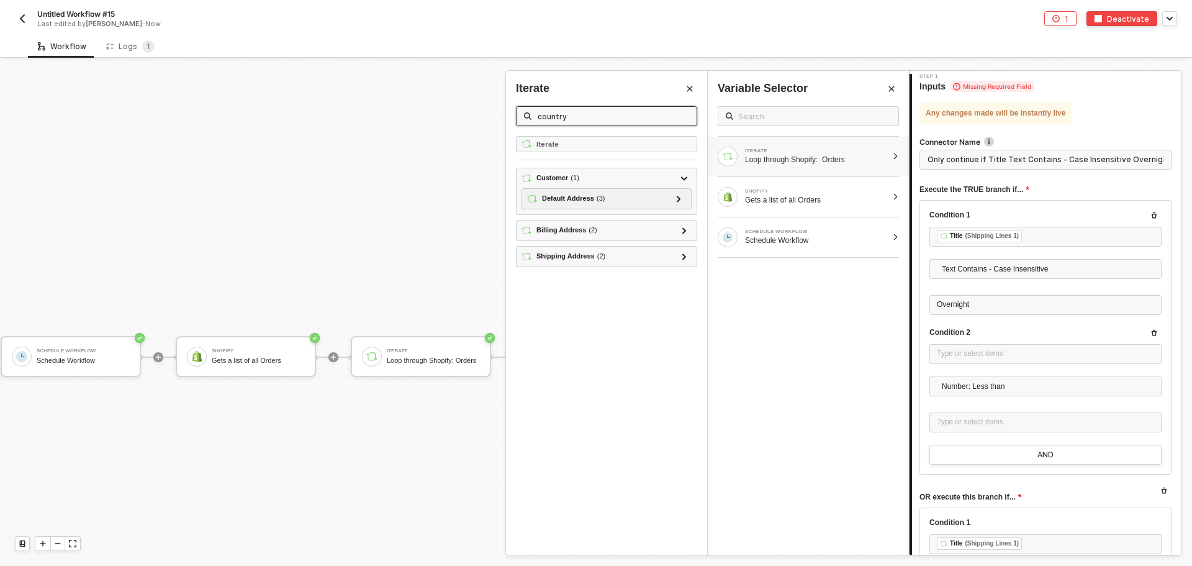
scroll to position [0, 0]
click at [680, 255] on div at bounding box center [684, 256] width 15 height 15
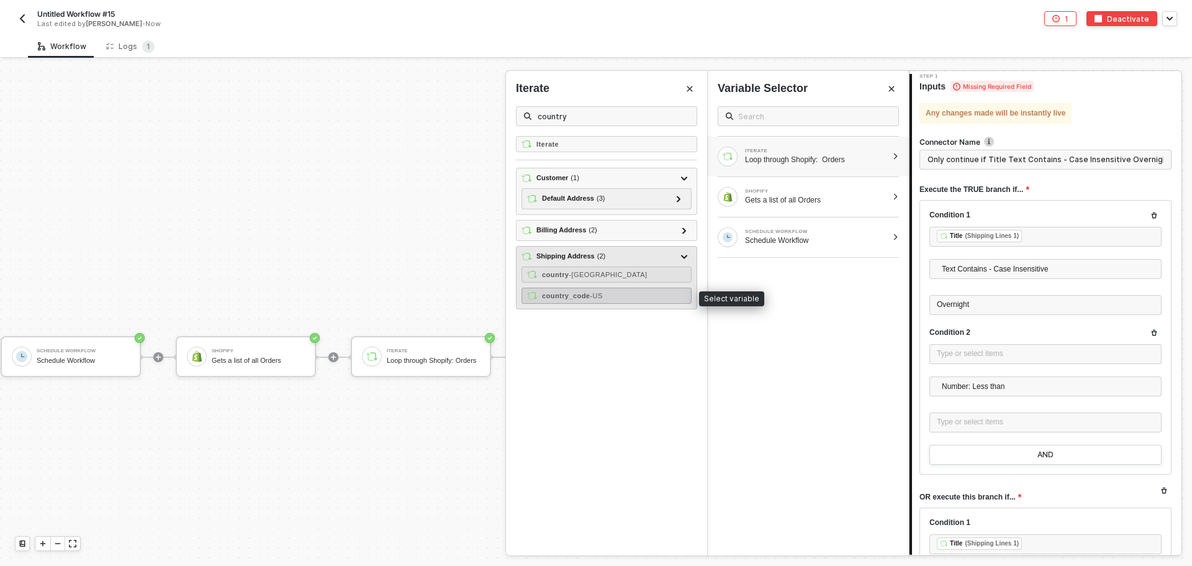
click at [622, 300] on div "country_code - US" at bounding box center [606, 295] width 170 height 16
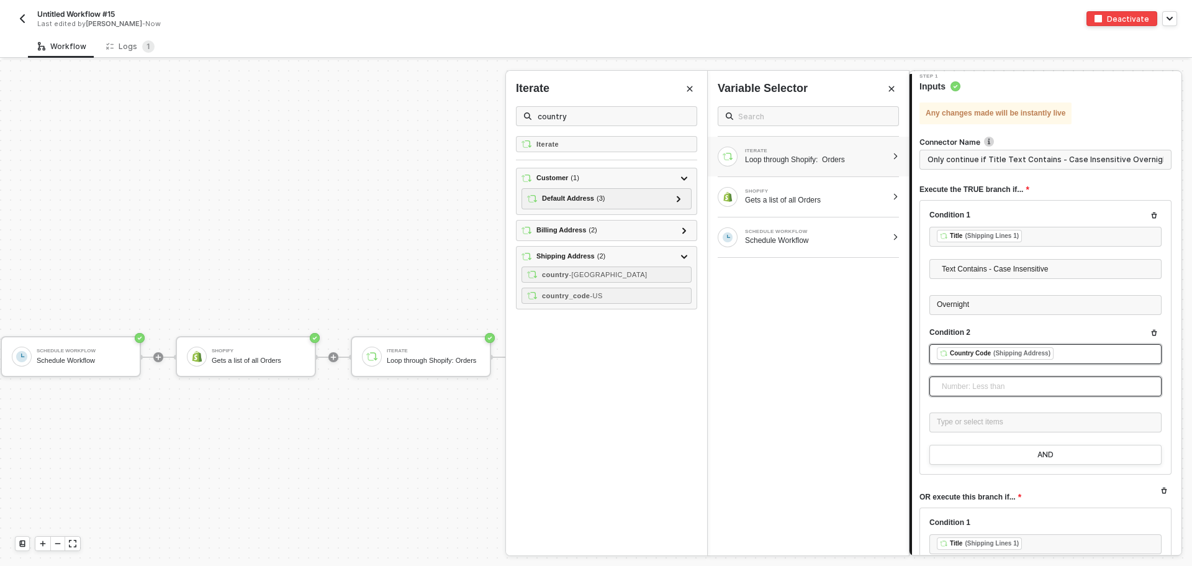
click at [986, 384] on span "Number: Less than" at bounding box center [1048, 386] width 212 height 19
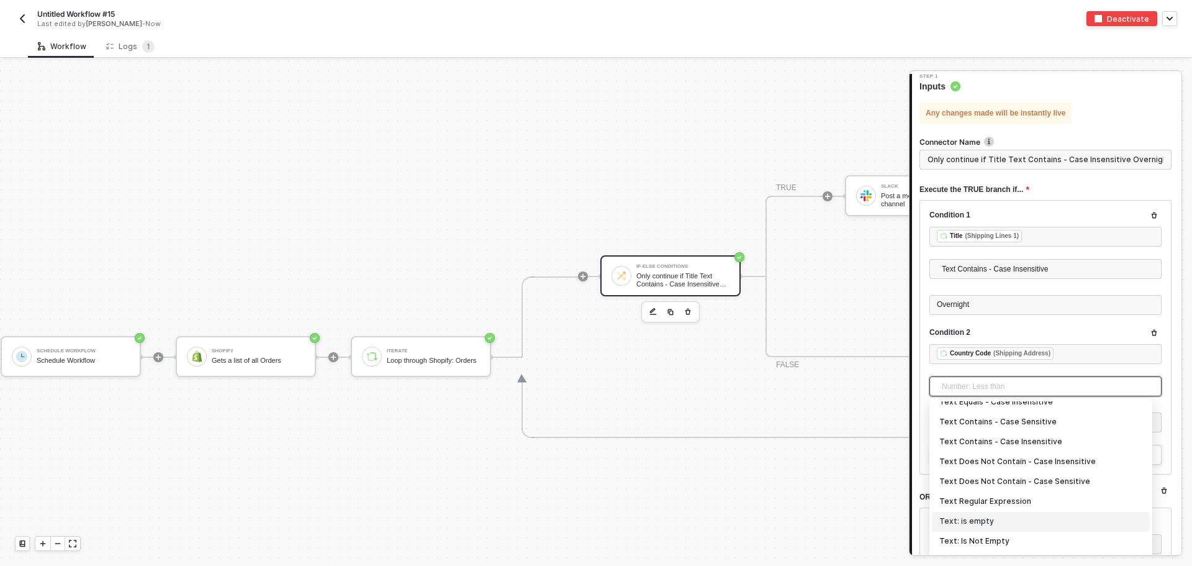
scroll to position [248, 0]
click at [1039, 454] on div "Text Contains - Case Insensitive" at bounding box center [1040, 461] width 203 height 14
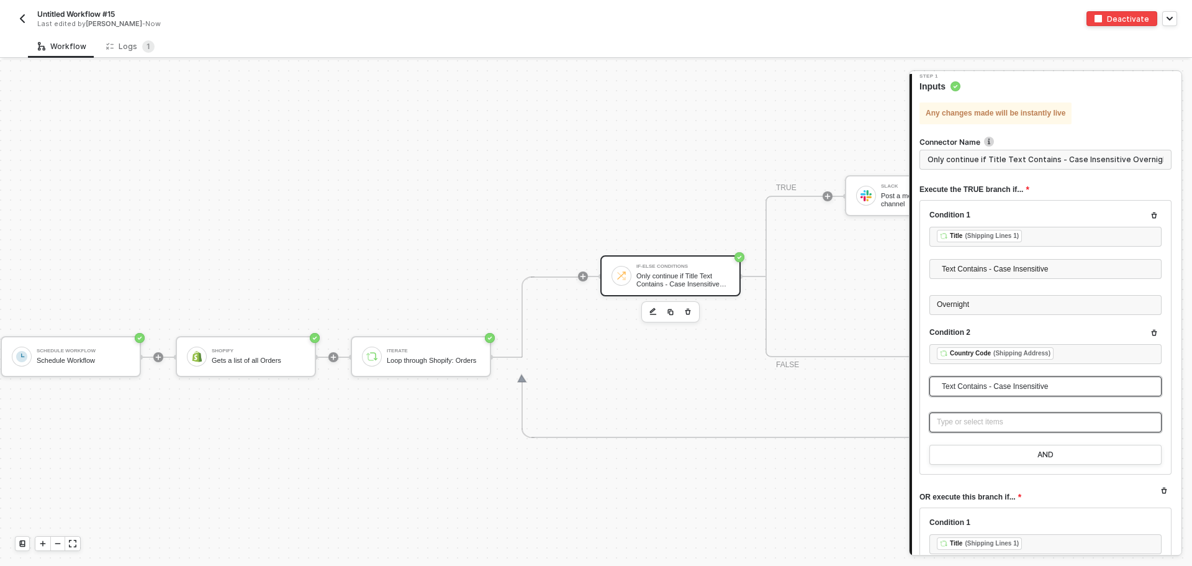
click at [986, 421] on div "Type or select items ﻿" at bounding box center [1045, 422] width 217 height 12
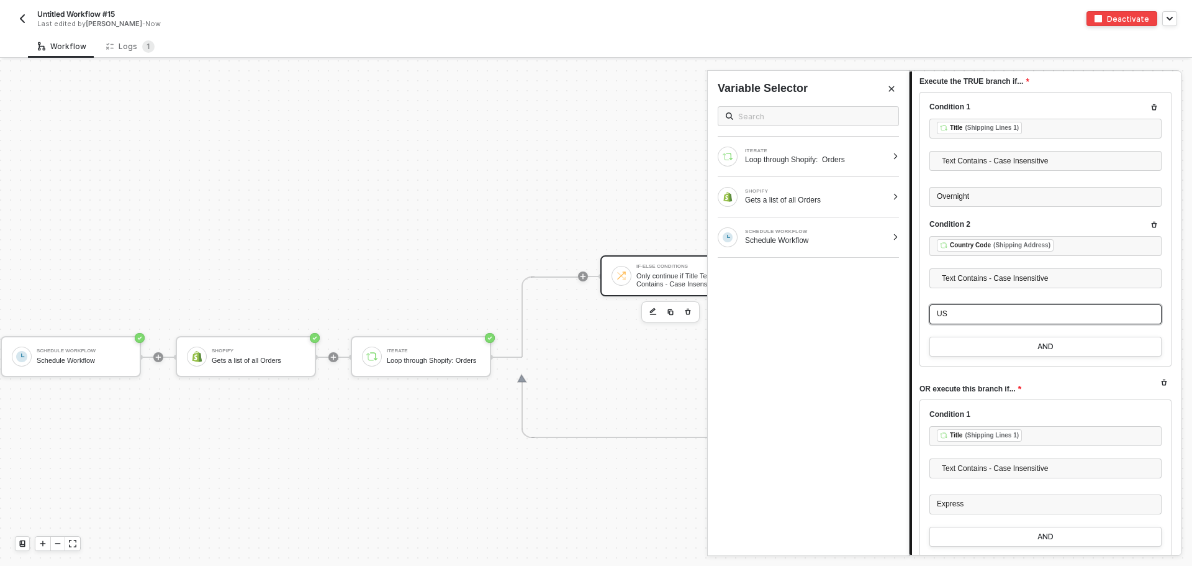
scroll to position [298, 0]
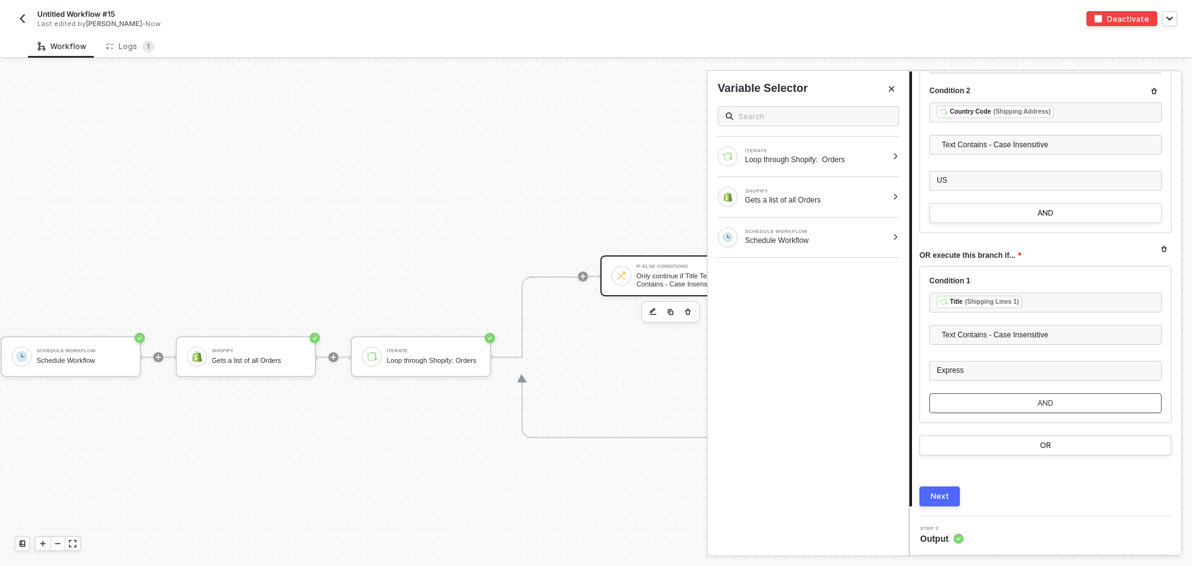
click at [990, 397] on button "AND" at bounding box center [1045, 403] width 232 height 20
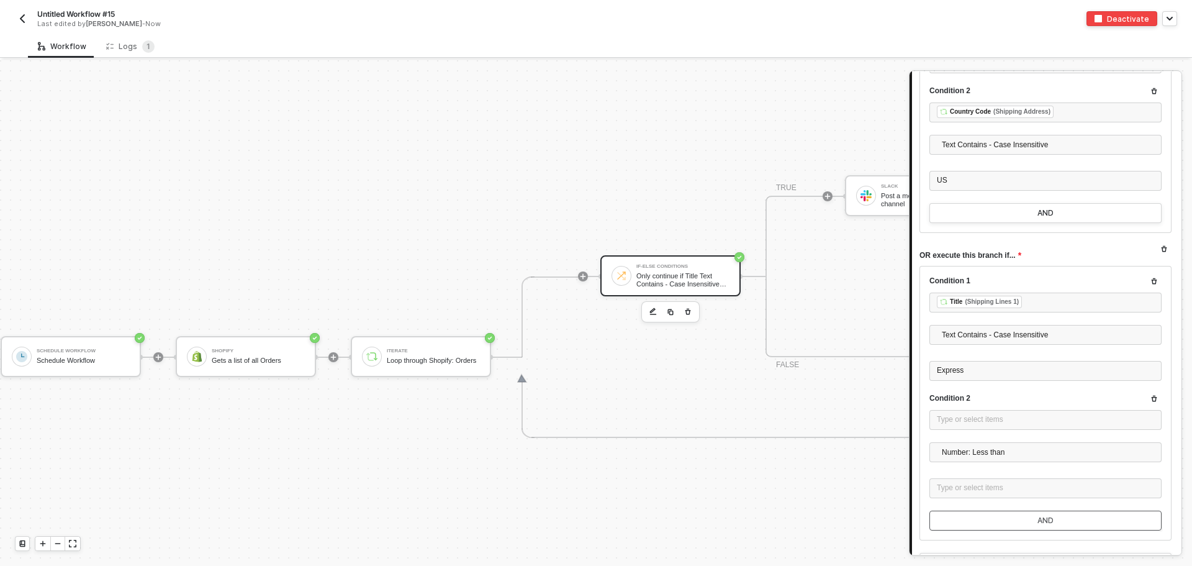
scroll to position [415, 0]
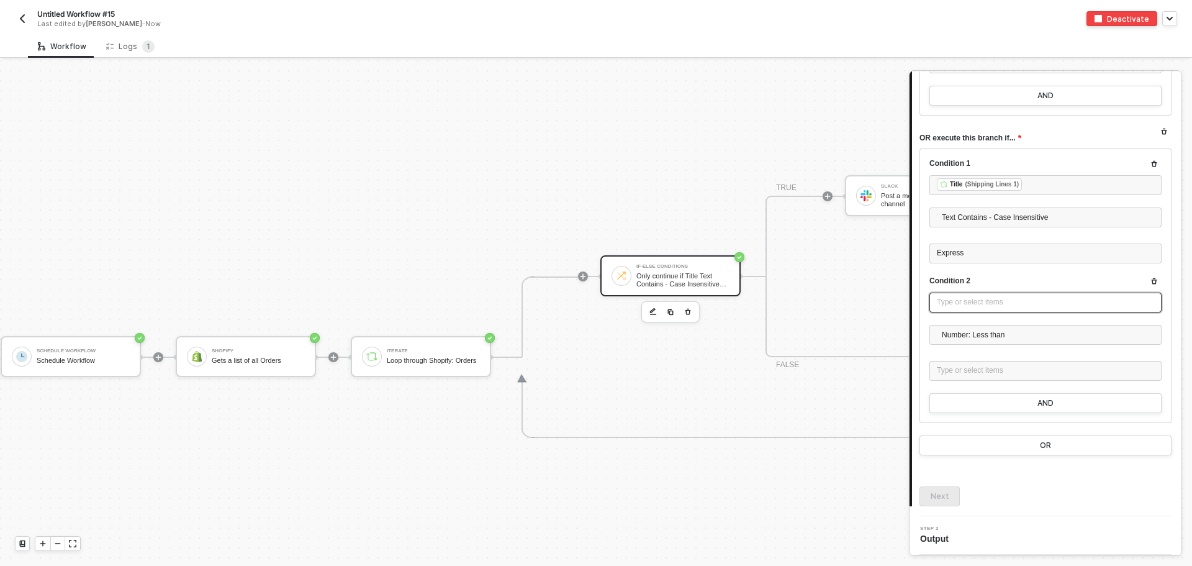
click at [974, 304] on div "Type or select items ﻿" at bounding box center [1045, 302] width 217 height 12
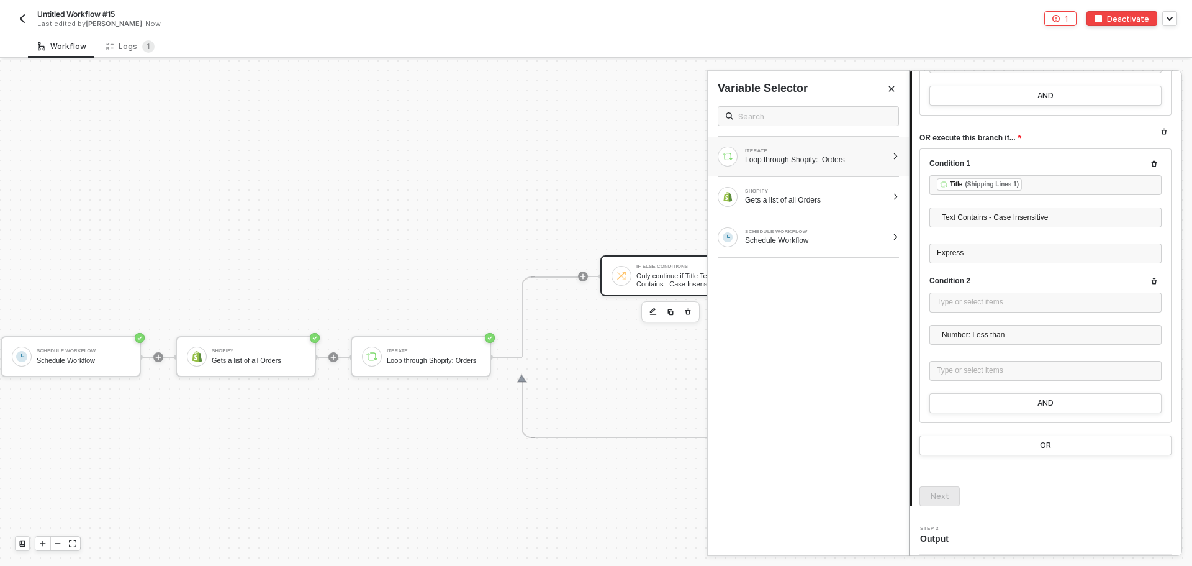
click at [785, 163] on div "Loop through Shopify: Orders" at bounding box center [816, 160] width 142 height 10
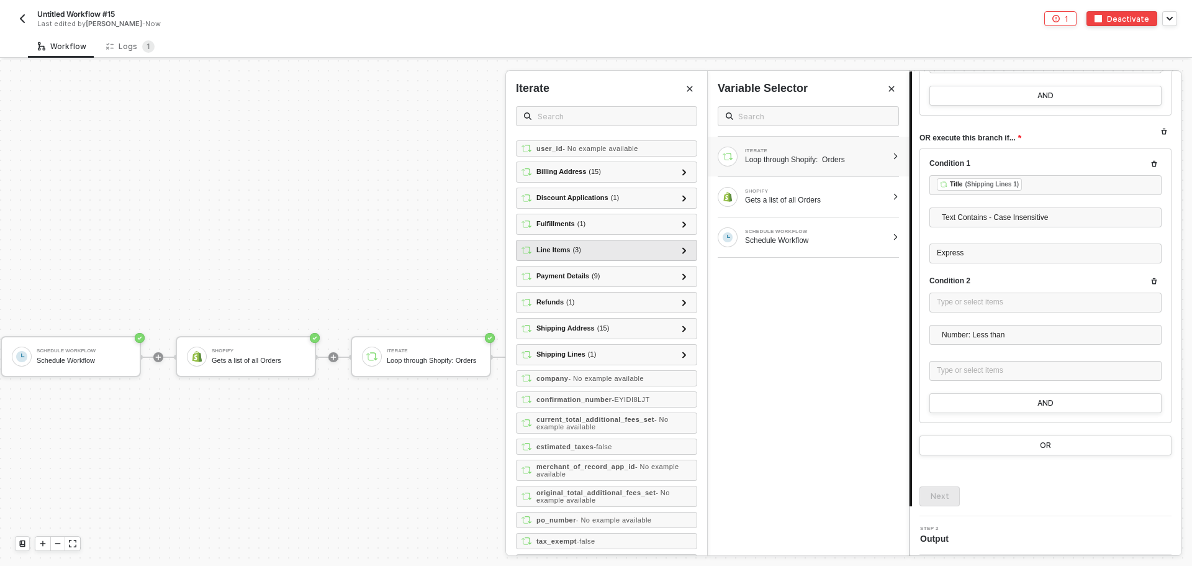
scroll to position [2040, 0]
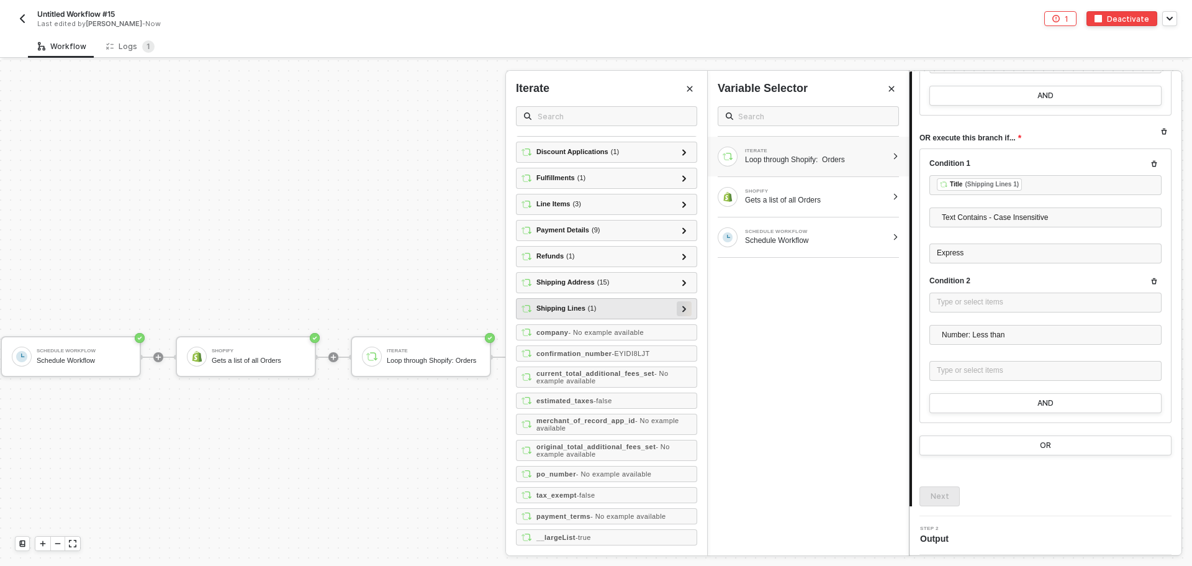
click at [679, 310] on div at bounding box center [684, 308] width 15 height 15
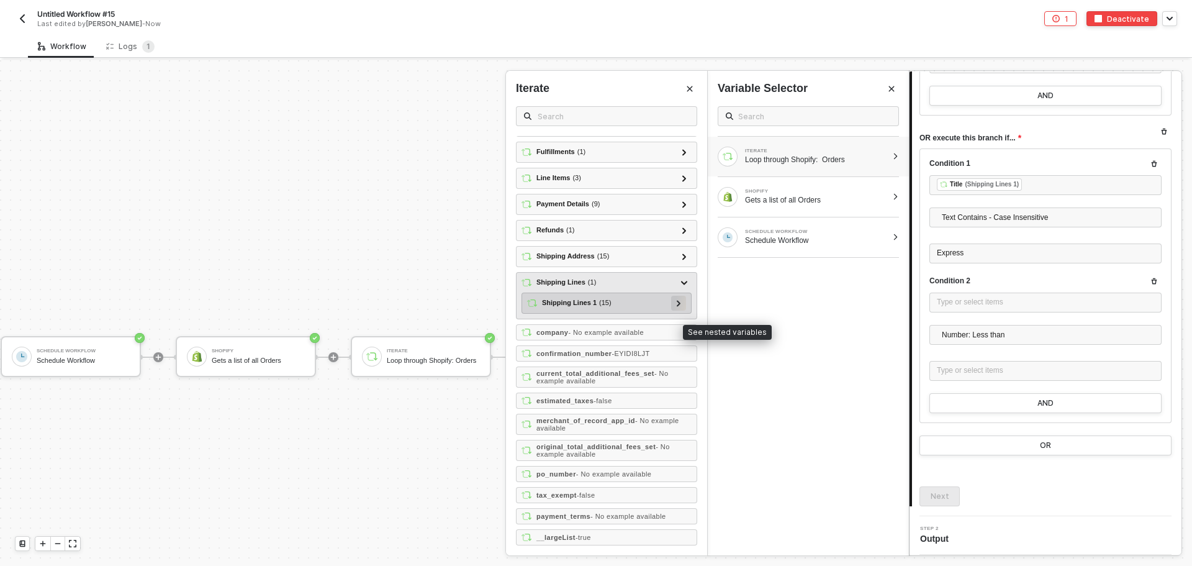
click at [674, 310] on div at bounding box center [678, 302] width 15 height 15
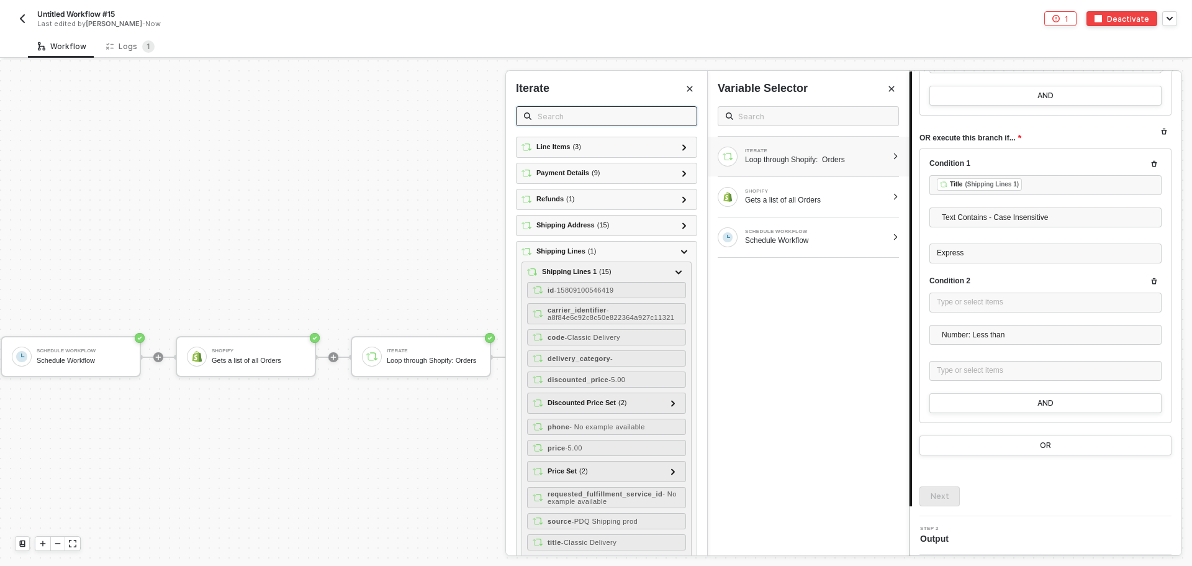
click at [585, 121] on input "text" at bounding box center [613, 116] width 151 height 14
type input "country"
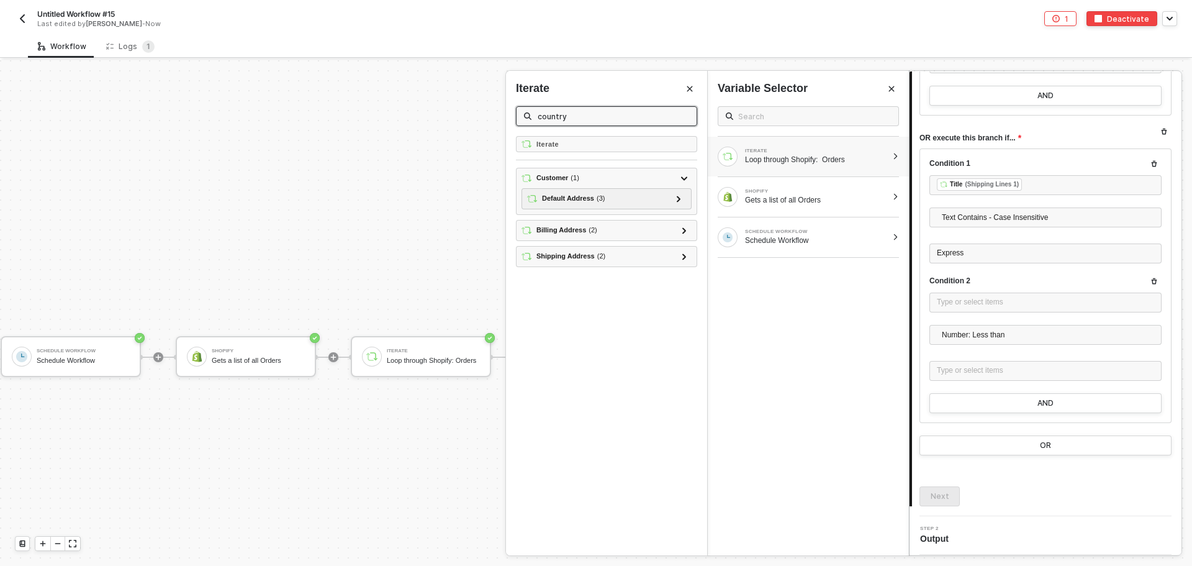
scroll to position [0, 0]
click at [682, 255] on icon at bounding box center [684, 256] width 4 height 6
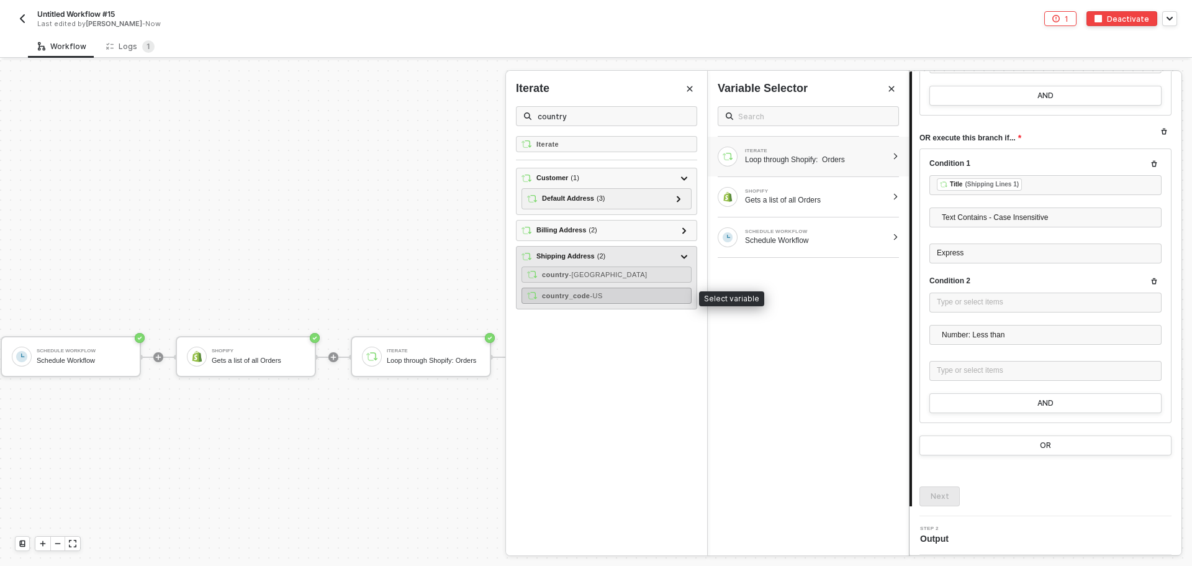
click at [644, 291] on div "country_code - US" at bounding box center [606, 295] width 170 height 16
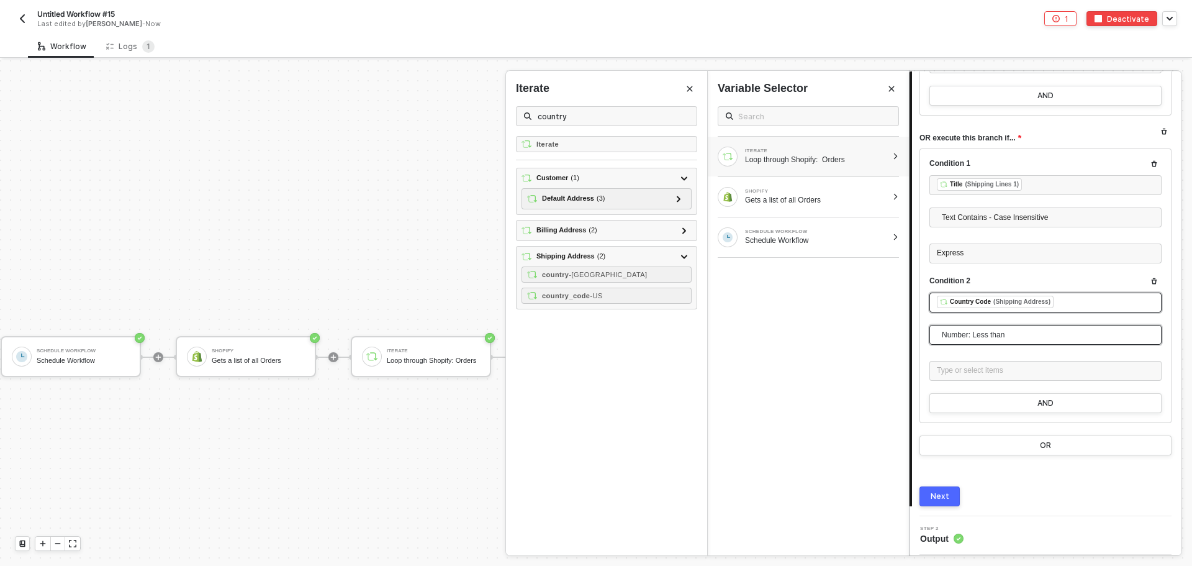
click at [1021, 336] on span "Number: Less than" at bounding box center [1048, 334] width 212 height 19
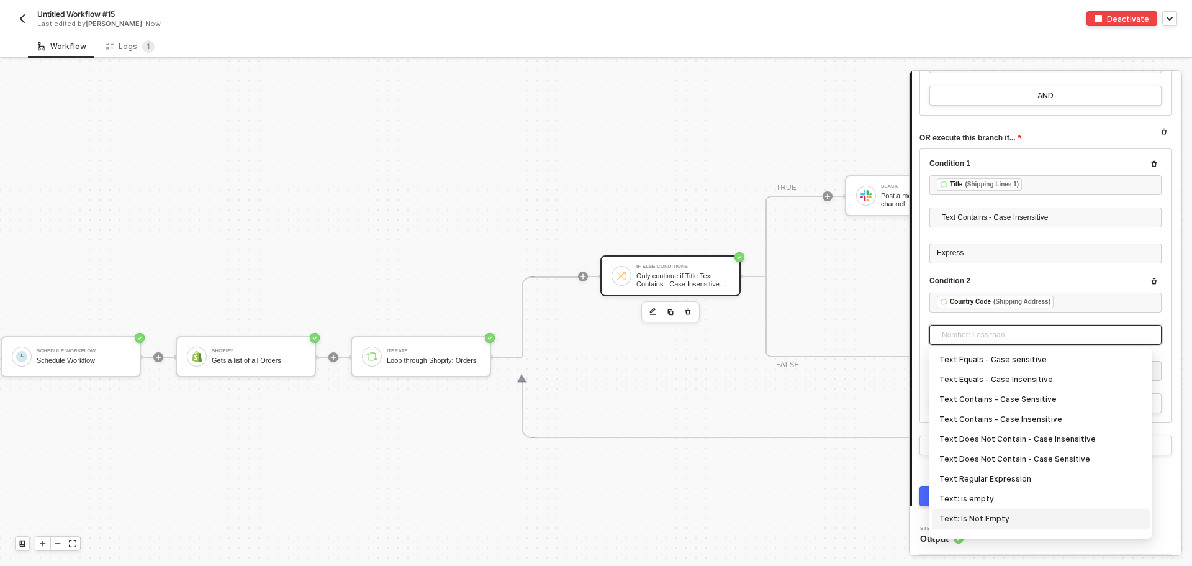
scroll to position [186, 0]
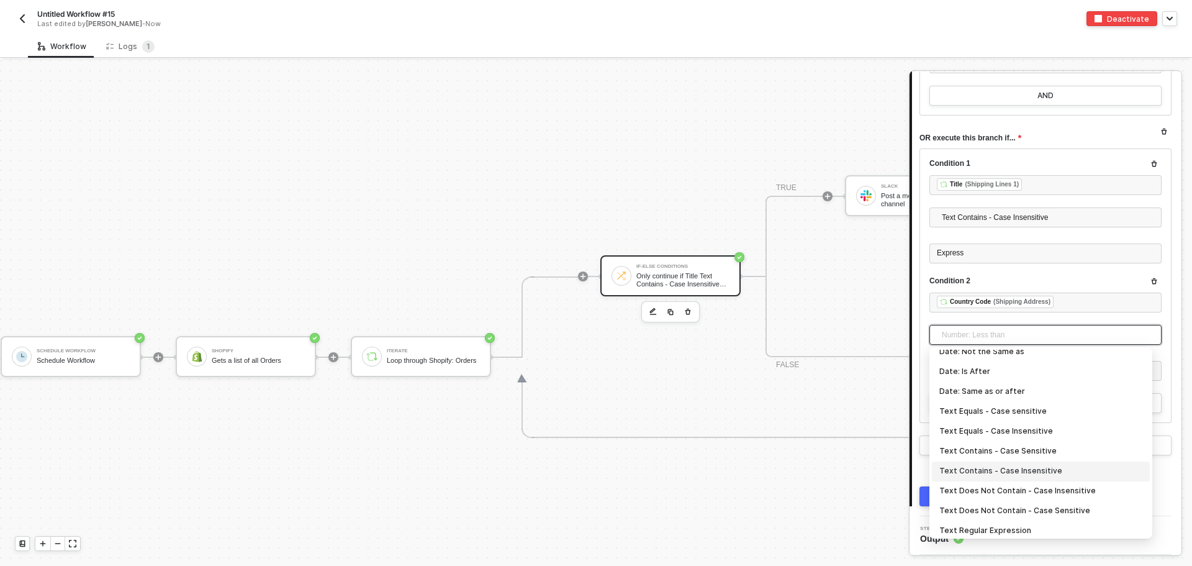
click at [1042, 467] on div "Text Contains - Case Insensitive" at bounding box center [1040, 471] width 203 height 14
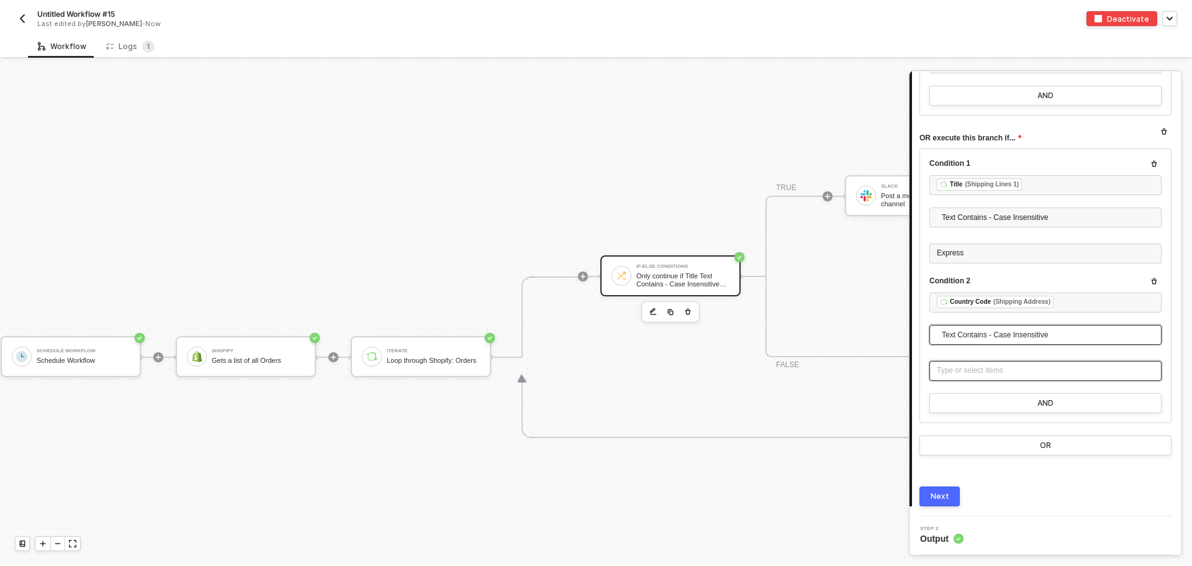
click at [997, 365] on div "Type or select items ﻿" at bounding box center [1045, 370] width 217 height 12
click at [951, 503] on button "Next" at bounding box center [939, 496] width 40 height 20
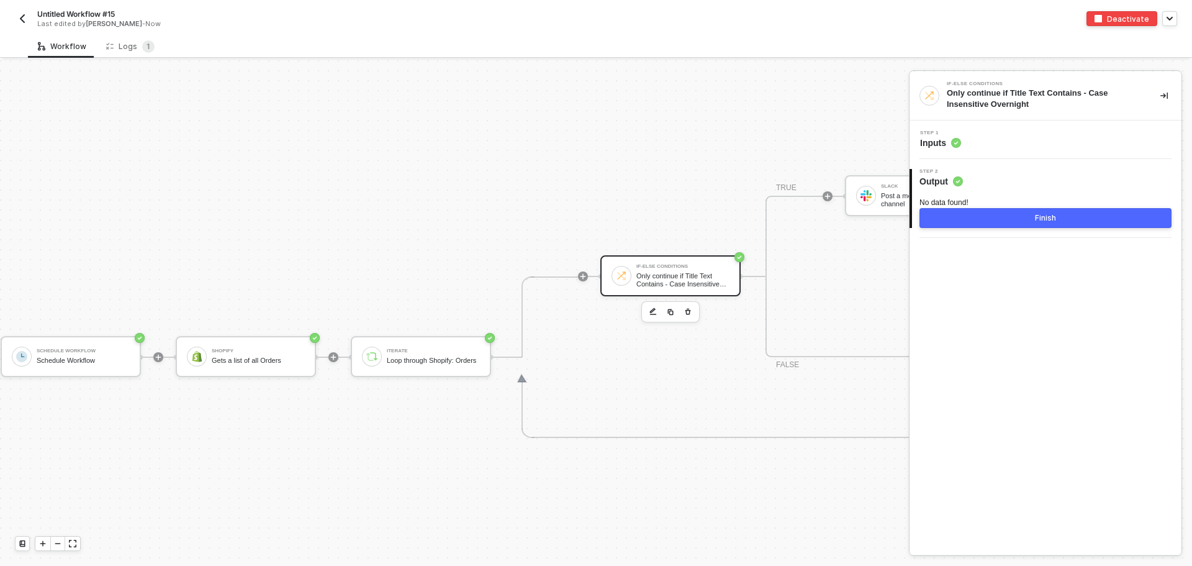
click at [1059, 219] on button "Finish" at bounding box center [1045, 218] width 252 height 20
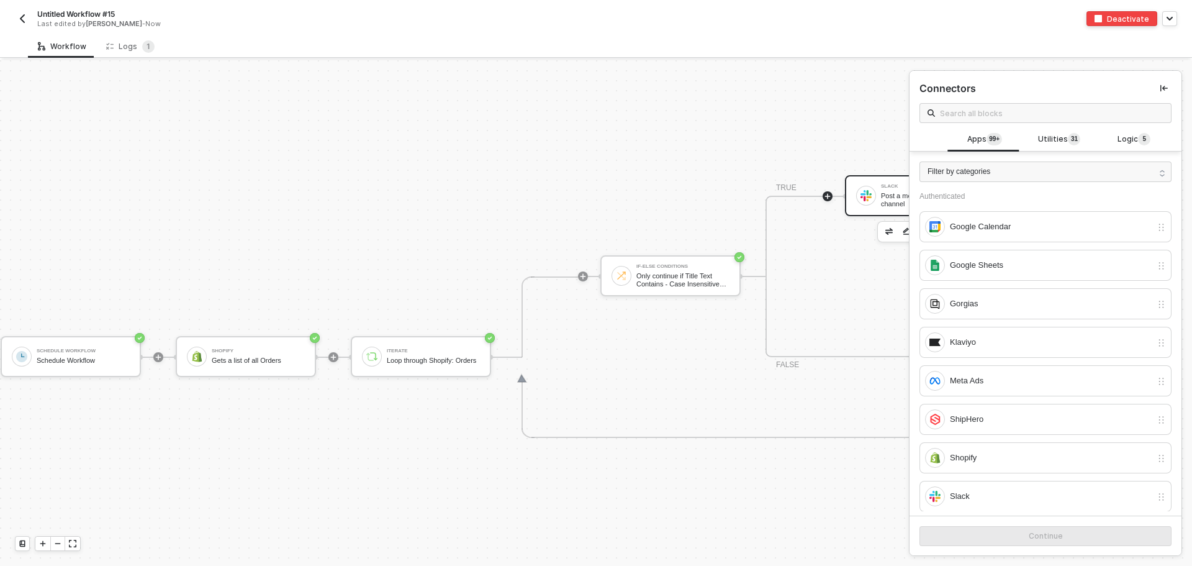
click at [864, 205] on div "Slack Post a message into a channel" at bounding box center [915, 195] width 140 height 41
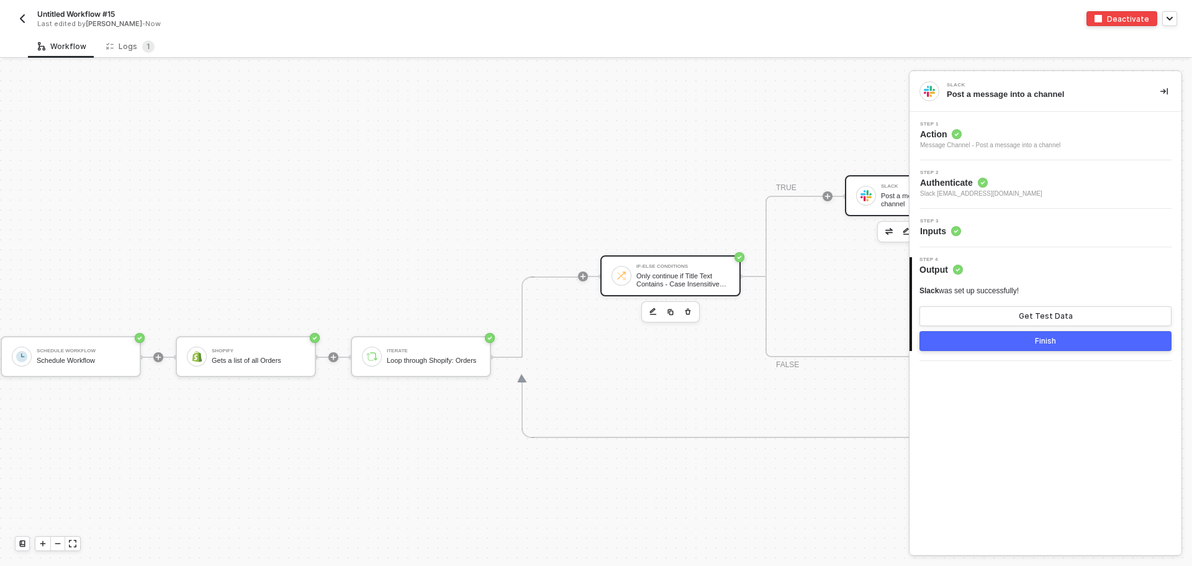
click at [718, 269] on div "If-Else Conditions Only continue if Title Text Contains - Case Insensitive Over…" at bounding box center [682, 276] width 93 height 24
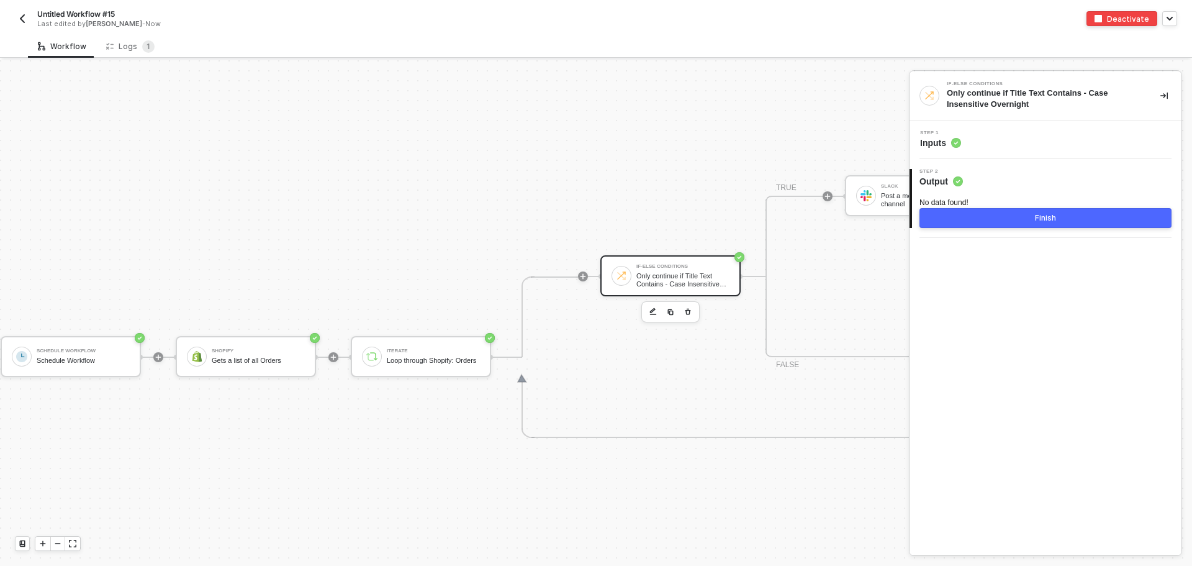
click at [1006, 143] on div "Step 1 Inputs" at bounding box center [1047, 139] width 269 height 19
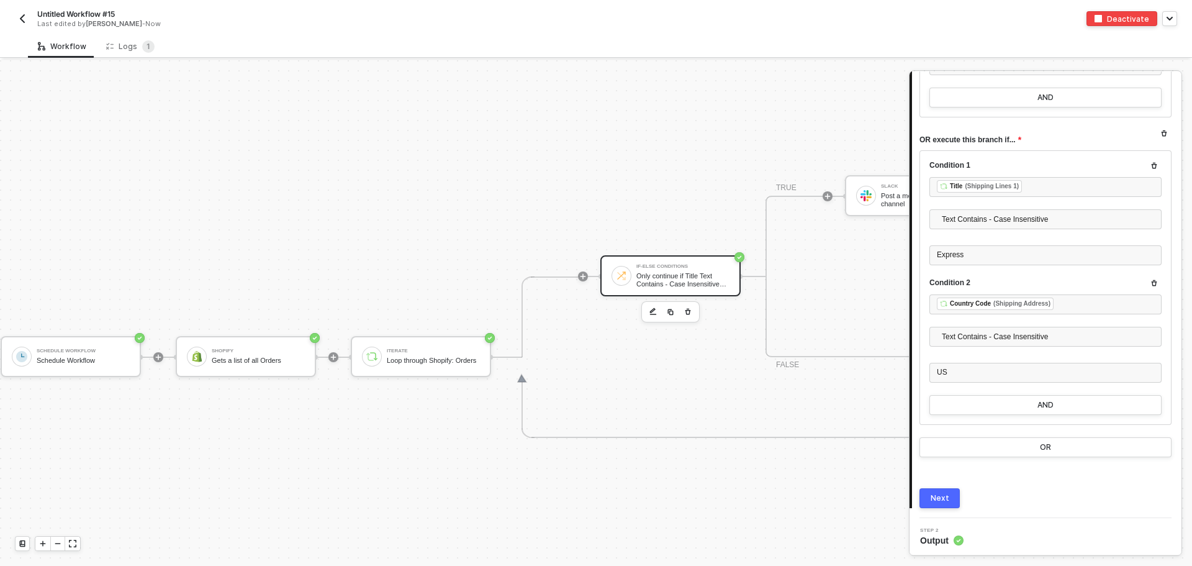
scroll to position [415, 0]
click at [108, 359] on div "Schedule Workflow" at bounding box center [83, 360] width 93 height 8
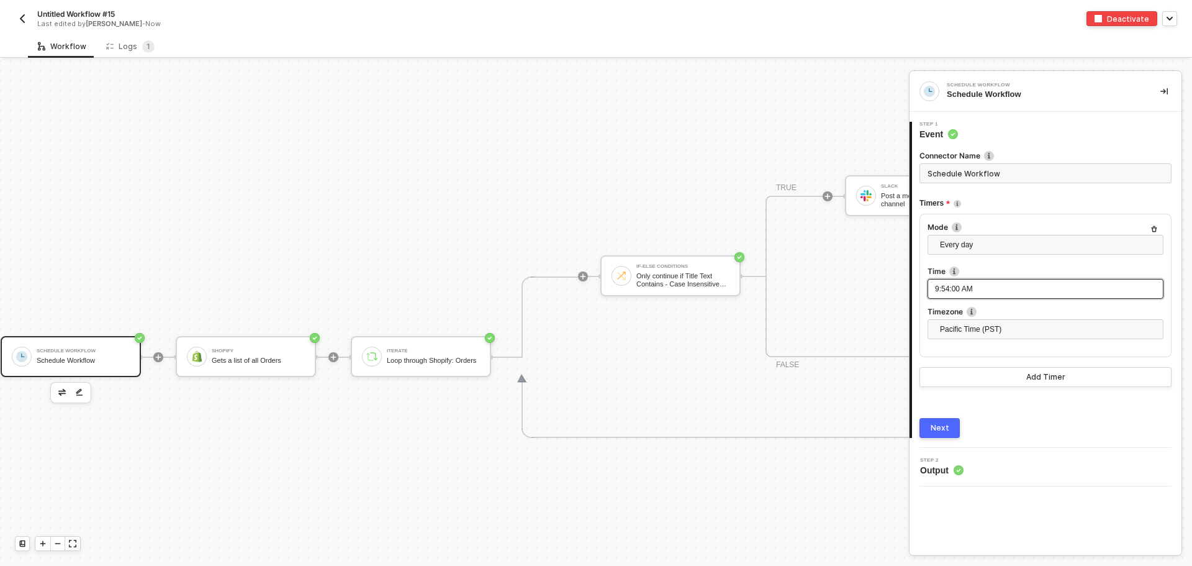
click at [955, 290] on span "9:54:00 AM" at bounding box center [954, 288] width 38 height 9
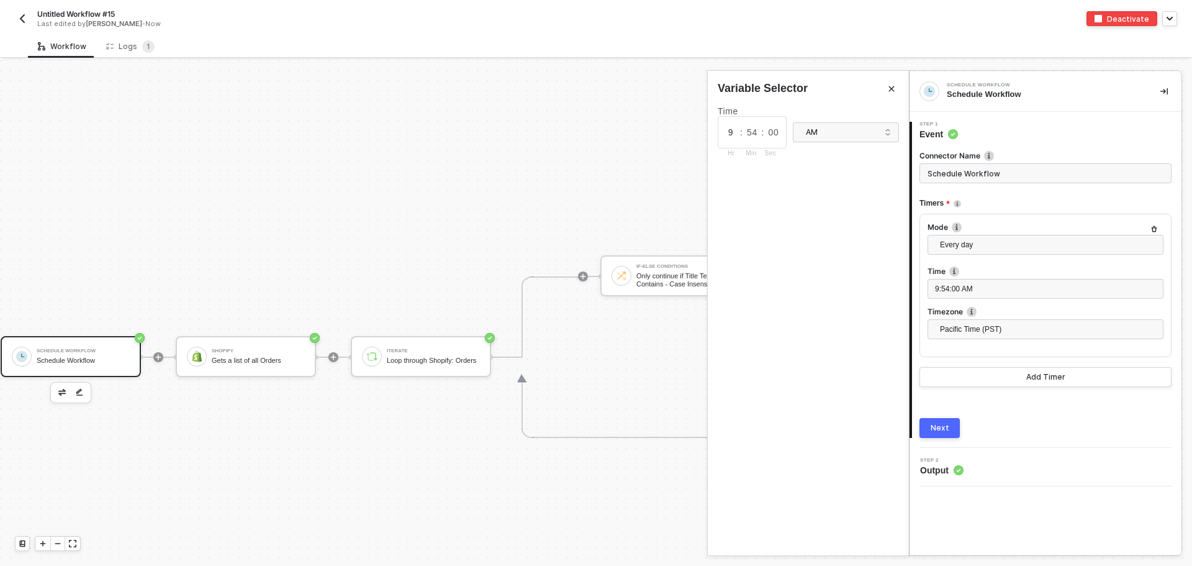
drag, startPoint x: 734, startPoint y: 132, endPoint x: 721, endPoint y: 132, distance: 13.7
click at [721, 132] on div "9 : 54 : 00 Hr Min Sec" at bounding box center [752, 132] width 69 height 32
type input "10"
click at [751, 134] on input "54" at bounding box center [751, 132] width 19 height 14
drag, startPoint x: 758, startPoint y: 133, endPoint x: 733, endPoint y: 129, distance: 25.7
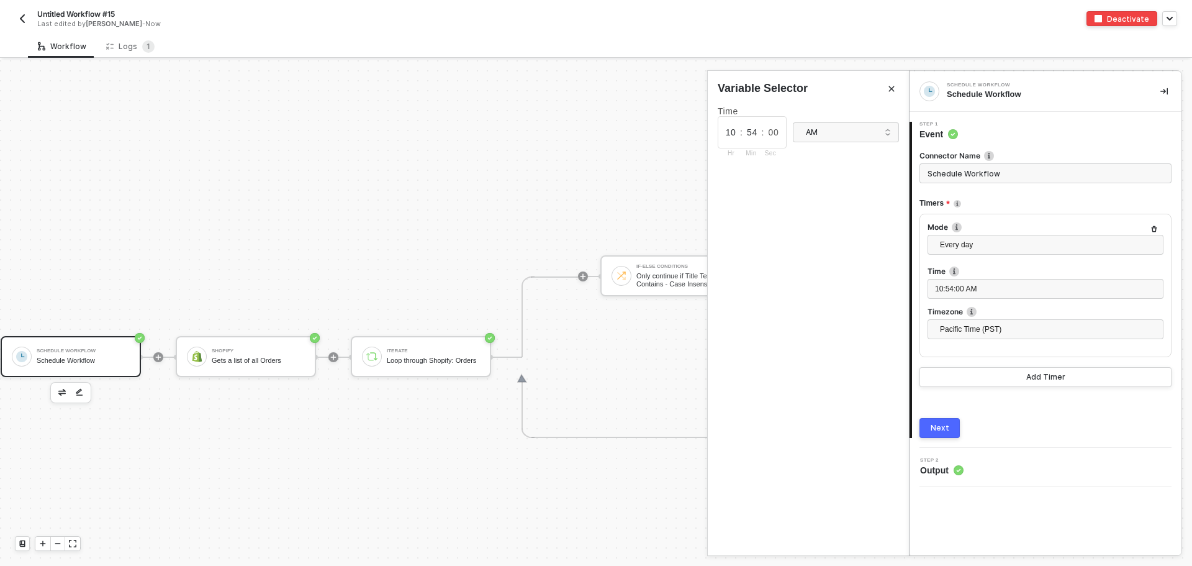
click at [733, 129] on div "10 : 54 : 00 Hr Min Sec" at bounding box center [752, 132] width 69 height 32
type input "32"
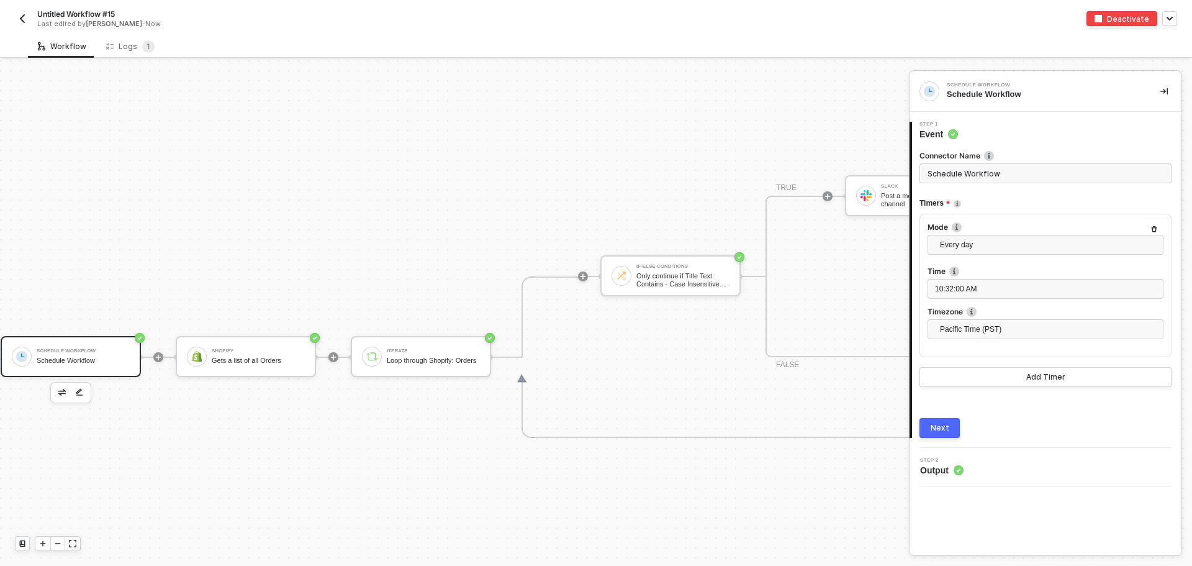
click at [955, 429] on button "Next" at bounding box center [939, 428] width 40 height 20
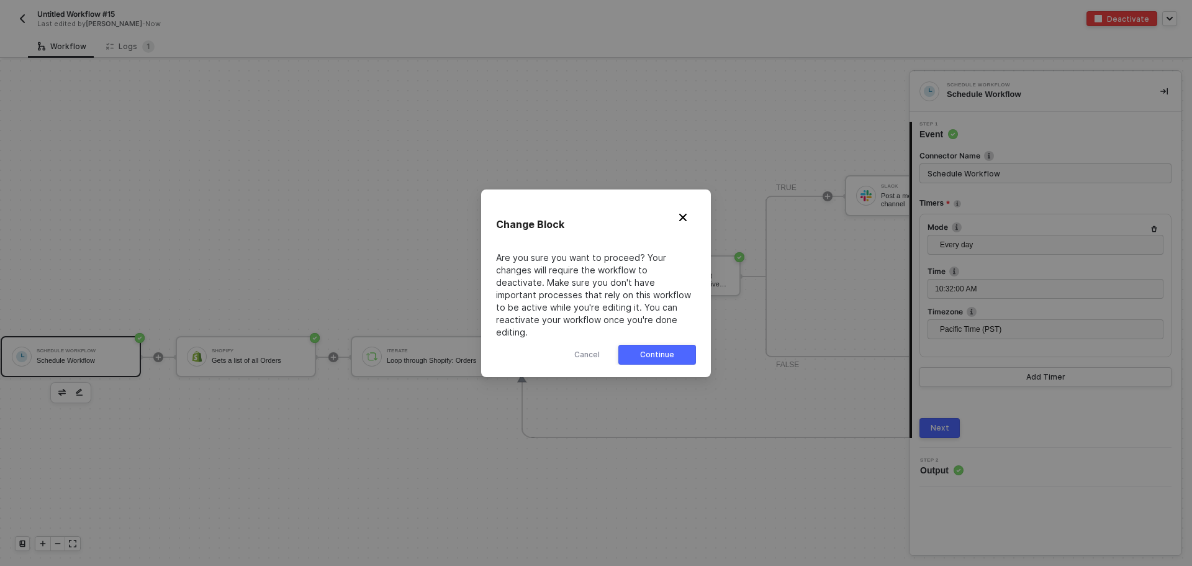
click at [685, 345] on button "Continue" at bounding box center [657, 355] width 78 height 20
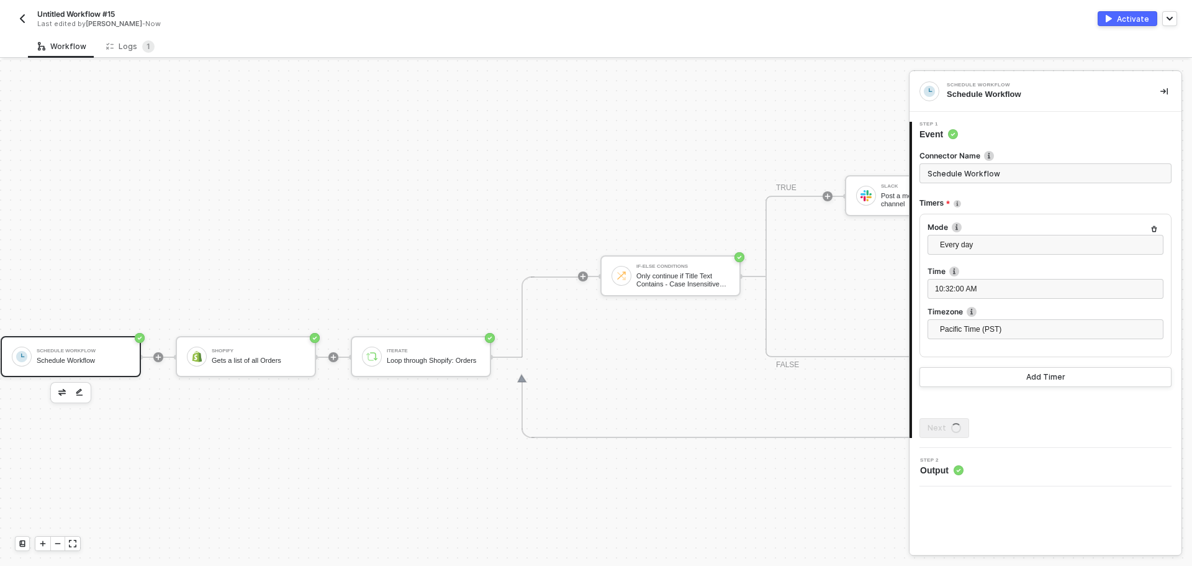
click at [1112, 17] on img "button" at bounding box center [1109, 18] width 6 height 7
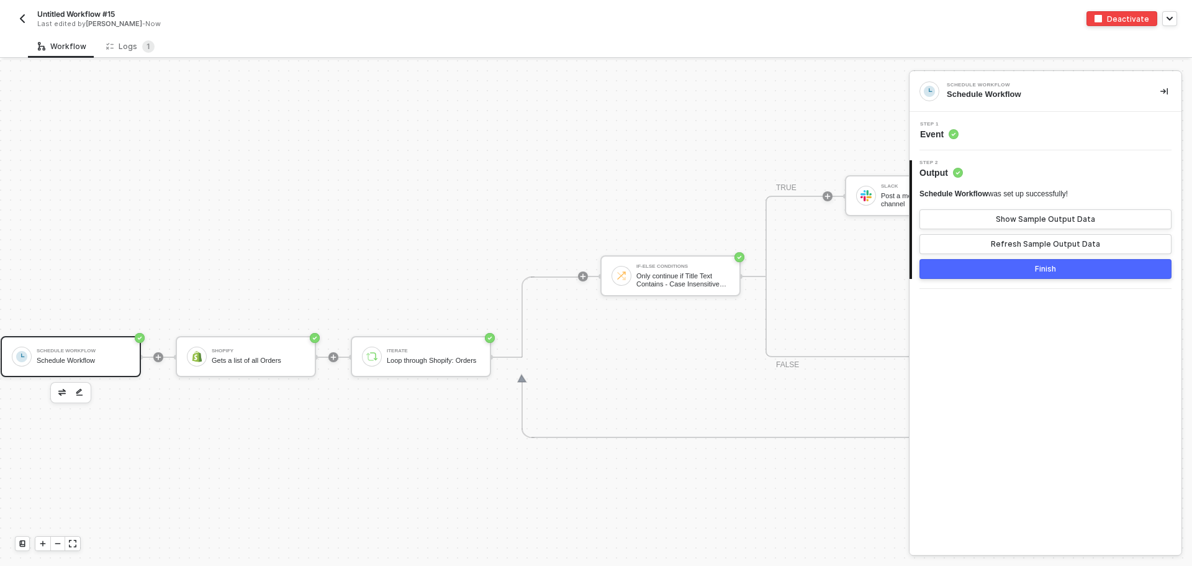
click at [1034, 274] on button "Finish" at bounding box center [1045, 269] width 252 height 20
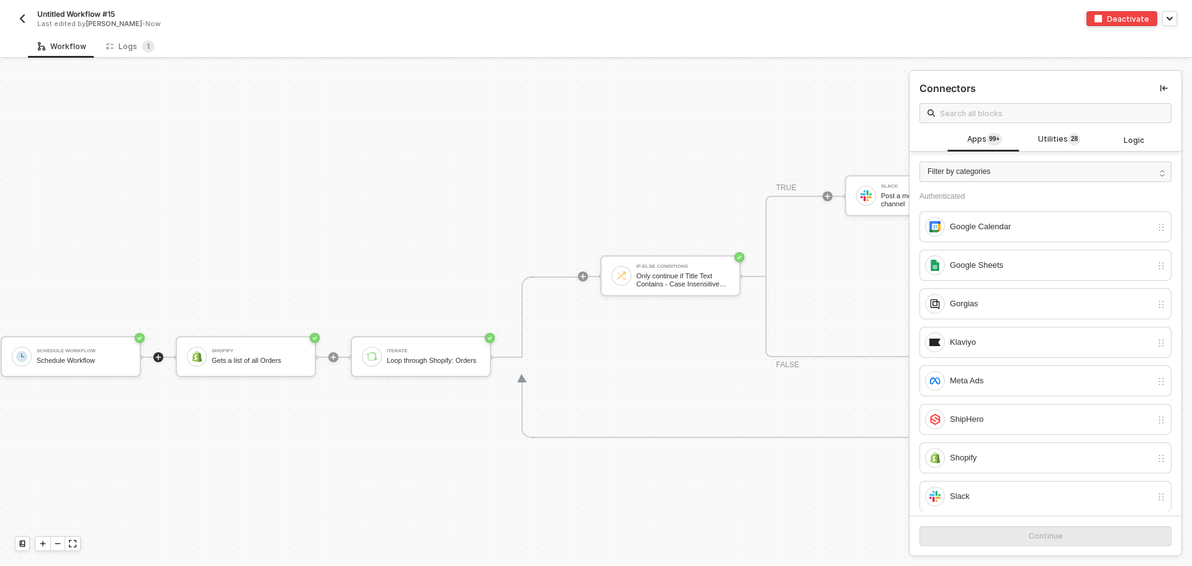
click at [132, 34] on div "Untitled Workflow #15 Last edited by Todd Baxter - Now Deactivate" at bounding box center [596, 17] width 1162 height 35
click at [128, 46] on div "Logs 1" at bounding box center [130, 46] width 48 height 12
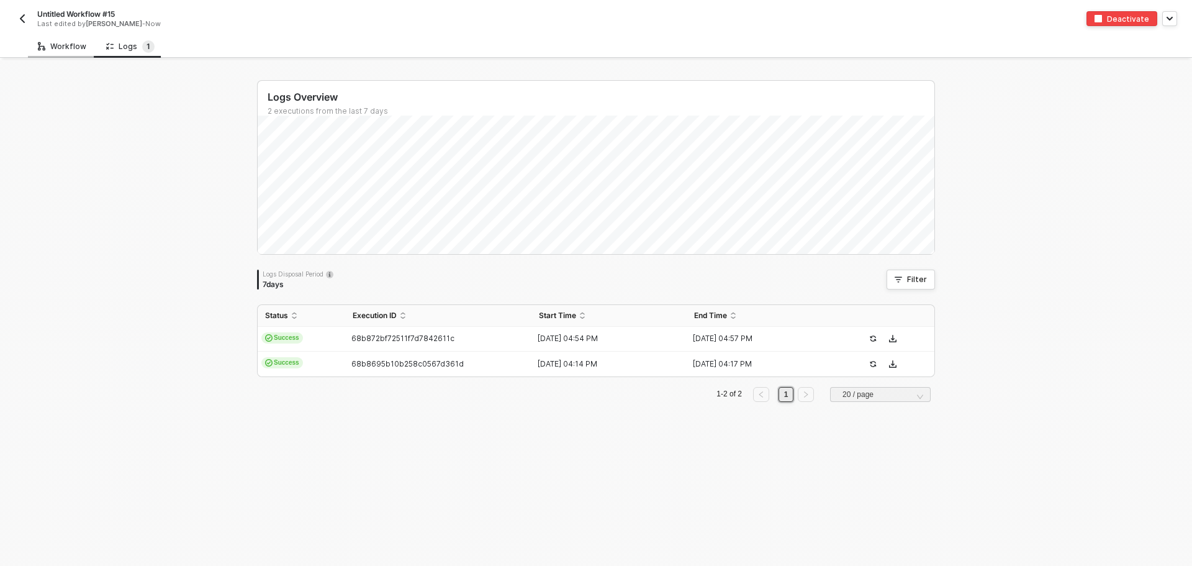
click at [64, 48] on div "Workflow" at bounding box center [62, 47] width 48 height 10
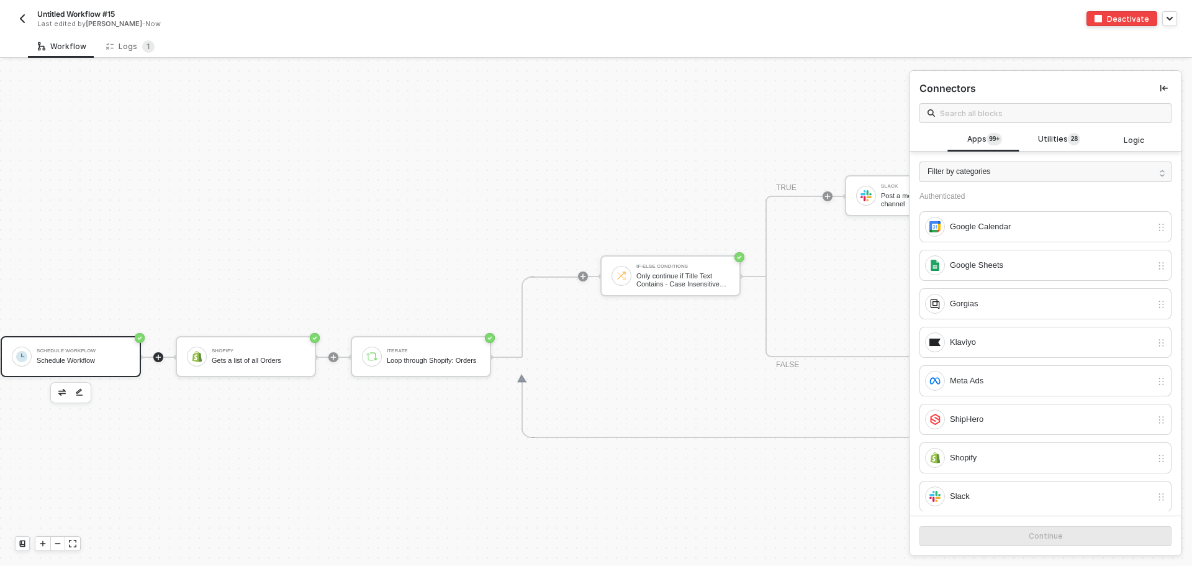
click at [65, 359] on div "Schedule Workflow" at bounding box center [83, 360] width 93 height 8
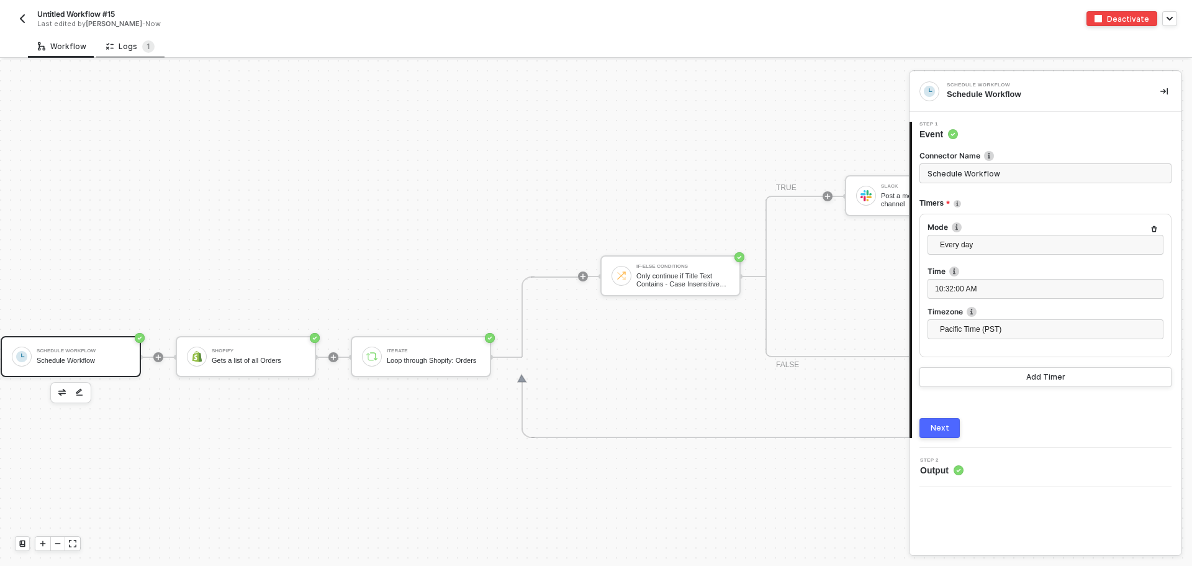
click at [130, 40] on div "Logs 1" at bounding box center [130, 46] width 48 height 12
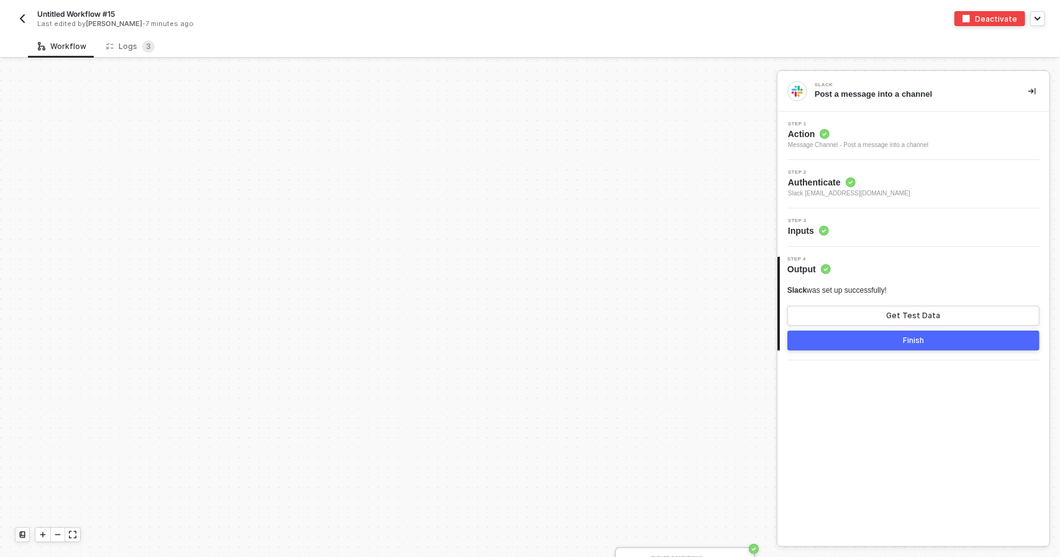
scroll to position [297, 0]
